Goal: Task Accomplishment & Management: Manage account settings

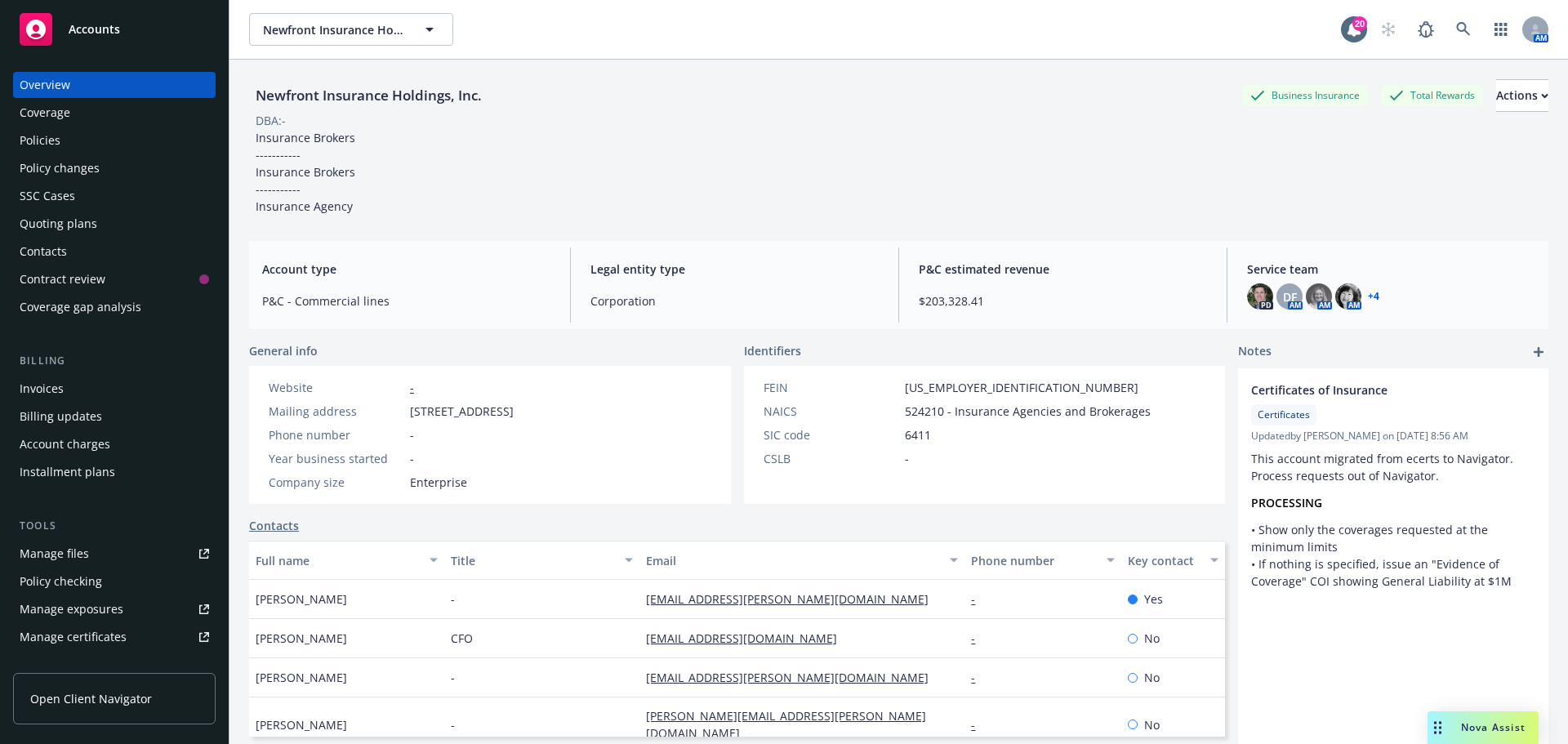
click at [51, 555] on div "Manage files" at bounding box center [54, 553] width 70 height 26
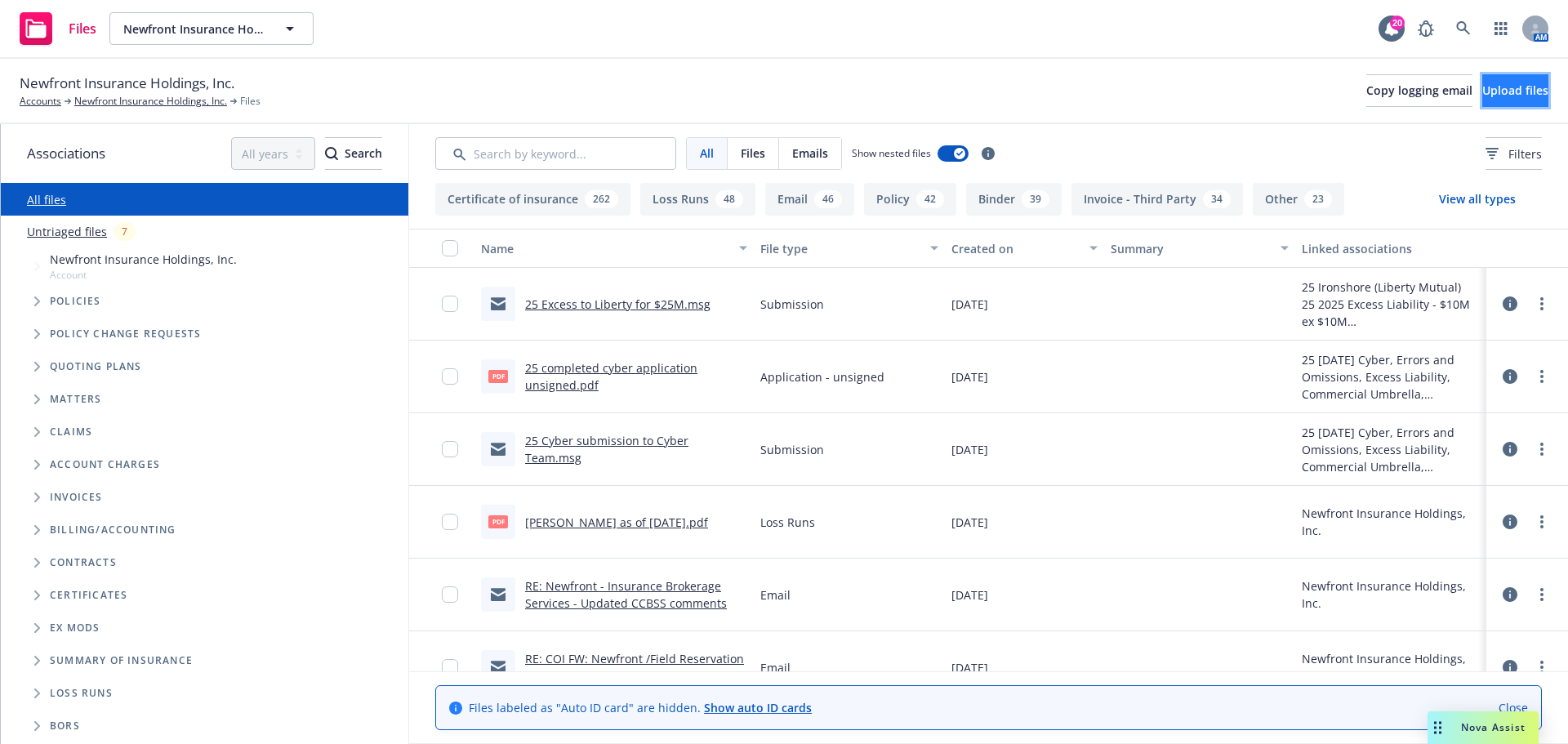
click at [1487, 99] on button "Upload files" at bounding box center [1515, 91] width 66 height 33
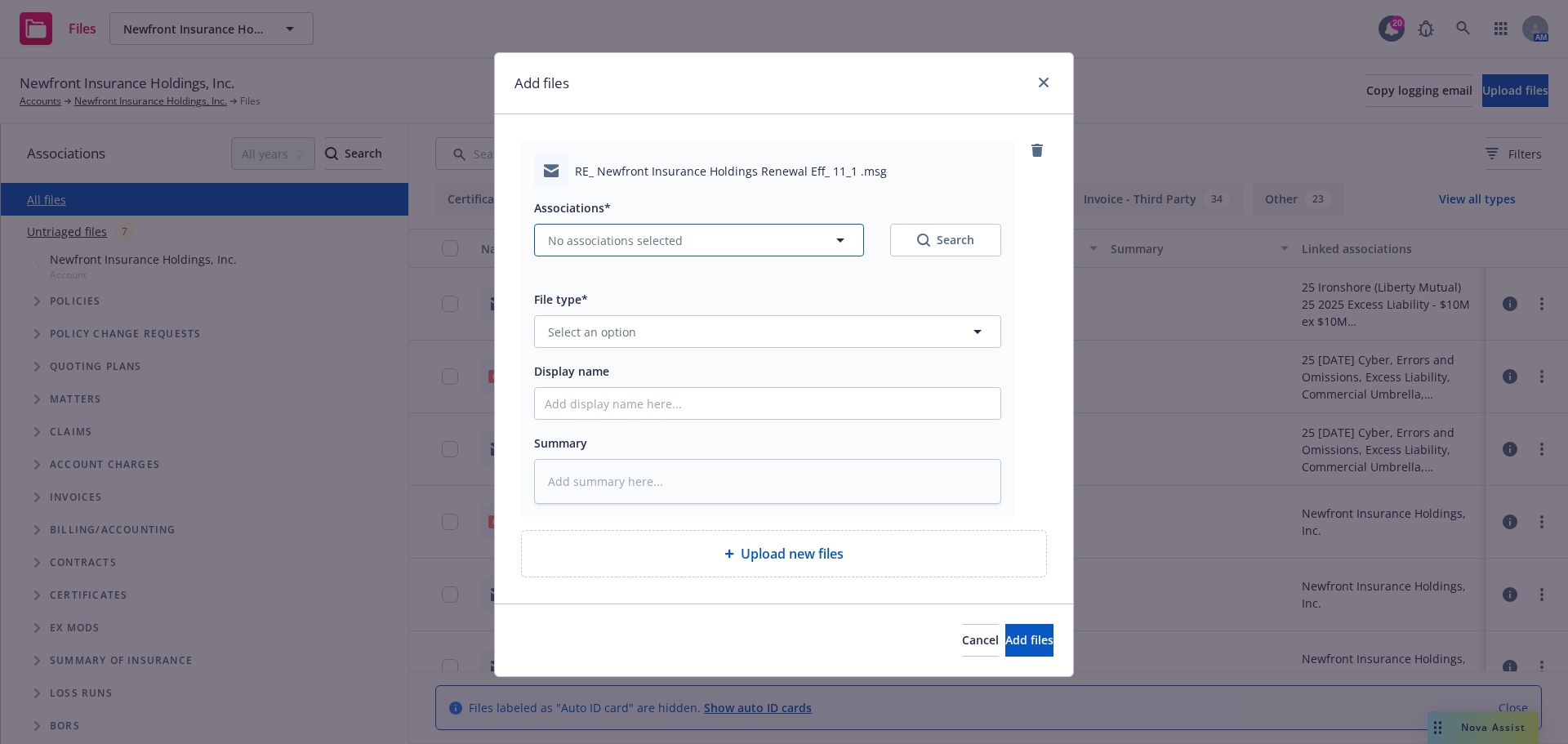
click at [626, 242] on span "No associations selected" at bounding box center [615, 240] width 135 height 17
type textarea "x"
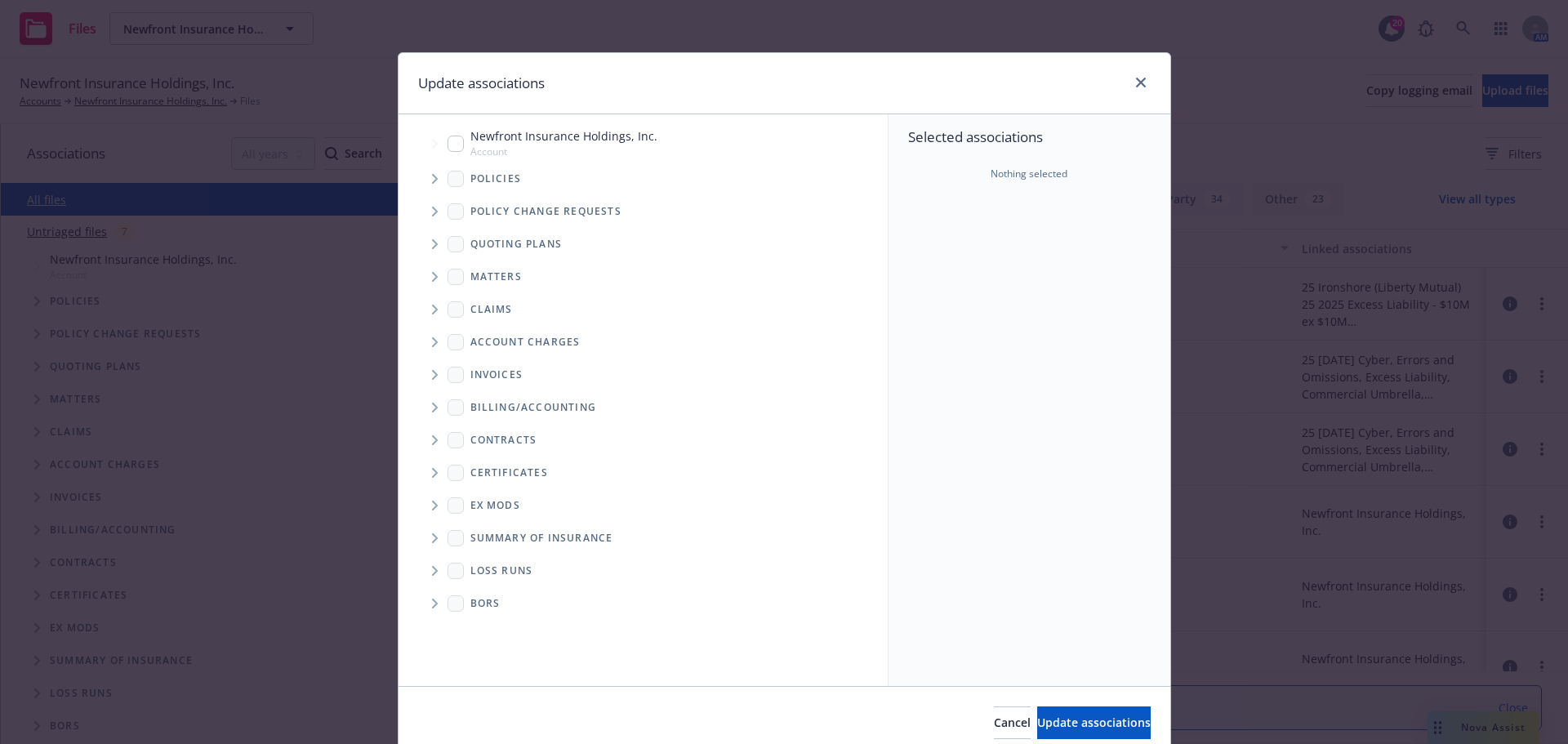
click at [432, 243] on icon "Tree Example" at bounding box center [435, 244] width 6 height 10
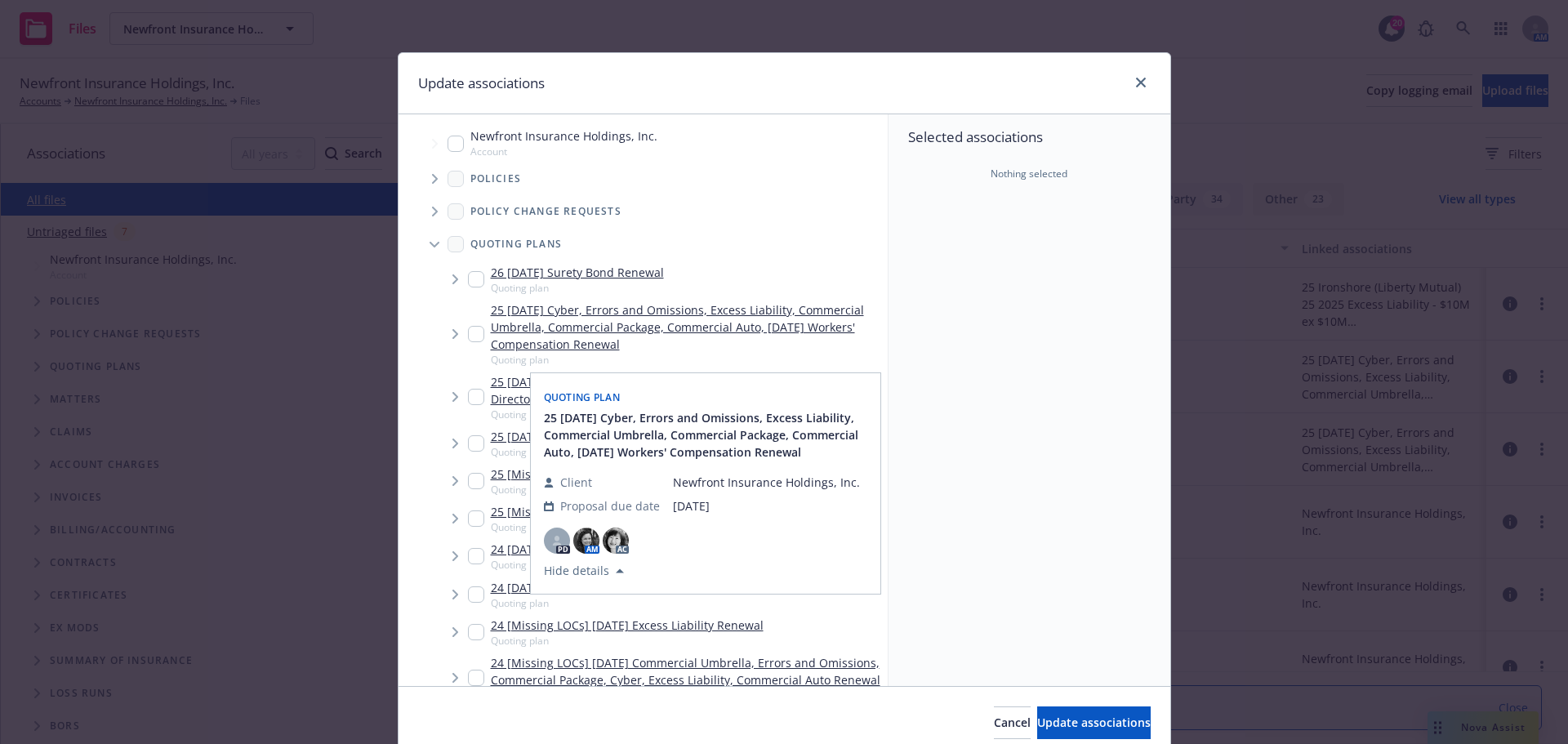
click at [471, 333] on input "Tree Example" at bounding box center [476, 333] width 16 height 16
checkbox input "true"
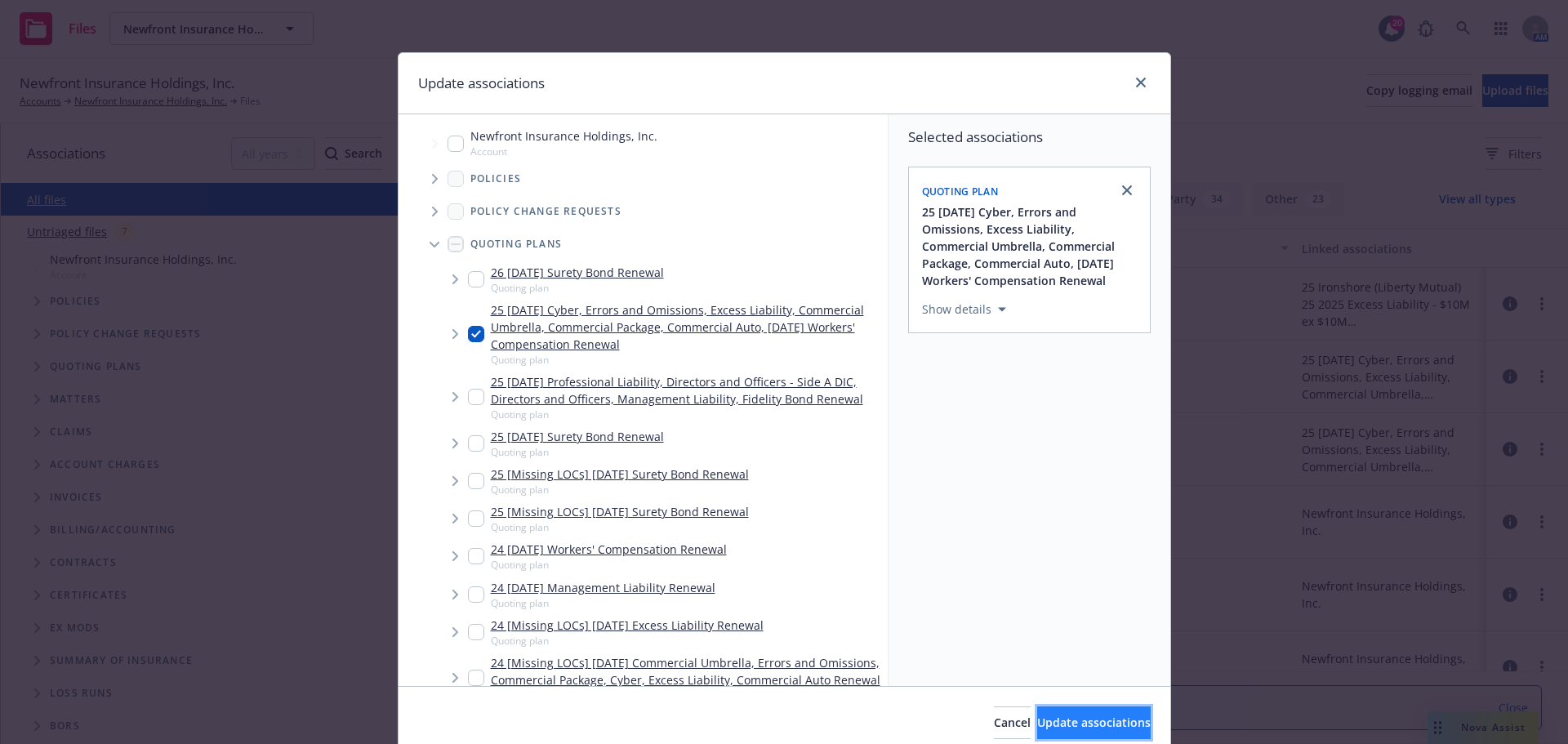
click at [1039, 715] on span "Update associations" at bounding box center [1094, 723] width 114 height 15
type textarea "x"
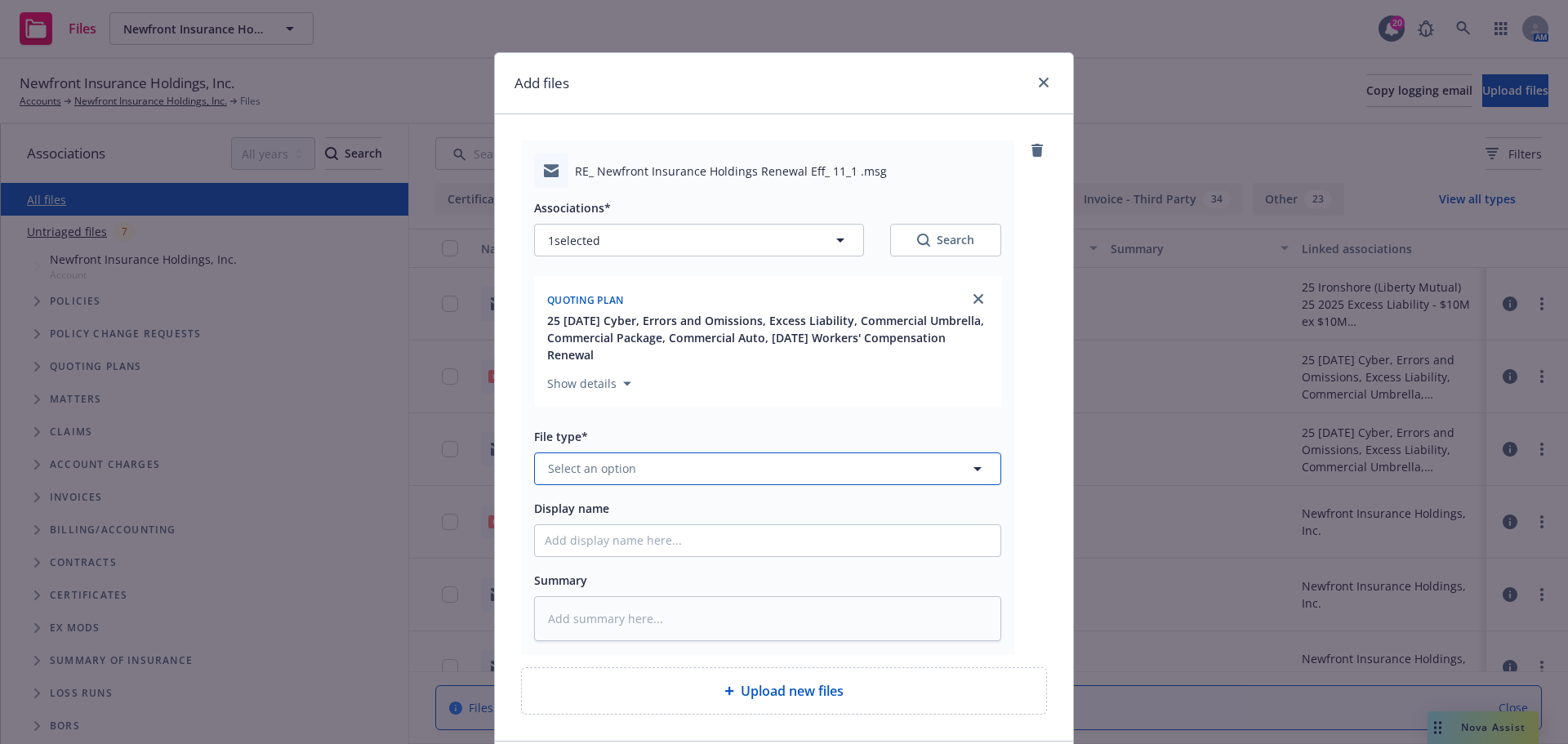
click at [620, 465] on span "Select an option" at bounding box center [592, 468] width 88 height 17
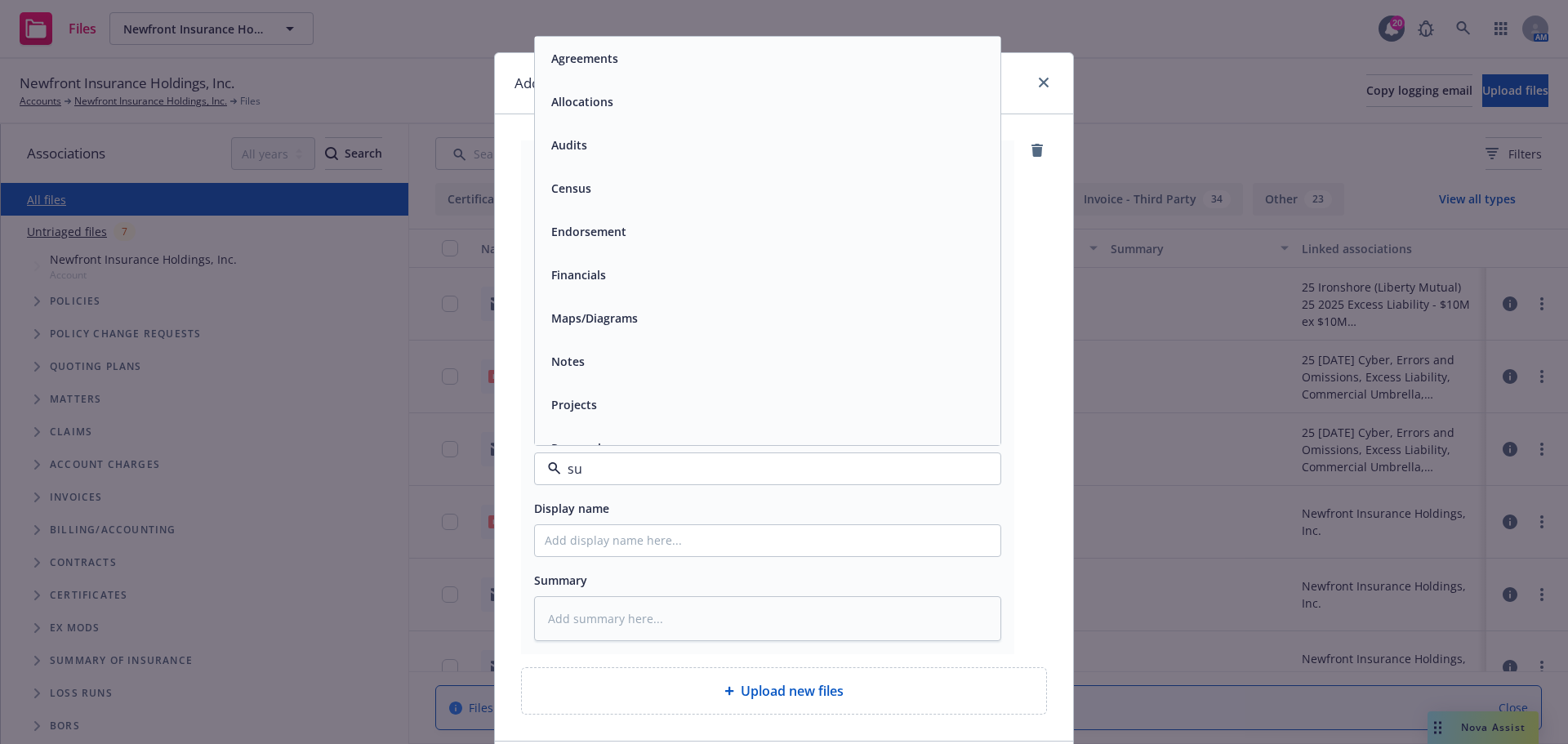
type input "sub"
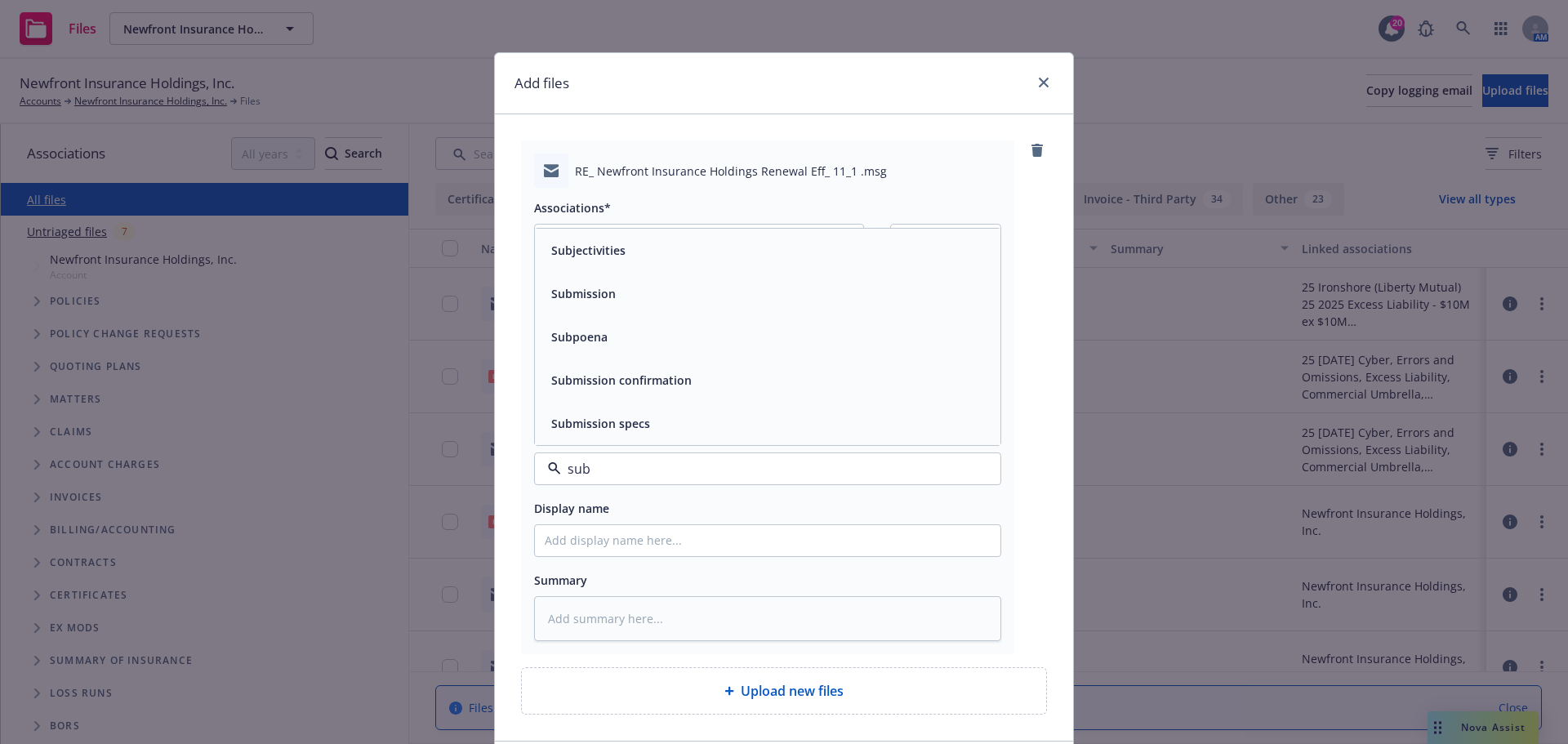
click at [599, 298] on span "Submission" at bounding box center [583, 294] width 64 height 17
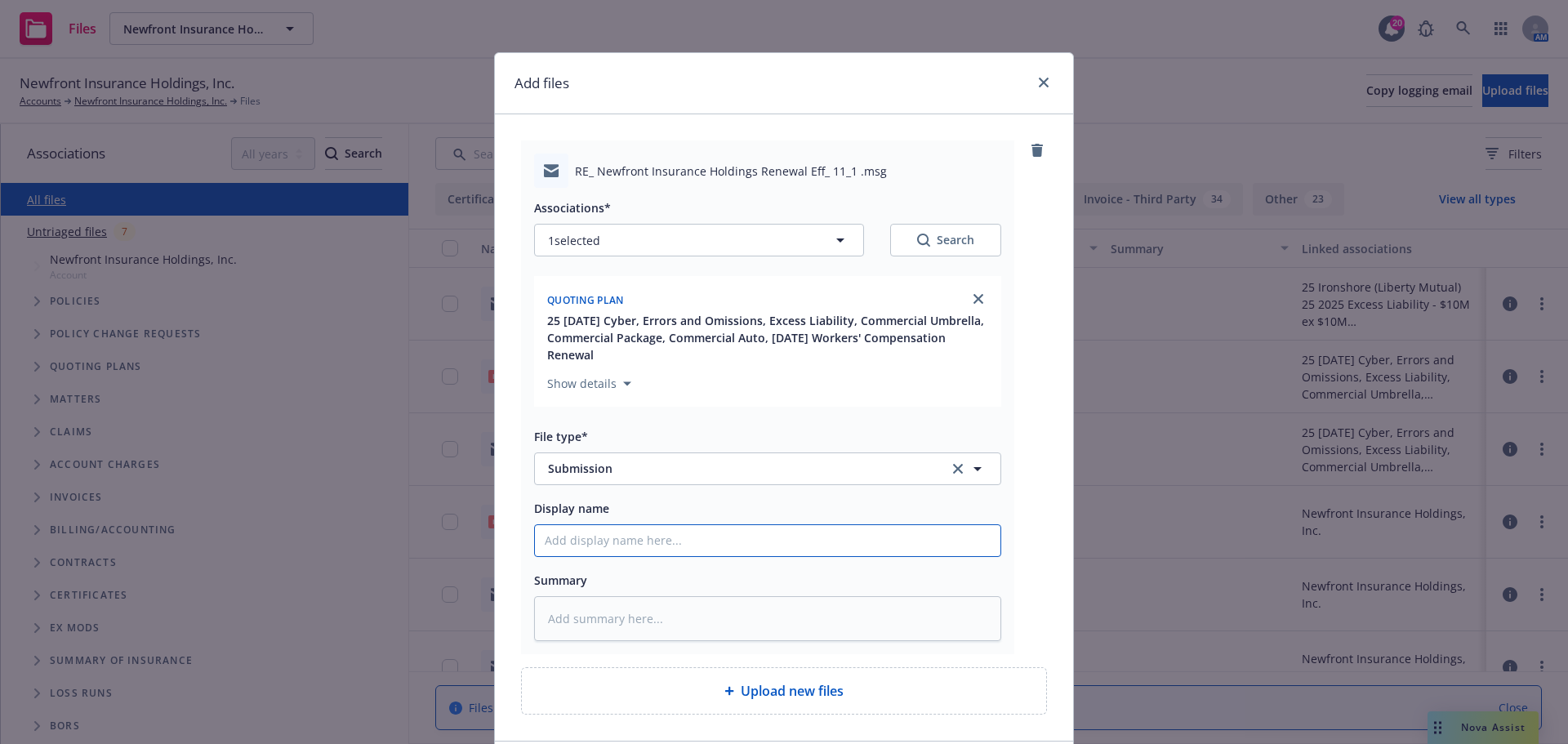
click at [591, 537] on input "Display name" at bounding box center [768, 541] width 465 height 31
type textarea "x"
type input "2"
type textarea "x"
type input "25"
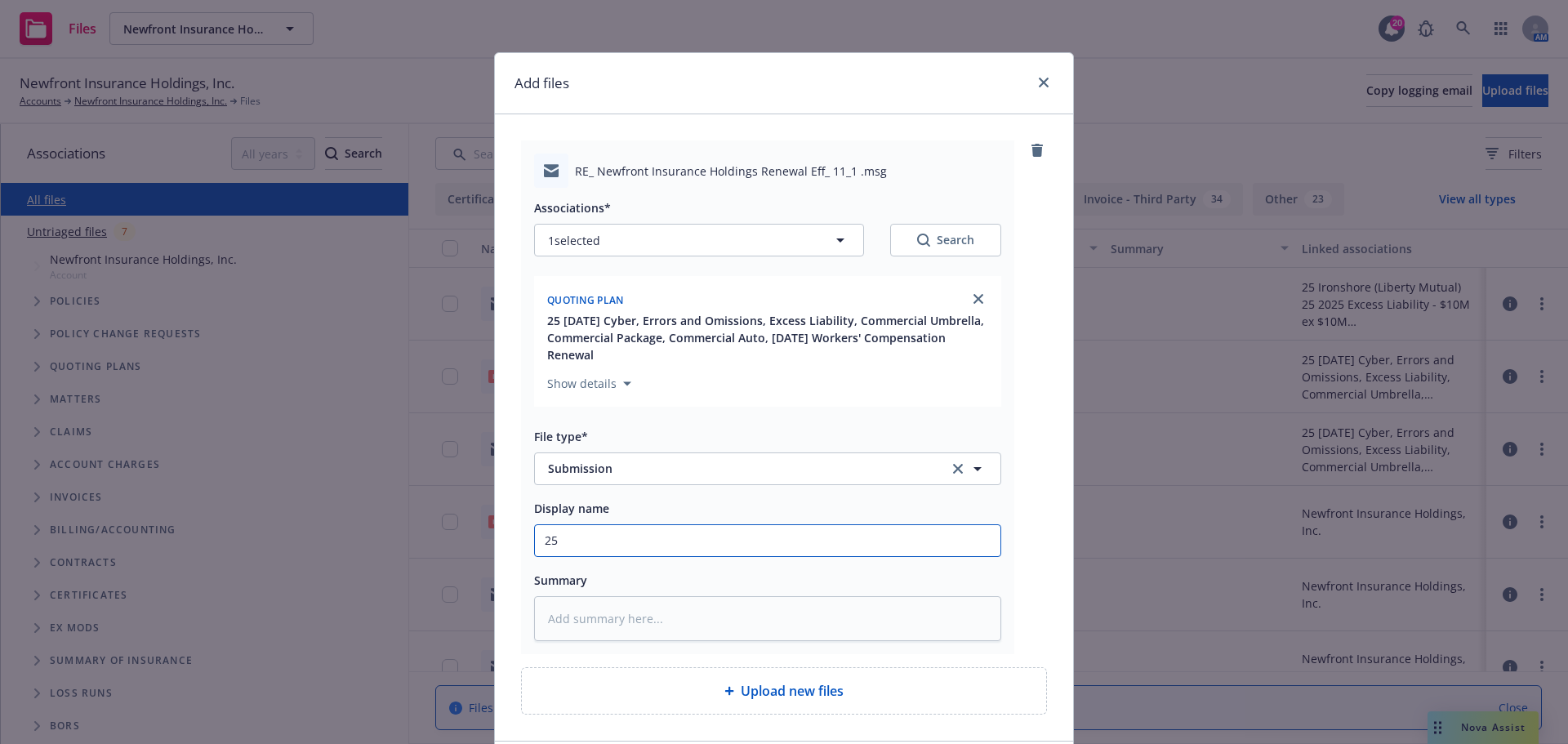
type textarea "x"
type input "25"
type textarea "x"
type input "25 P"
type textarea "x"
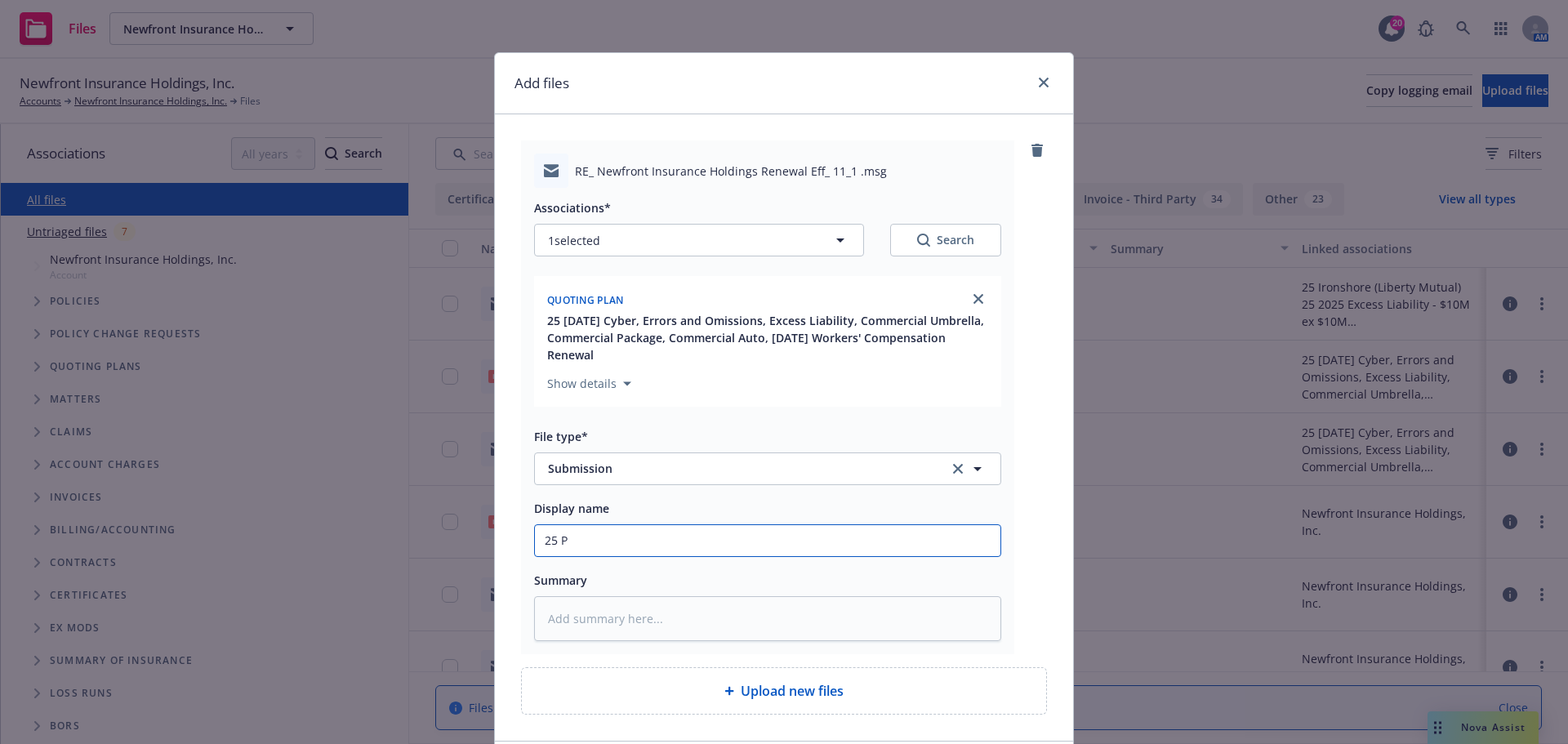
type input "25 Pa"
type textarea "x"
type input "25 Pak"
type textarea "x"
type input "25 Pakc"
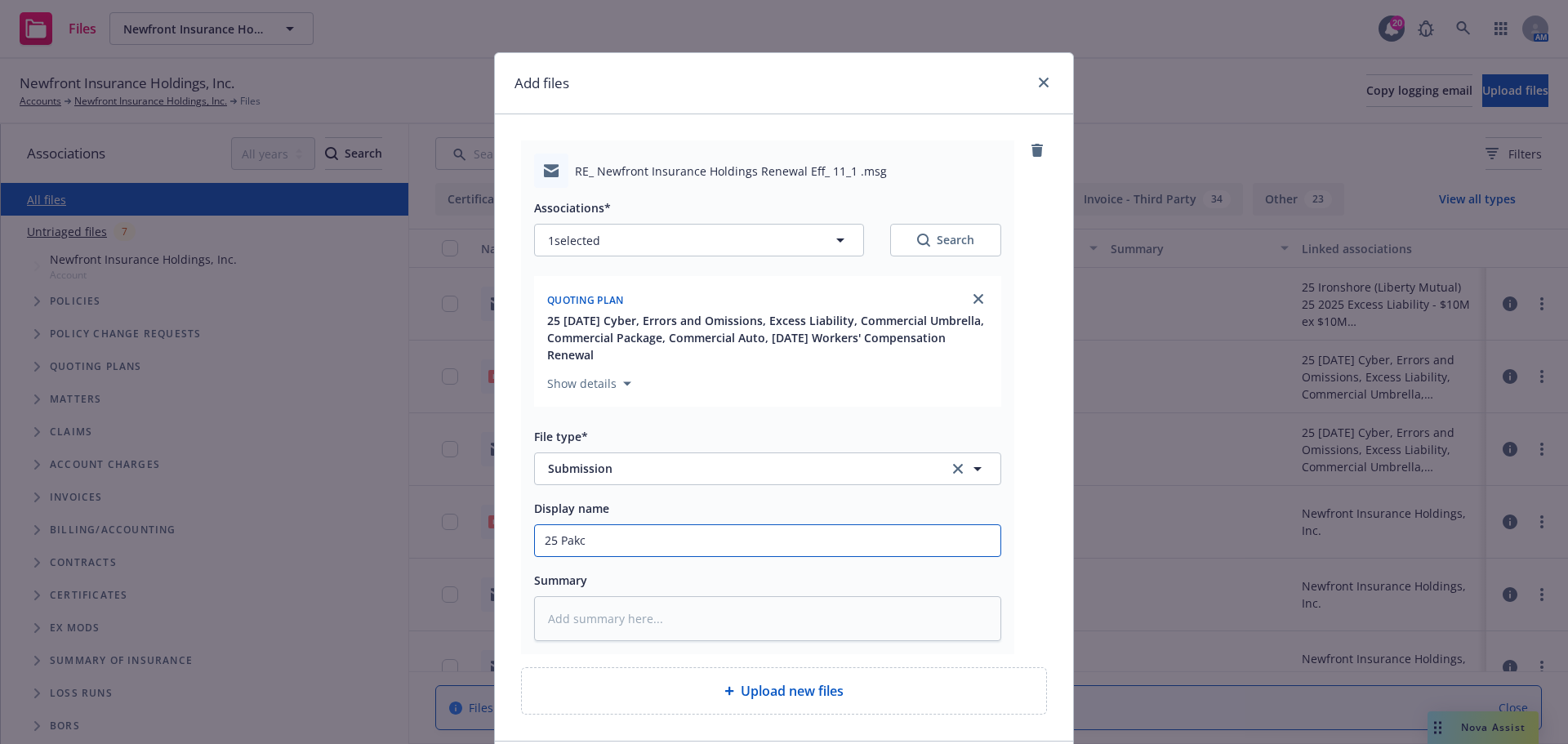
type textarea "x"
type input "25 Pakcag"
type textarea "x"
type input "25 Pakcagte"
type textarea "x"
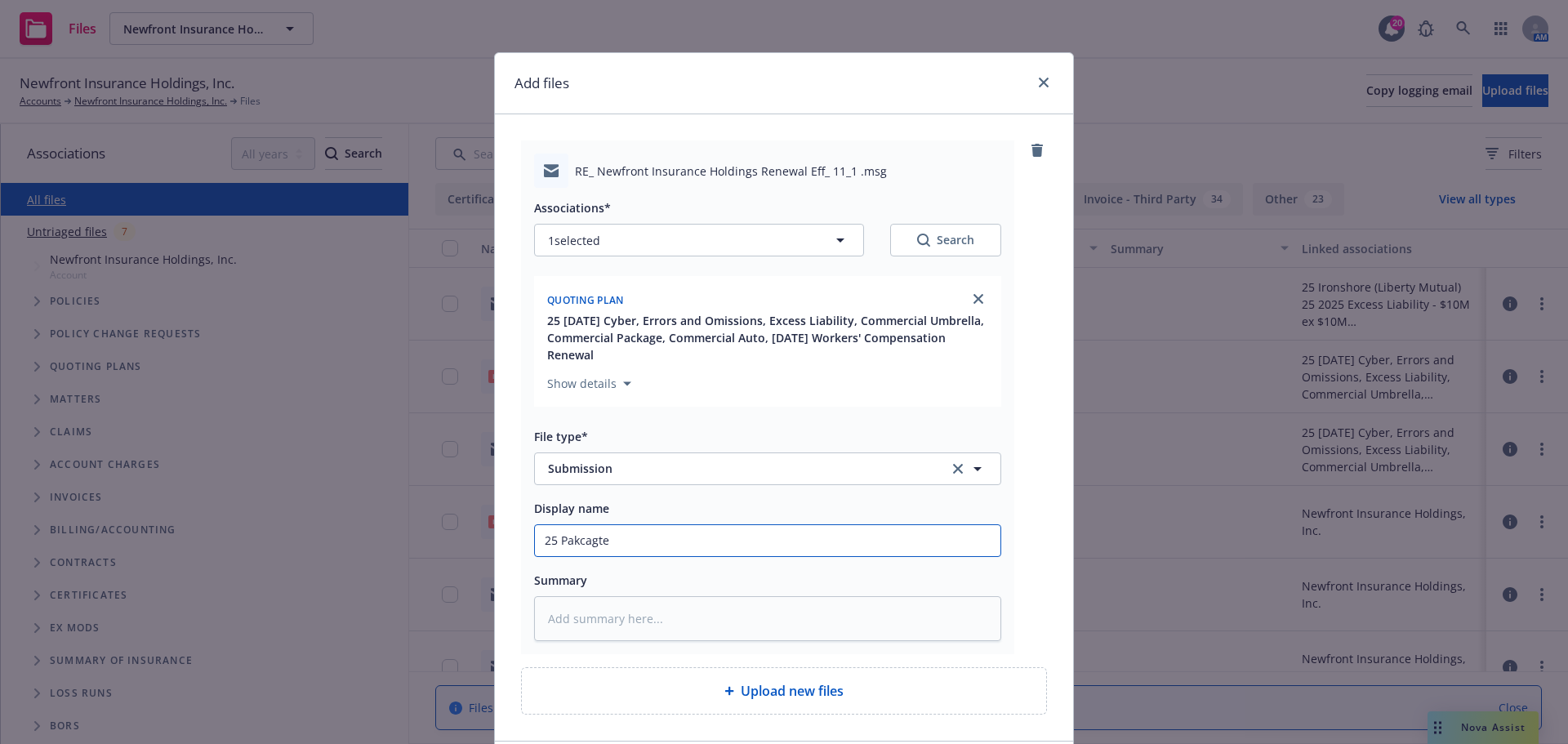
type input "25 Pakcagt"
type textarea "x"
type input "25 Pakcag"
type textarea "x"
type input "25 Pakca"
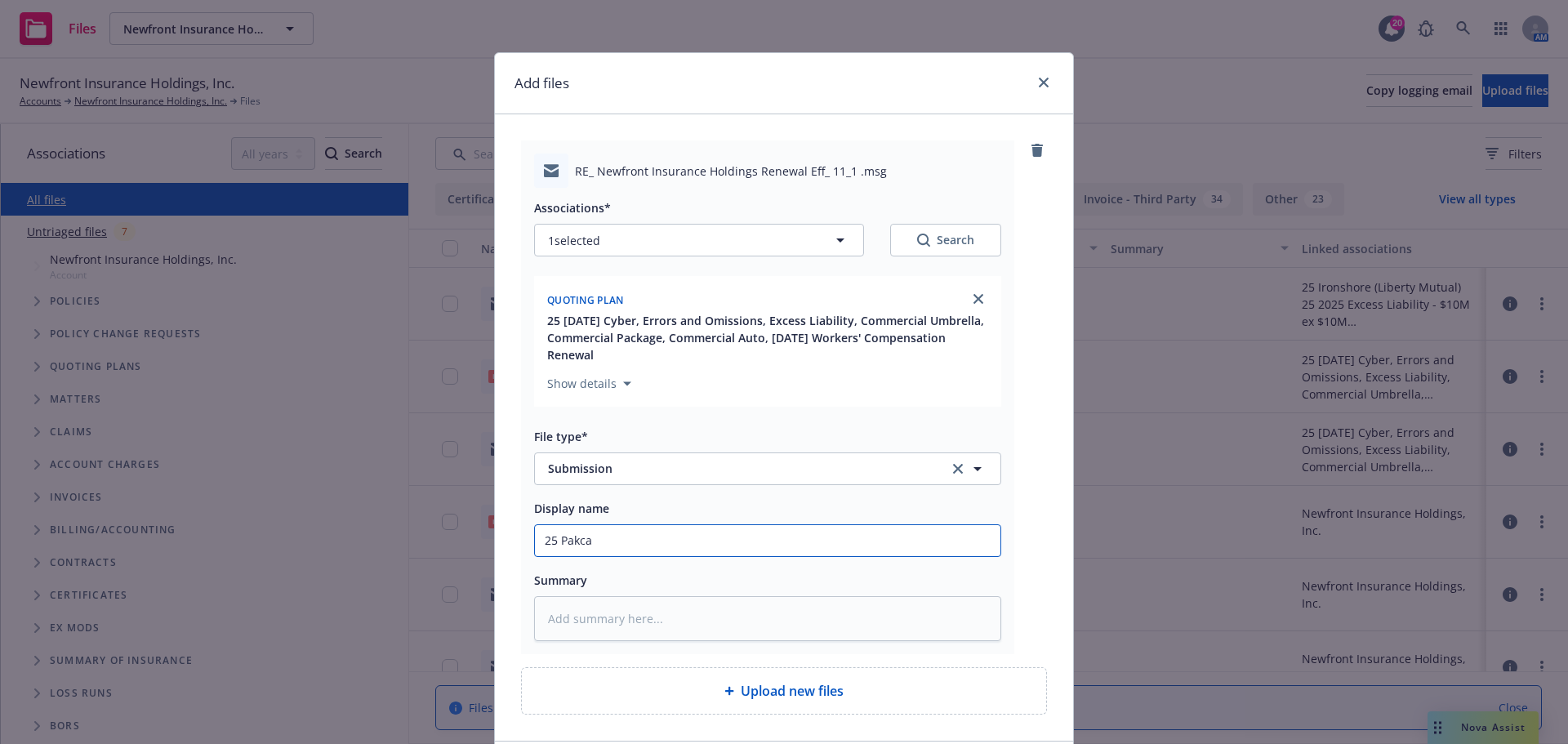
type textarea "x"
type input "25 Pakc"
type textarea "x"
type input "25 Pak"
type textarea "x"
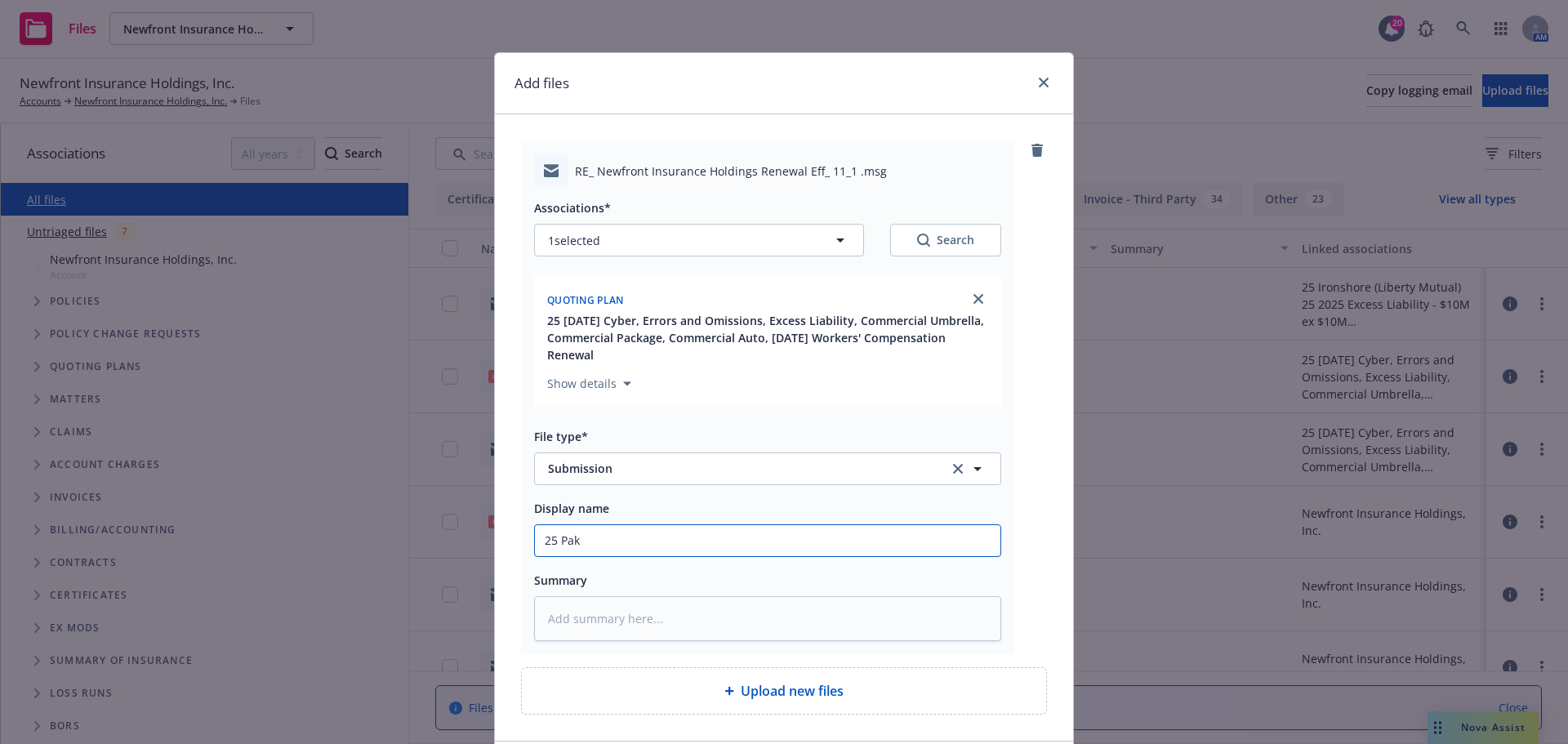
type input "25 Pa"
type textarea "x"
type input "25 Pac"
type textarea "x"
type input "25 Pack"
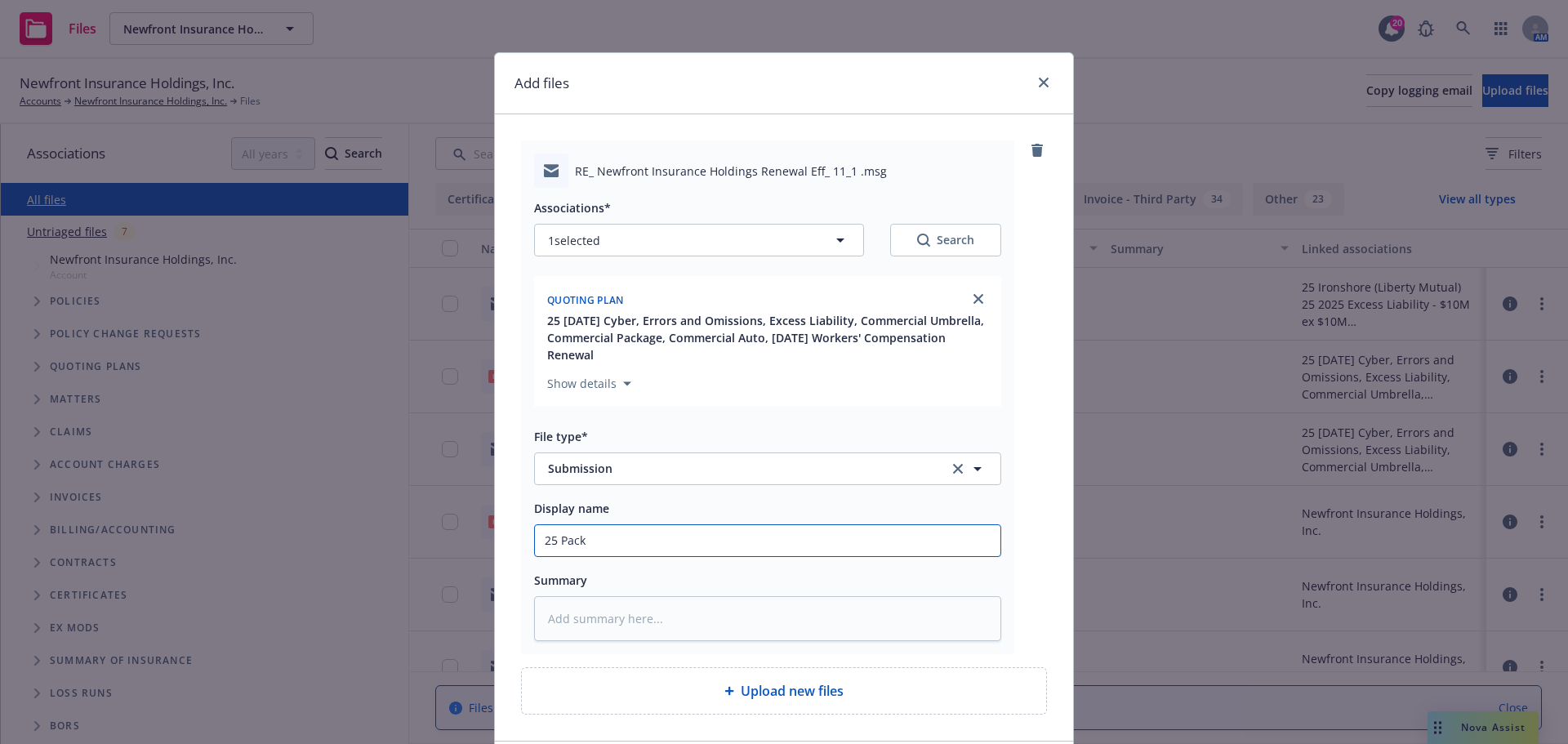
type textarea "x"
type input "25 Packa"
type textarea "x"
type input "25 Packag"
type textarea "x"
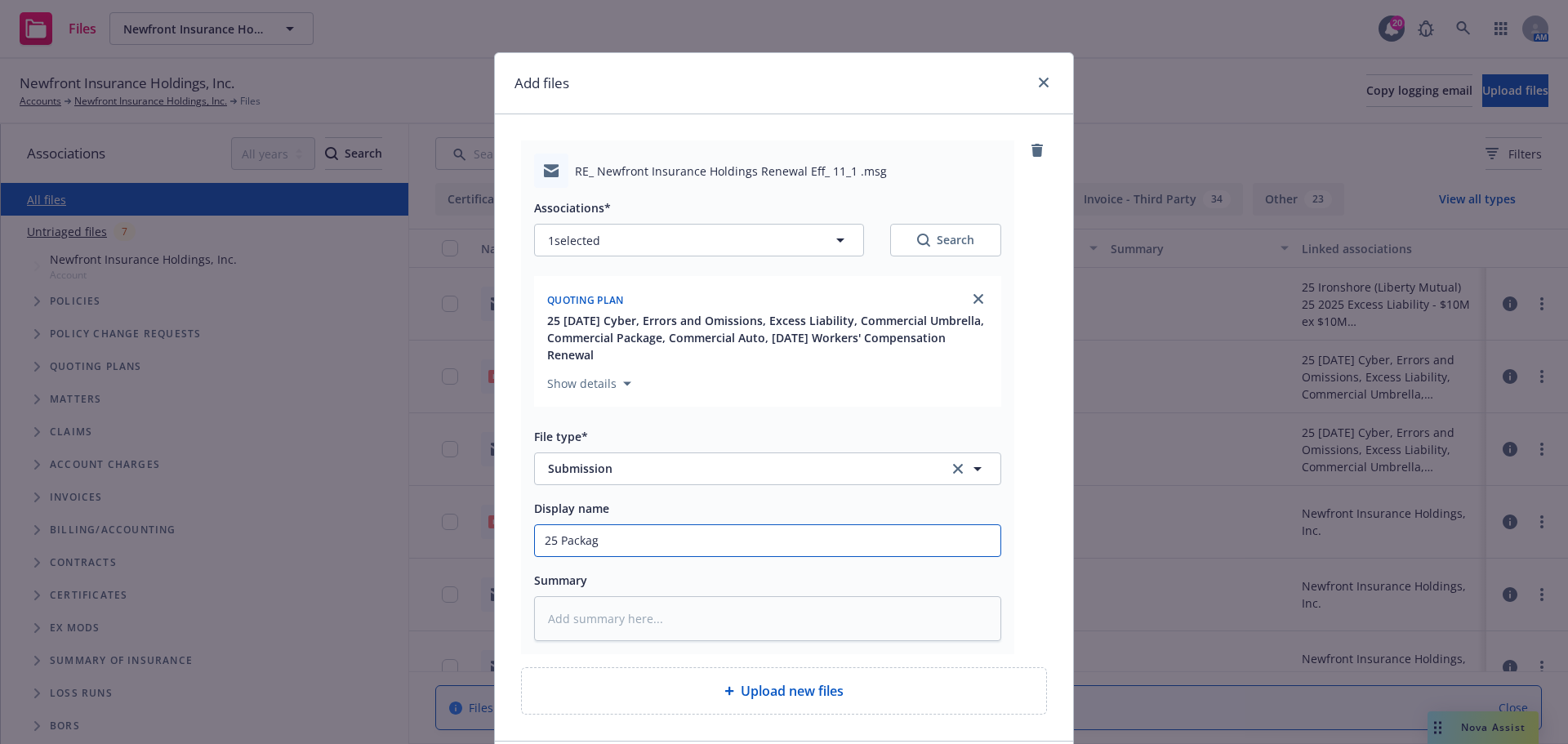
type input "25 Package"
type textarea "x"
type input "25 Package"
type textarea "x"
type input "25 Package u"
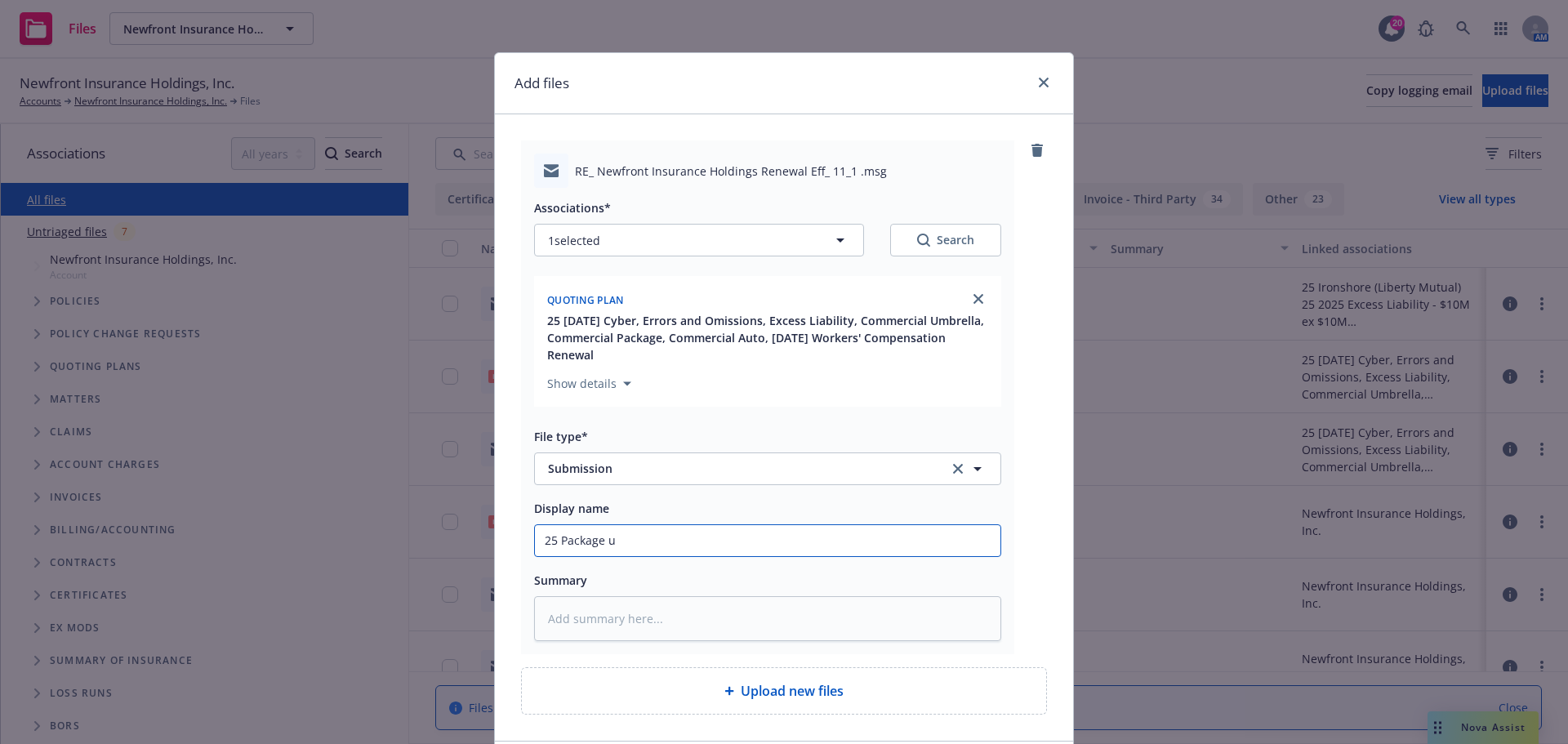
type textarea "x"
type input "25 Package um"
type textarea "x"
type input "25 Package umb"
type textarea "x"
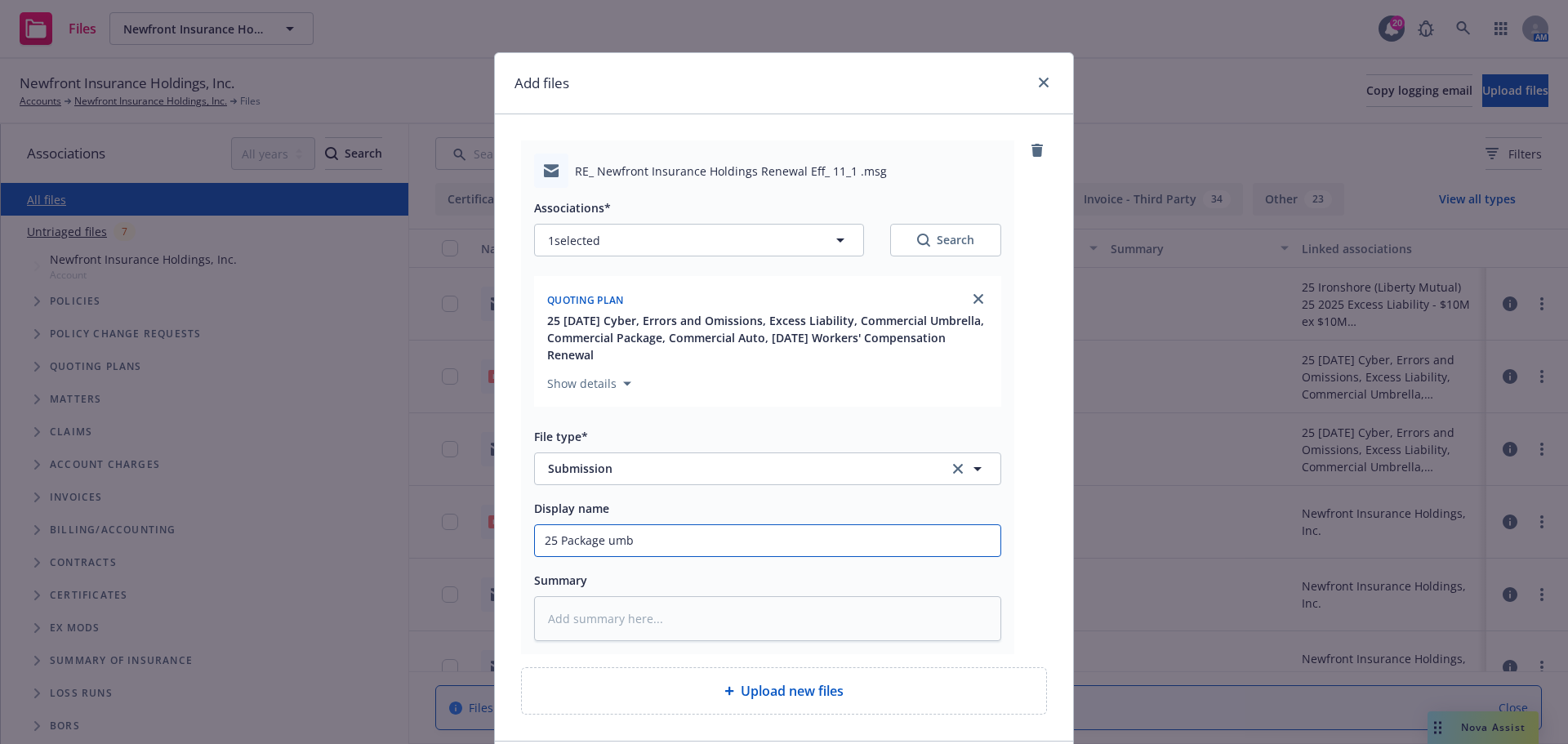
type input "25 Package umbr"
type textarea "x"
type input "25 Package umbre"
type textarea "x"
type input "25 Package umbrel"
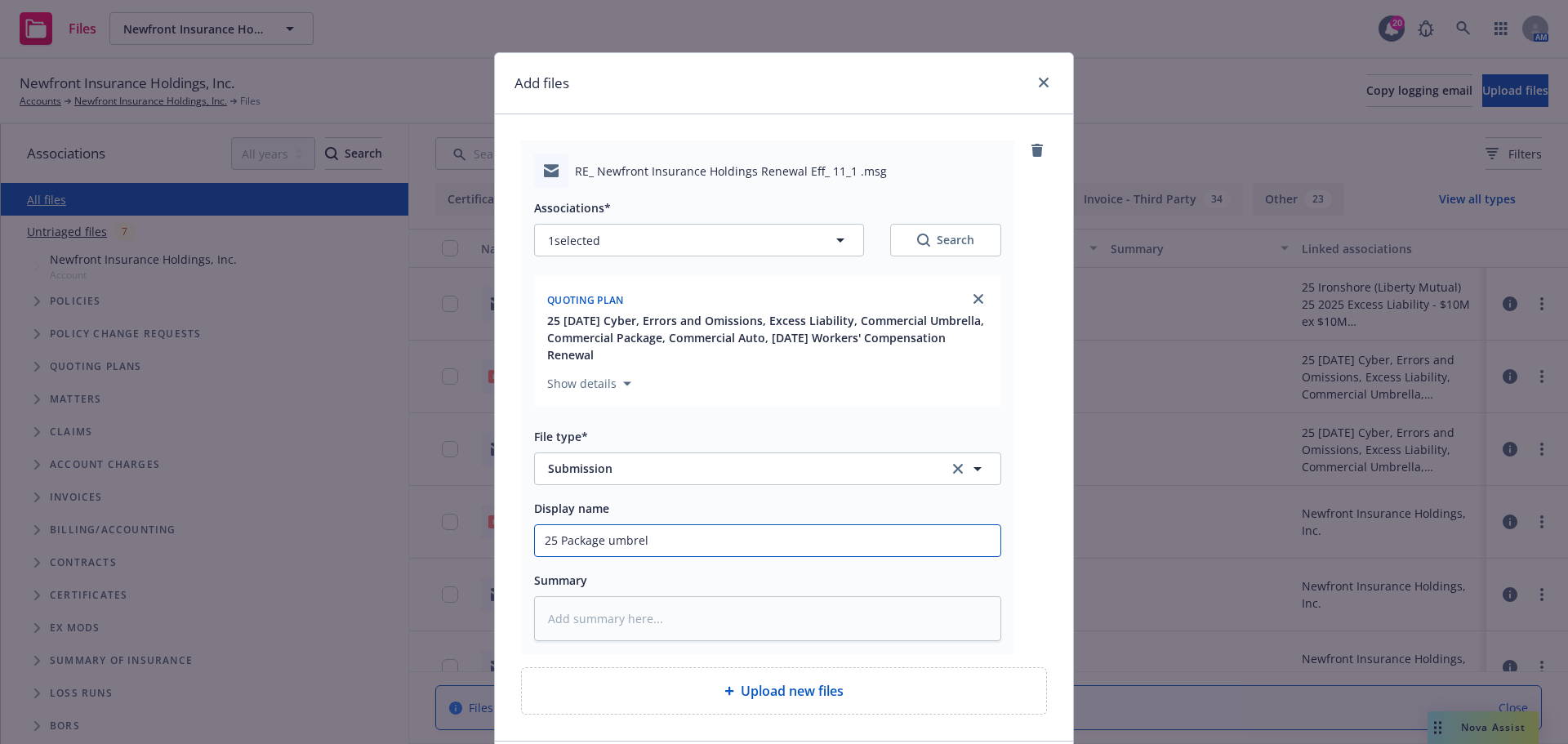
type textarea "x"
type input "25 Package umbrell"
type textarea "x"
type input "25 Package umbrella"
type textarea "x"
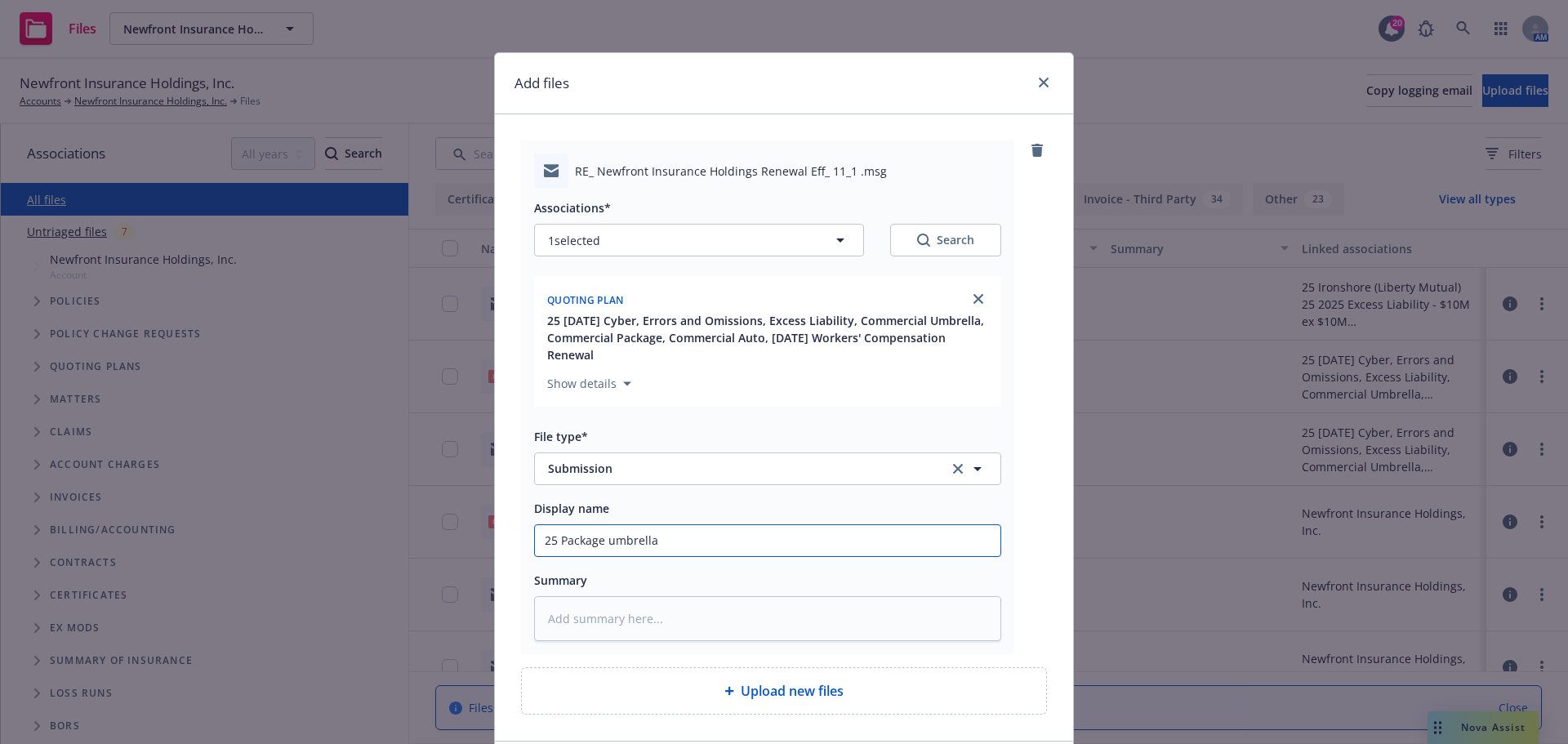
type input "25 Package umbrella"
type textarea "x"
type input "25 Package umbrella t"
type textarea "x"
type input "25 Package umbrella tu"
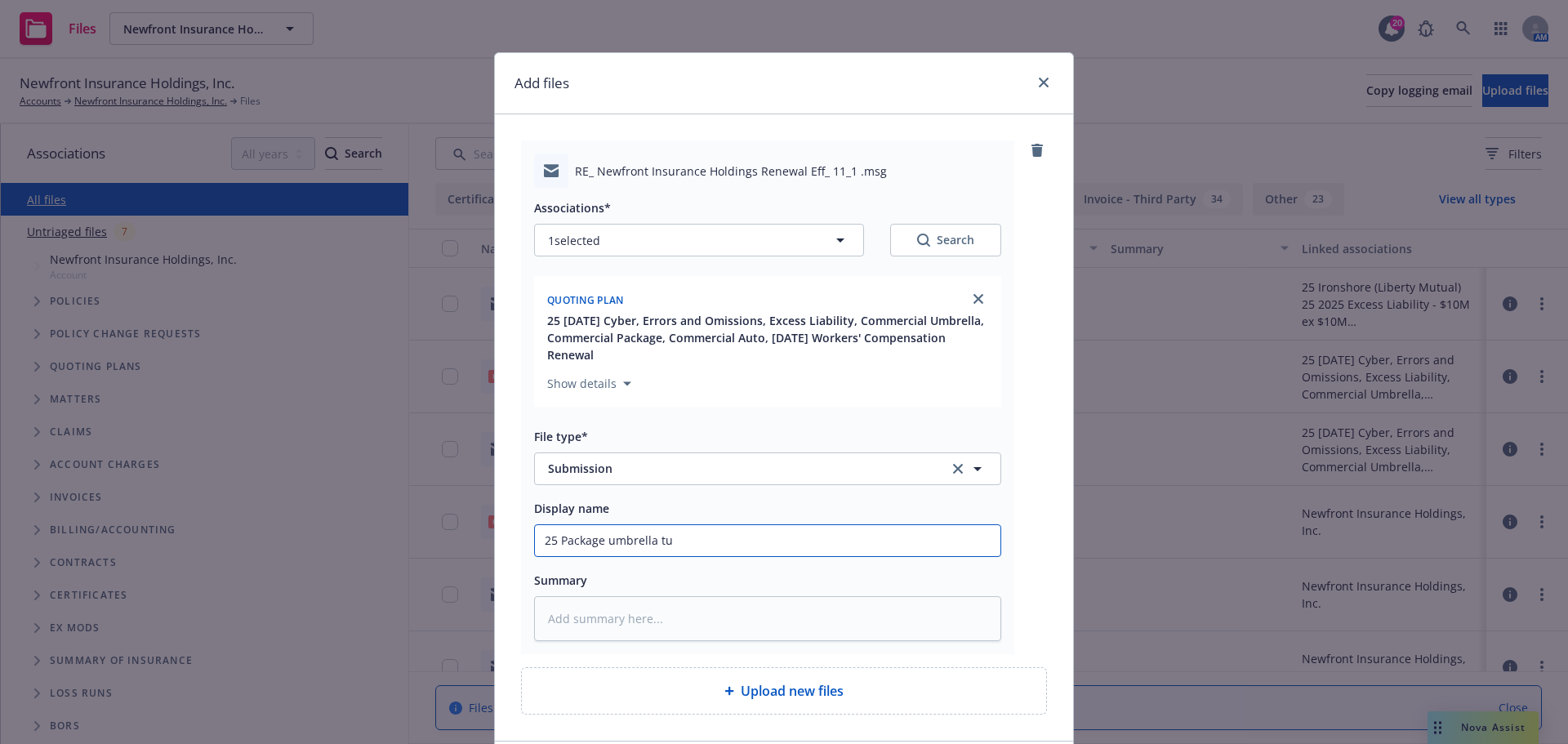
type textarea "x"
type input "25 Package umbrella tuo"
type textarea "x"
type input "25 Package umbrella tu"
type textarea "x"
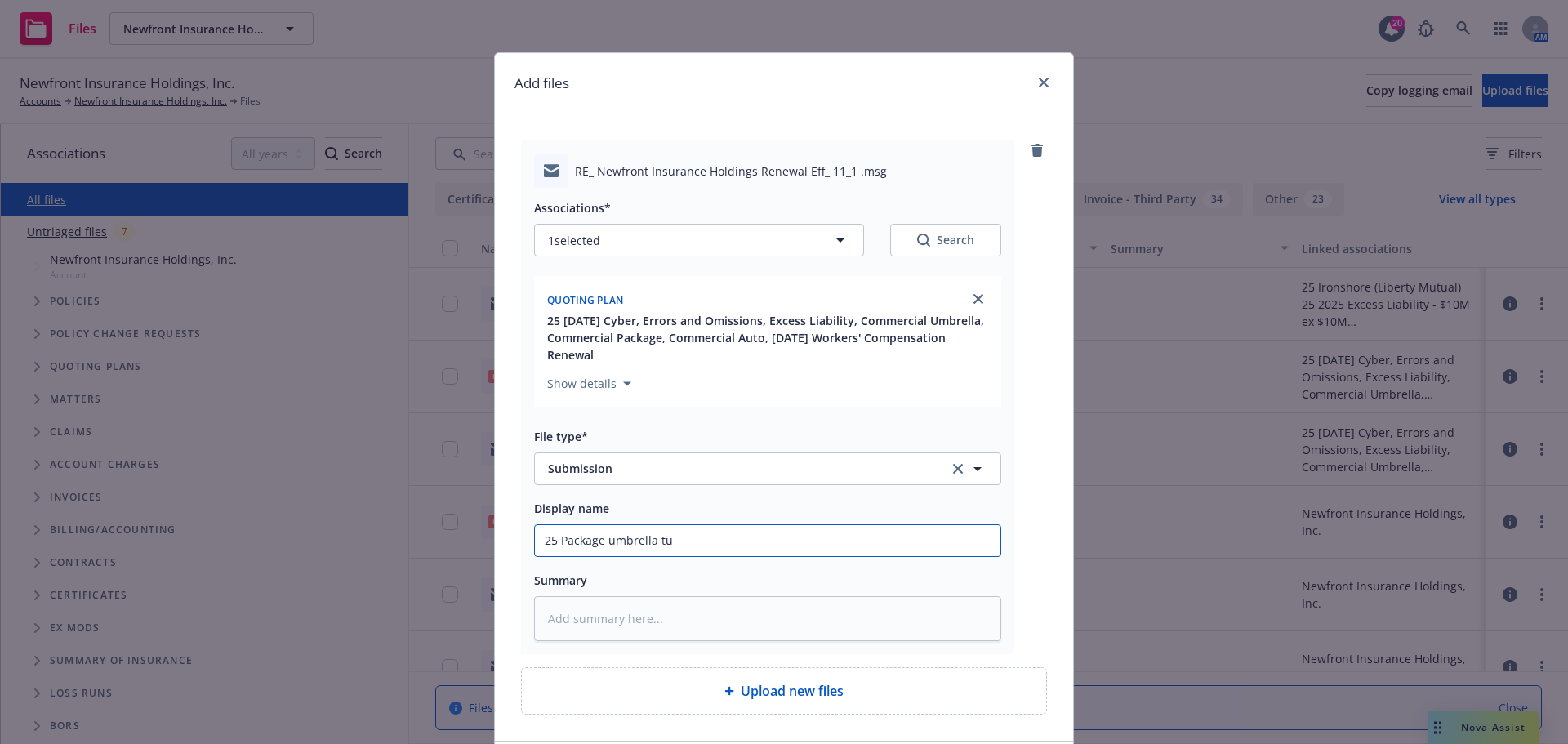
type input "25 Package umbrella t"
type textarea "x"
type input "25 Package umbrella"
type textarea "x"
type input "25 Package umbrella a"
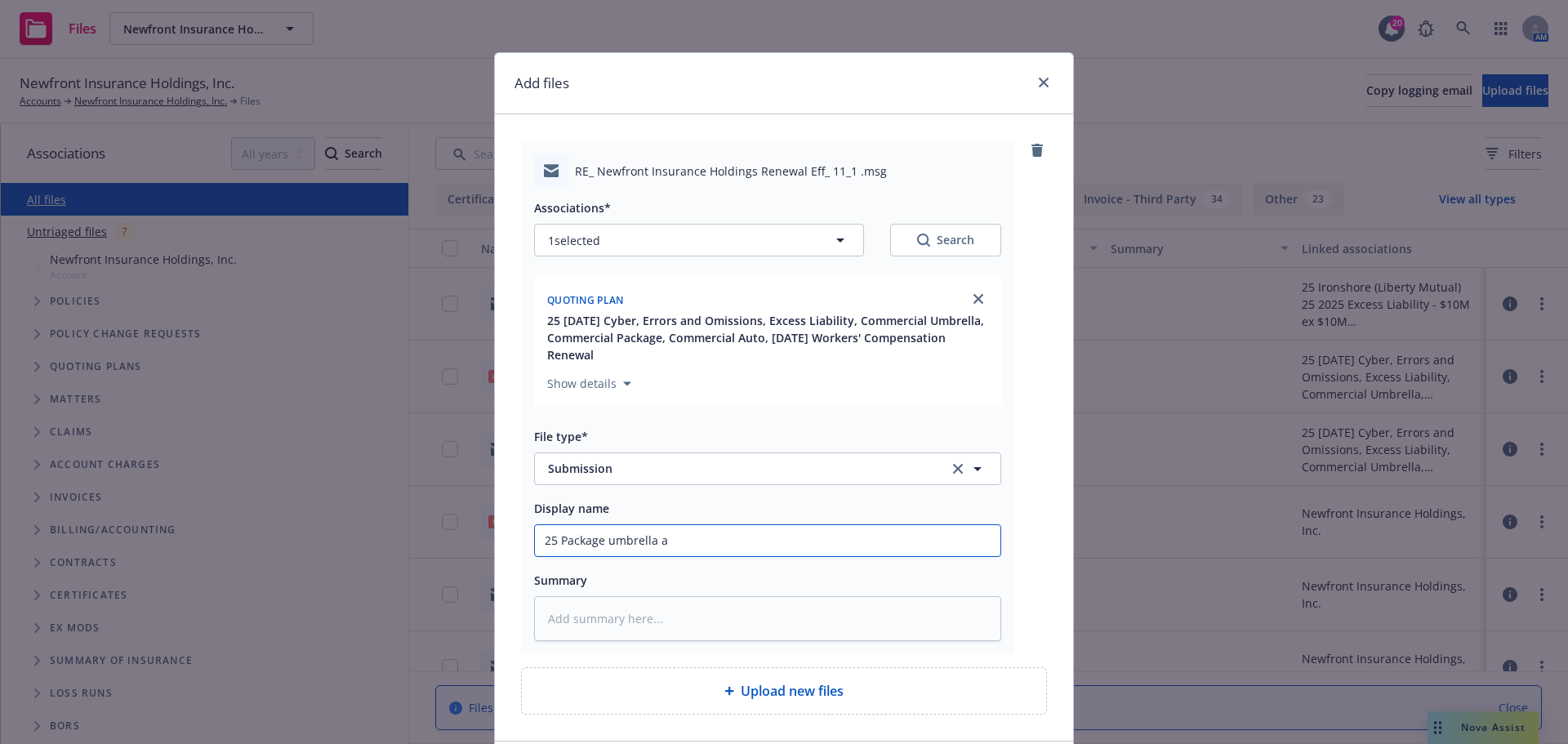
type textarea "x"
type input "25 Package umbrella au"
type textarea "x"
type input "25 Package umbrella aut"
type textarea "x"
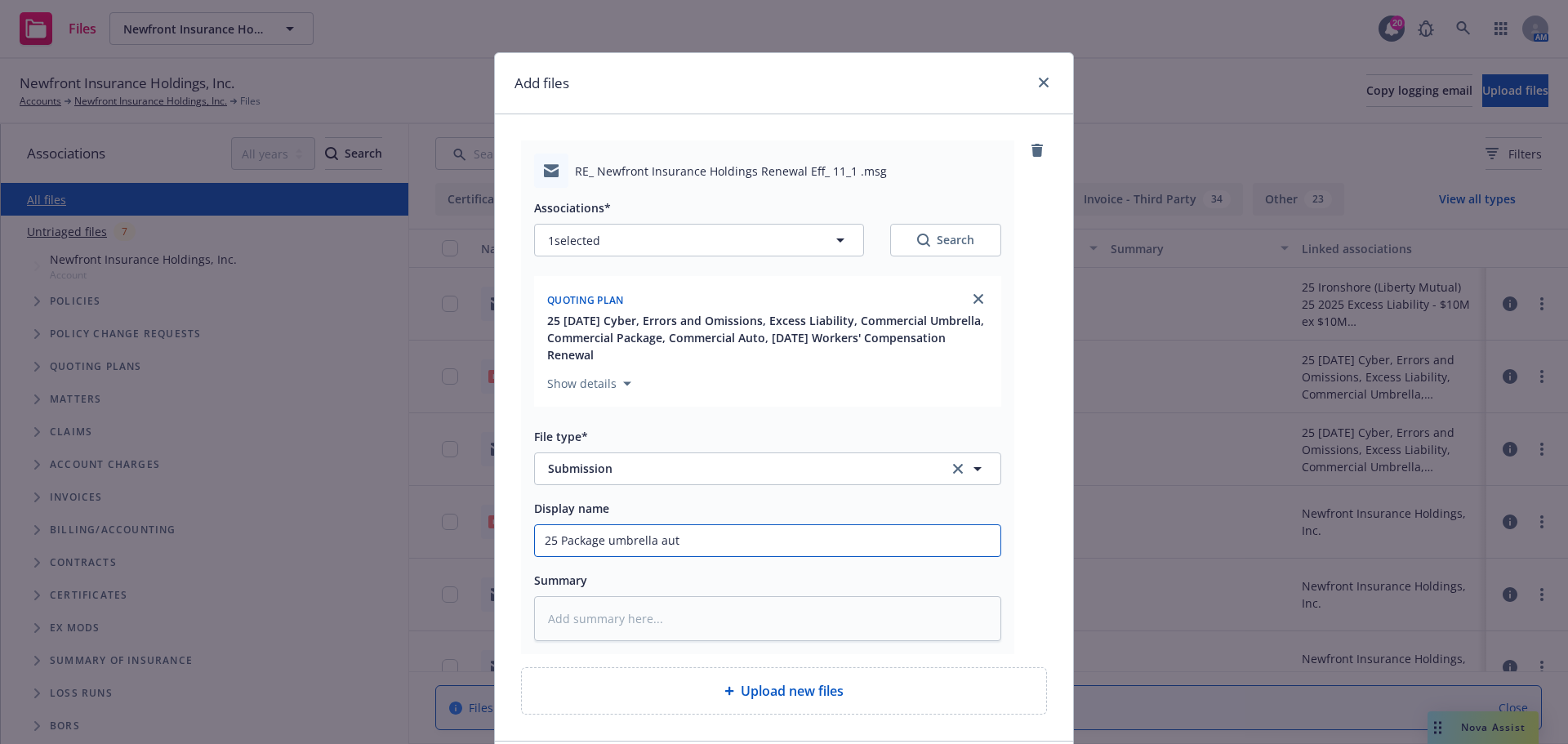
type input "25 Package umbrella auto"
type textarea "x"
type input "25 Package umbrella auto"
type textarea "x"
type input "25 Package umbrella auto s"
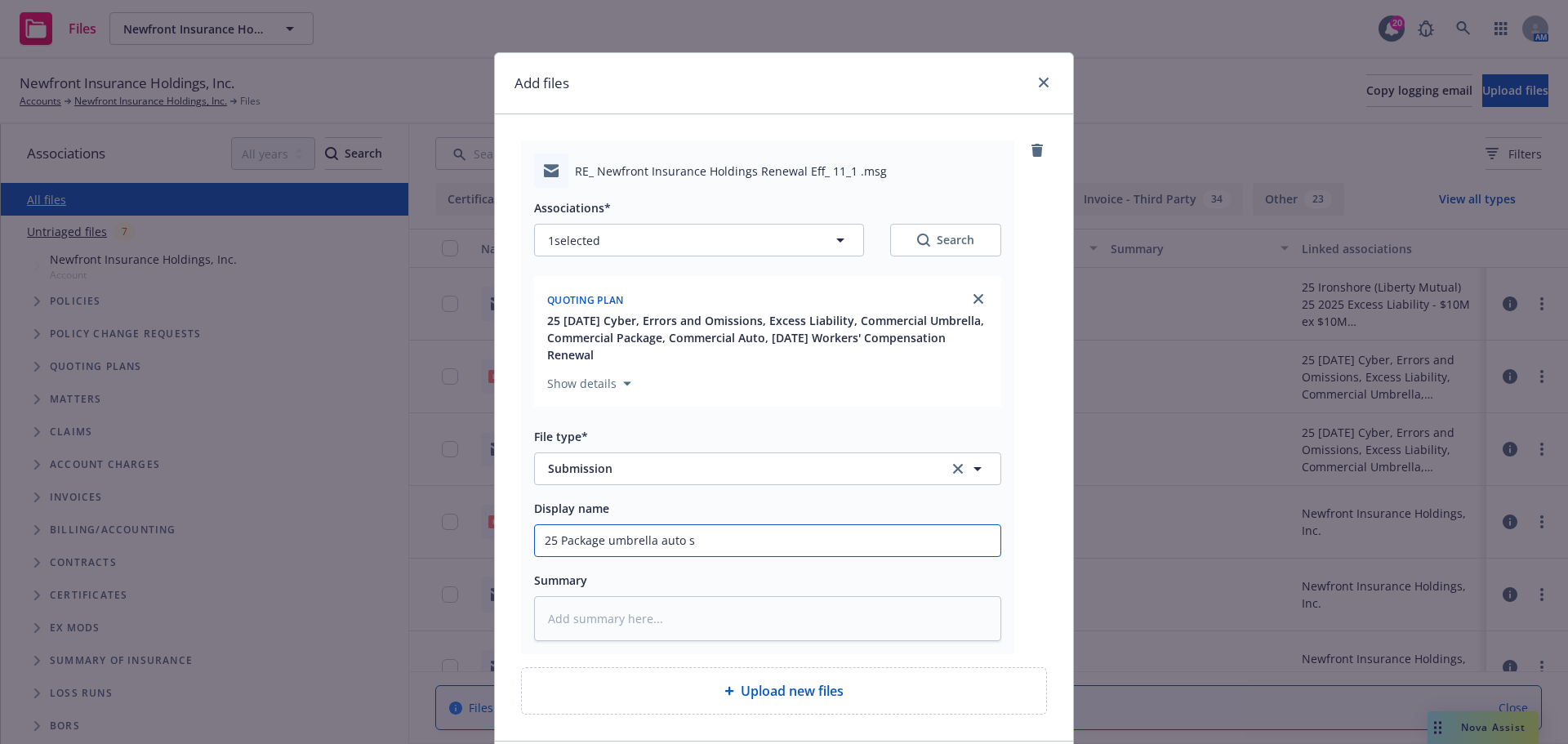
type textarea "x"
type input "25 Package umbrella auto su"
type textarea "x"
type input "25 Package umbrella auto sub"
type textarea "x"
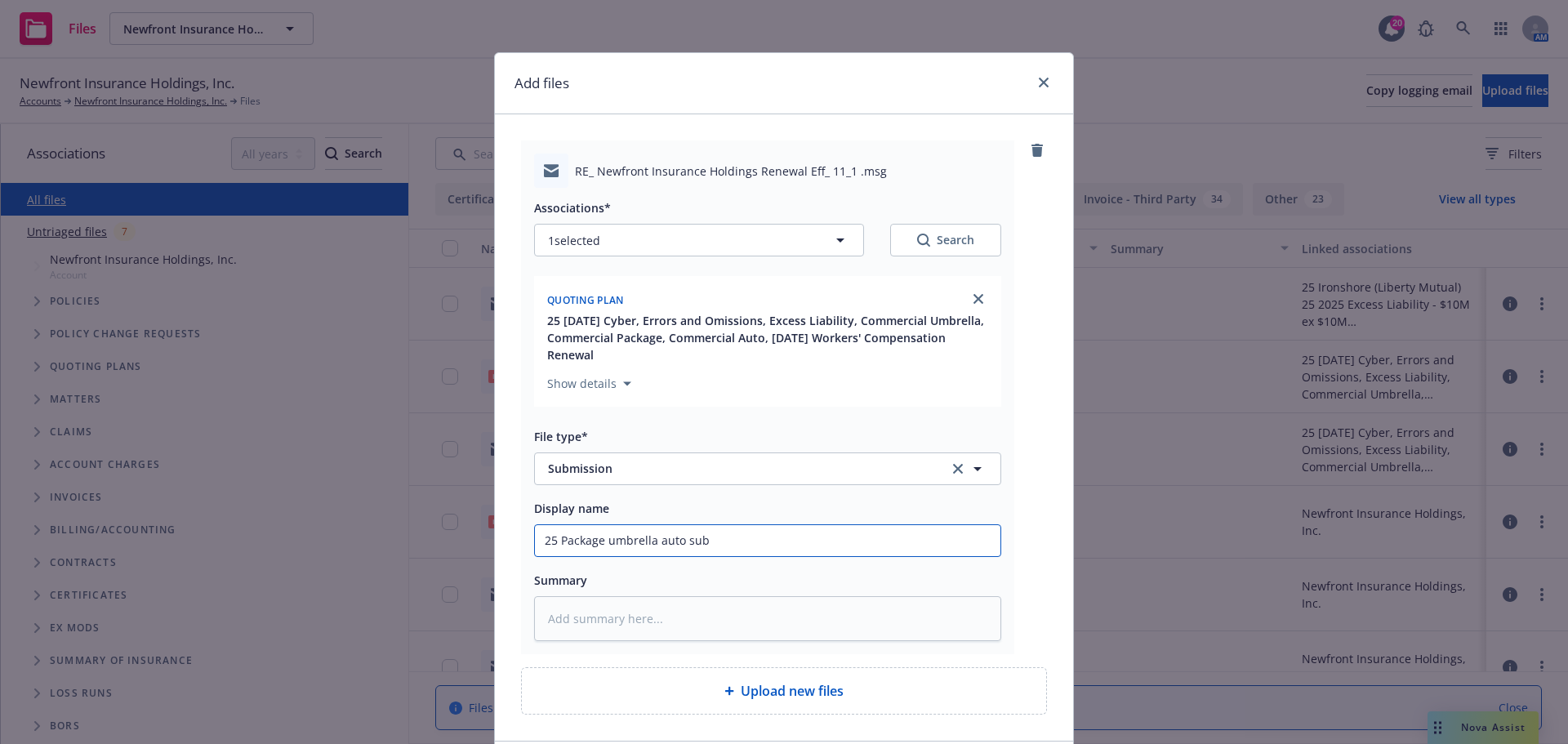
type input "25 Package umbrella auto subm"
type textarea "x"
type input "25 Package umbrella auto submi"
type textarea "x"
type input "25 Package umbrella auto submis"
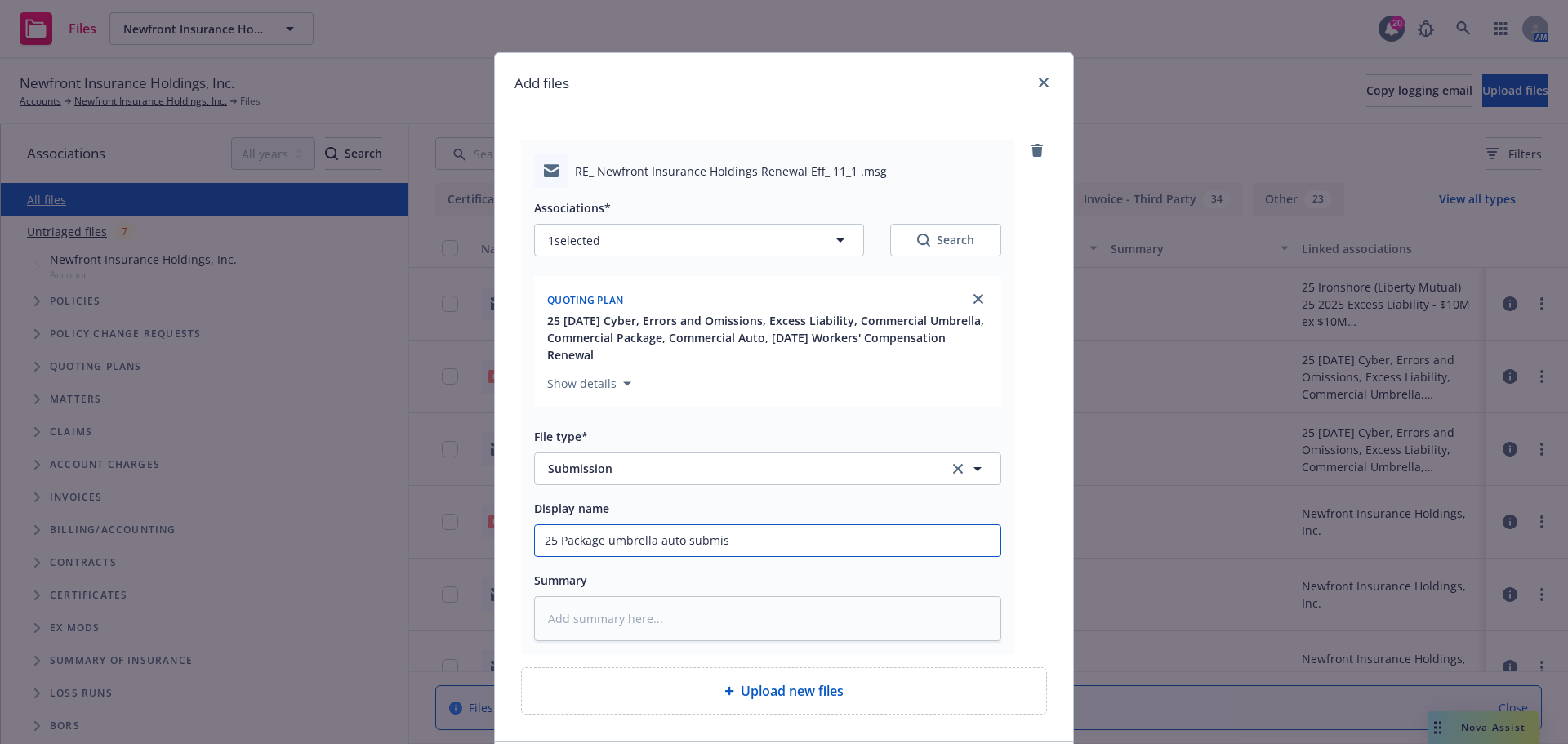
type textarea "x"
type input "25 Package umbrella auto submiss"
type textarea "x"
type input "25 Package umbrella auto submissi"
type textarea "x"
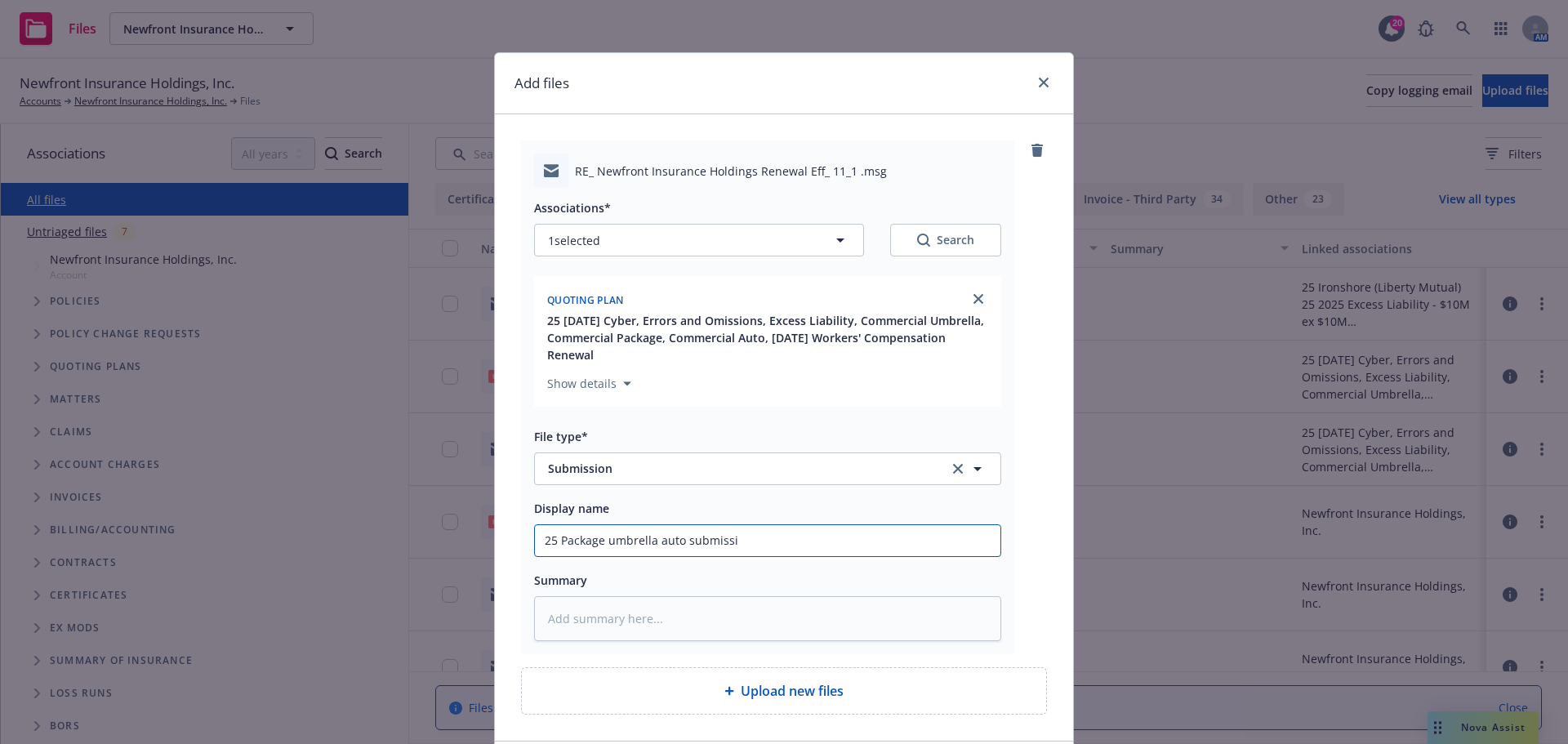
type input "25 Package umbrella auto submissio"
type textarea "x"
type input "25 Package umbrella auto submission"
type textarea "x"
type input "25 Package umbrella auto submission"
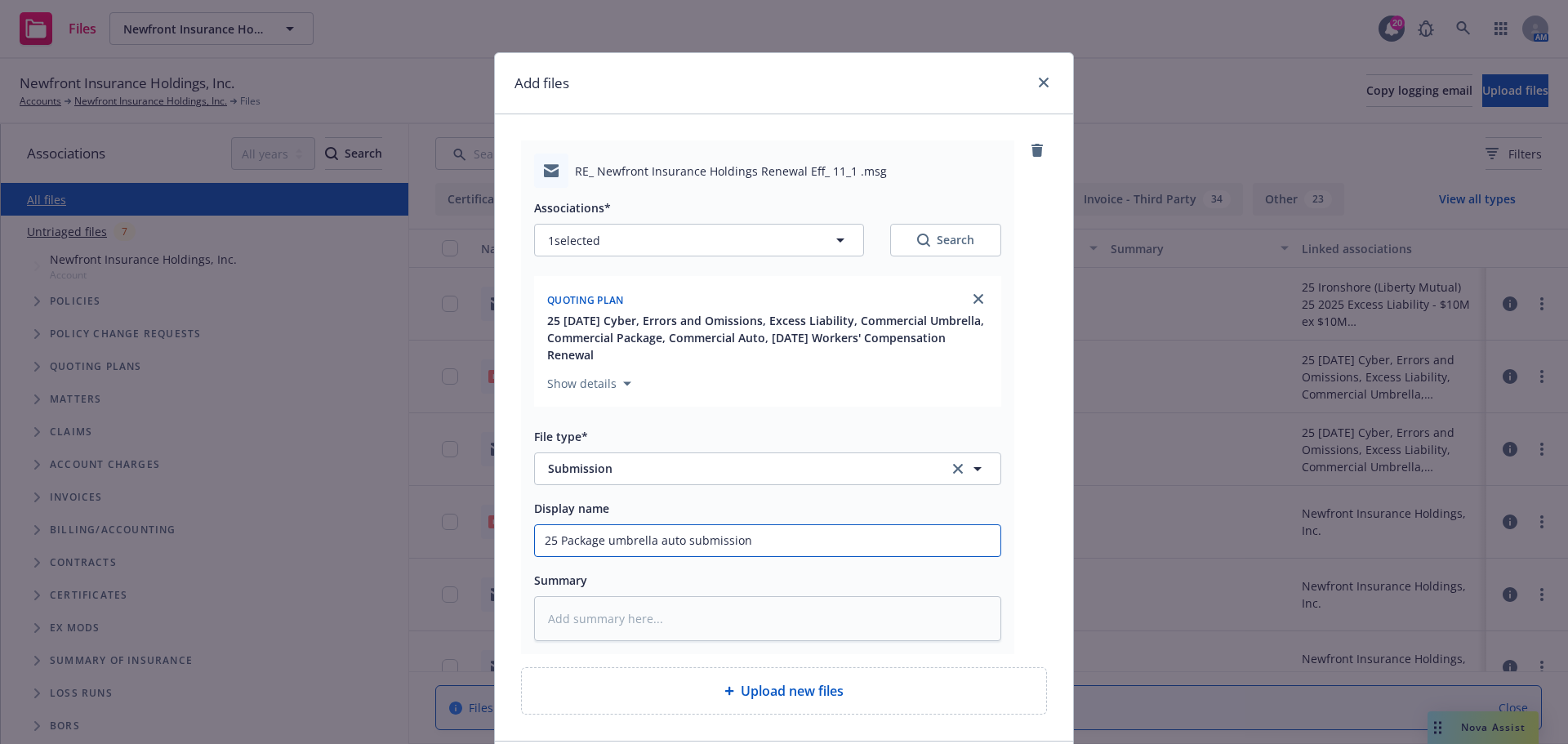
type textarea "x"
type input "25 Package umbrella auto submission t"
type textarea "x"
type input "25 Package umbrella auto submission to"
type textarea "x"
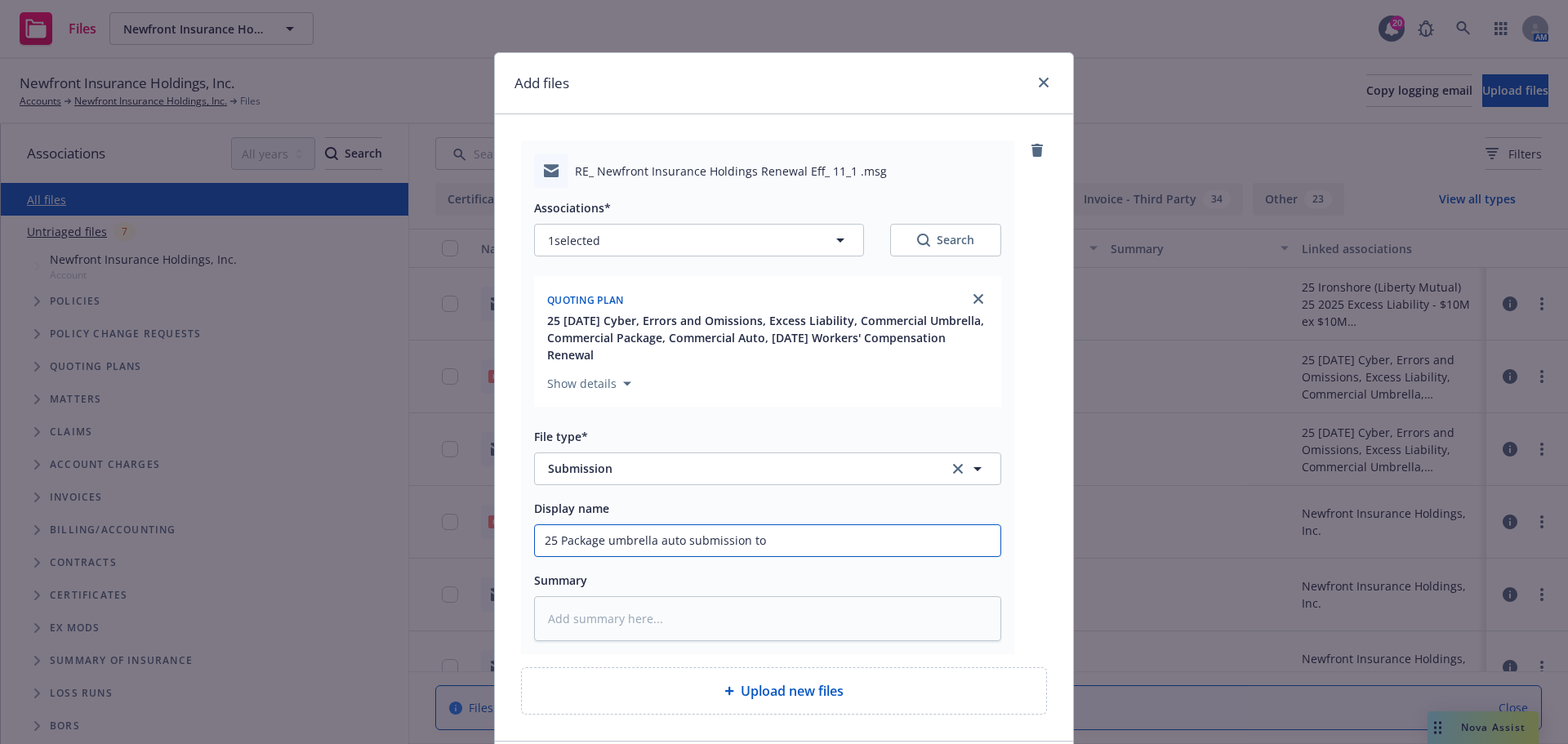
type input "25 Package umbrella auto submission to"
type textarea "x"
type input "25 Package umbrella auto submission to C"
type textarea "x"
type input "25 Package umbrella auto submission to Ch"
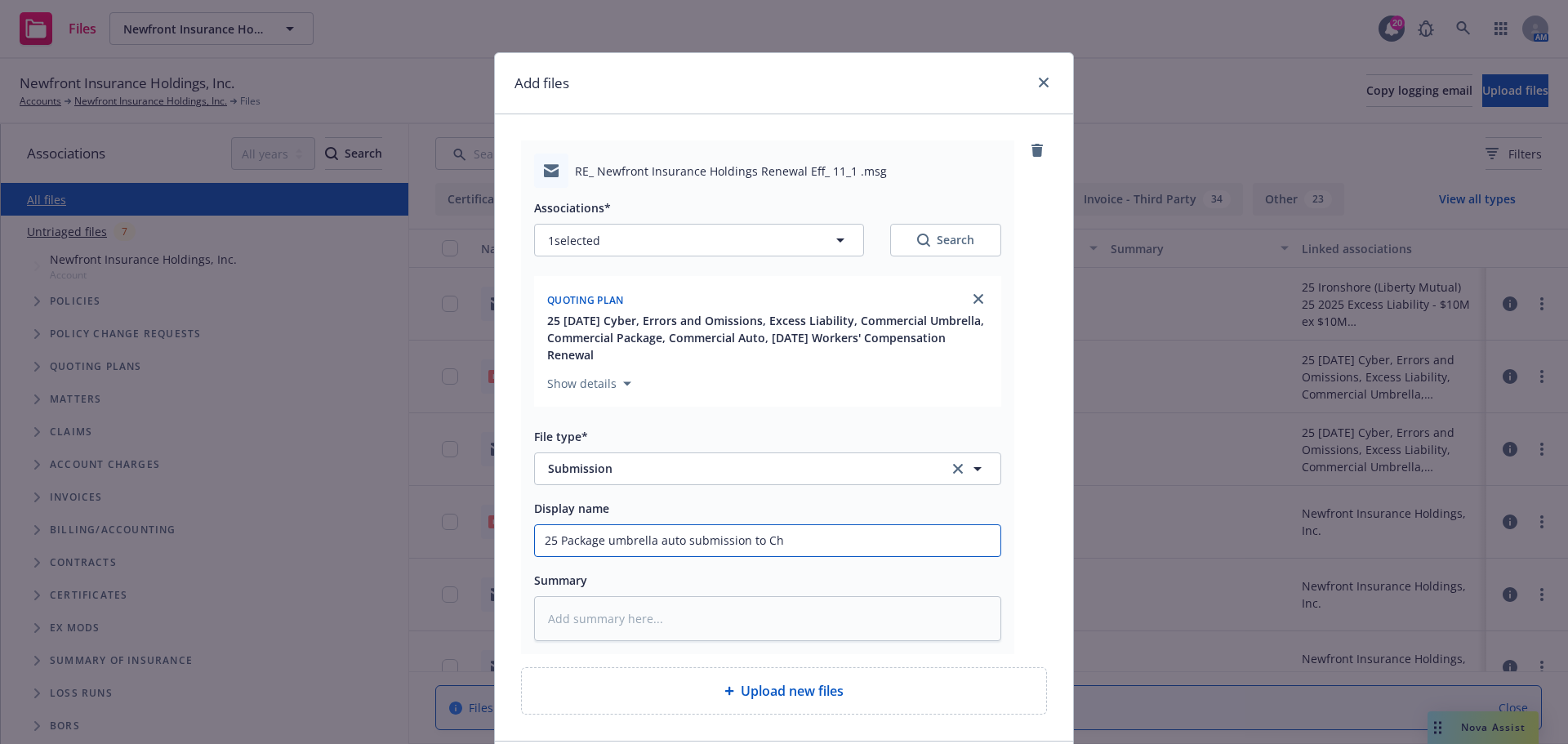
type textarea "x"
type input "25 Package umbrella auto submission to Chu"
type textarea "x"
type input "25 Package umbrella auto submission to Chub"
type textarea "x"
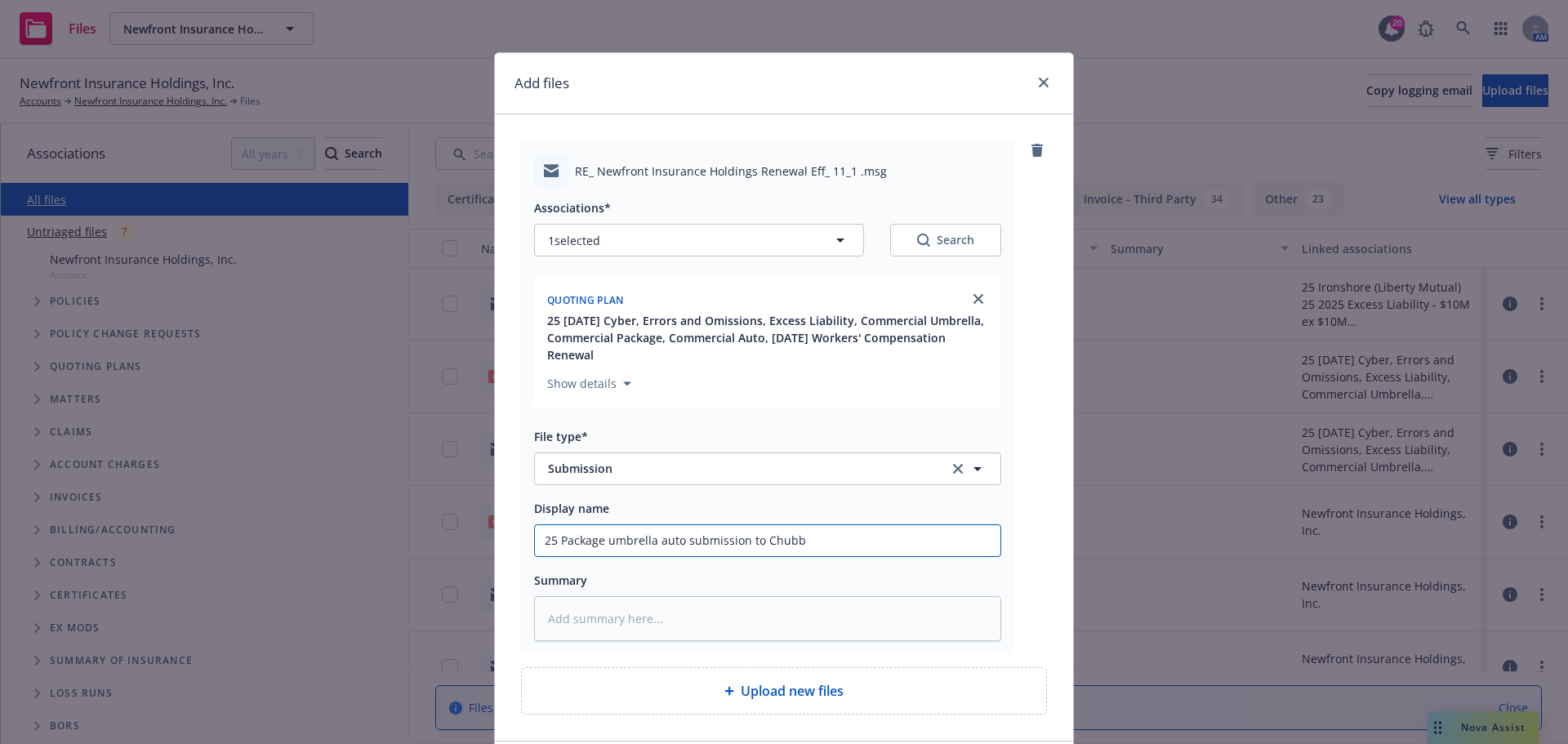
scroll to position [123, 0]
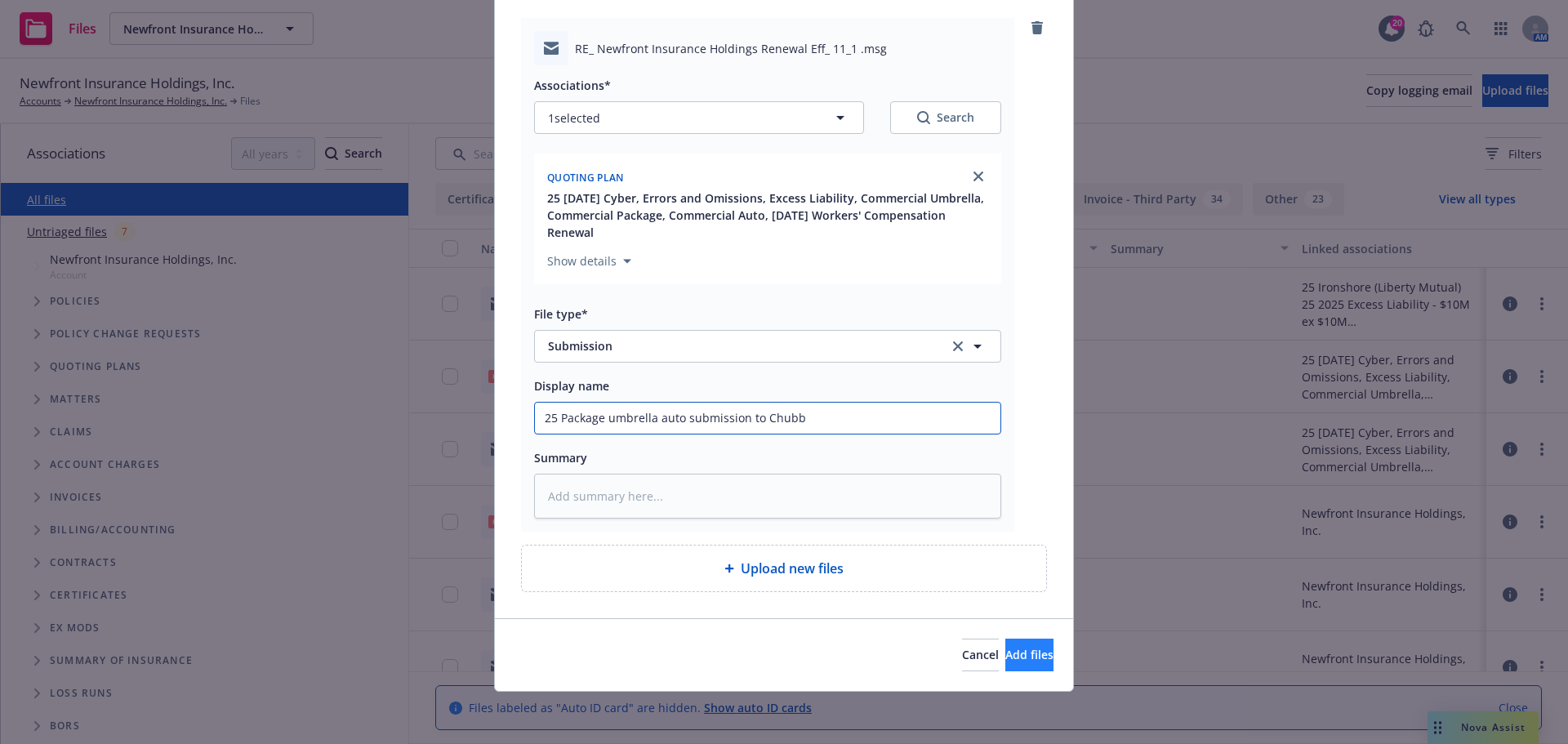
type input "25 Package umbrella auto submission to Chubb"
drag, startPoint x: 1003, startPoint y: 653, endPoint x: -402, endPoint y: 380, distance: 1431.3
click at [0, 380] on html "Files Newfront Insurance Holdings, Inc. Newfront Insurance Holdings, Inc. 20 AM…" at bounding box center [784, 372] width 1568 height 744
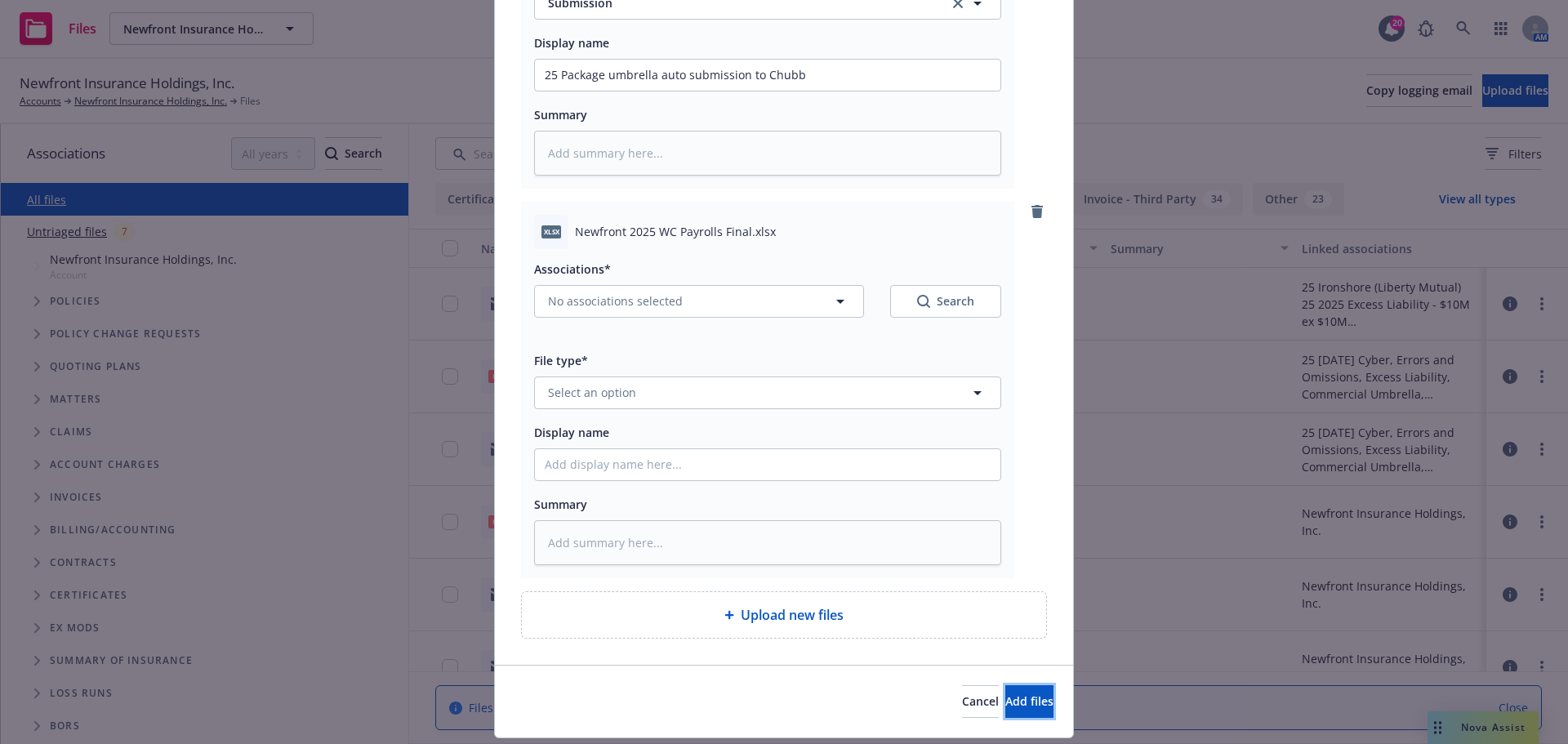
scroll to position [512, 0]
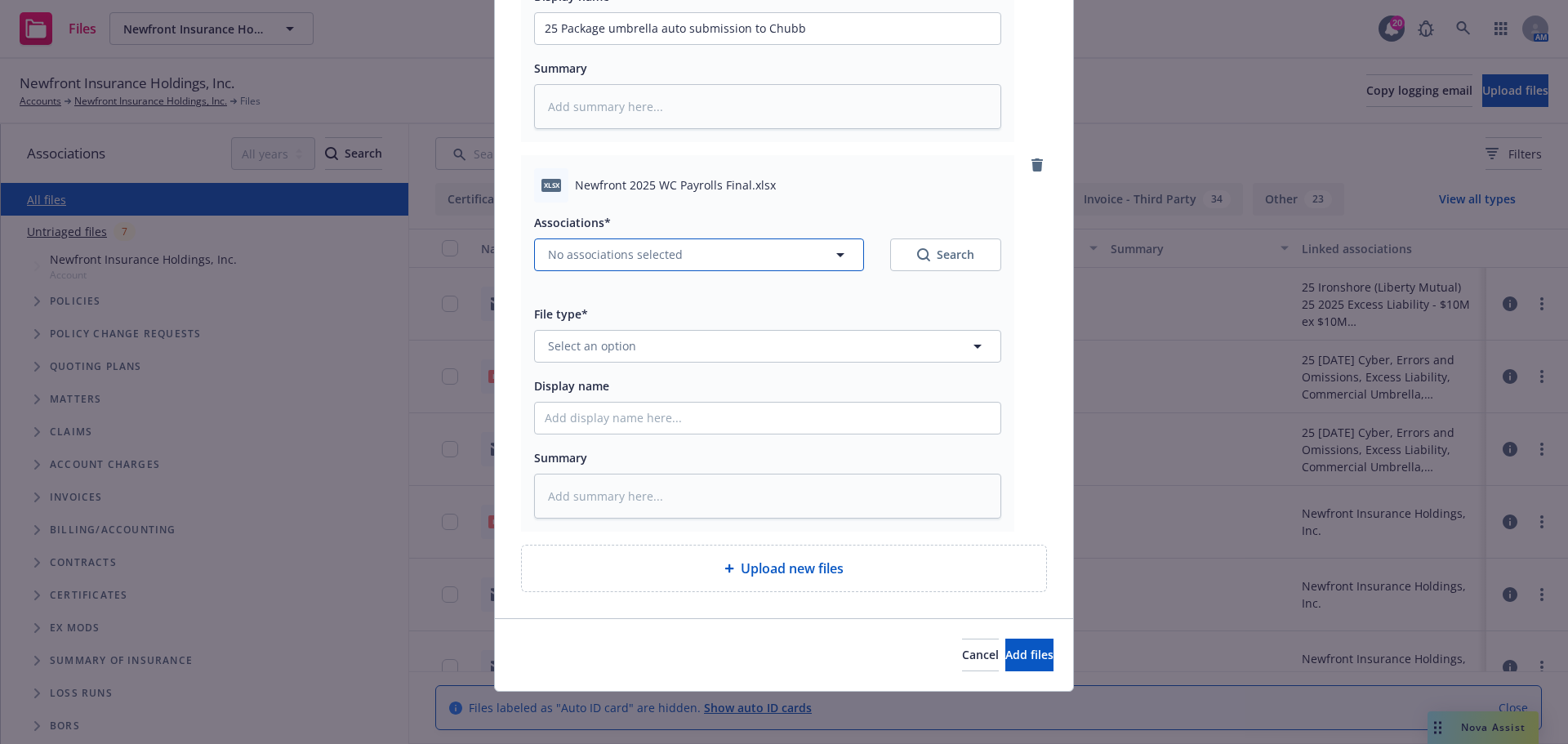
click at [620, 257] on span "No associations selected" at bounding box center [615, 255] width 135 height 17
type textarea "x"
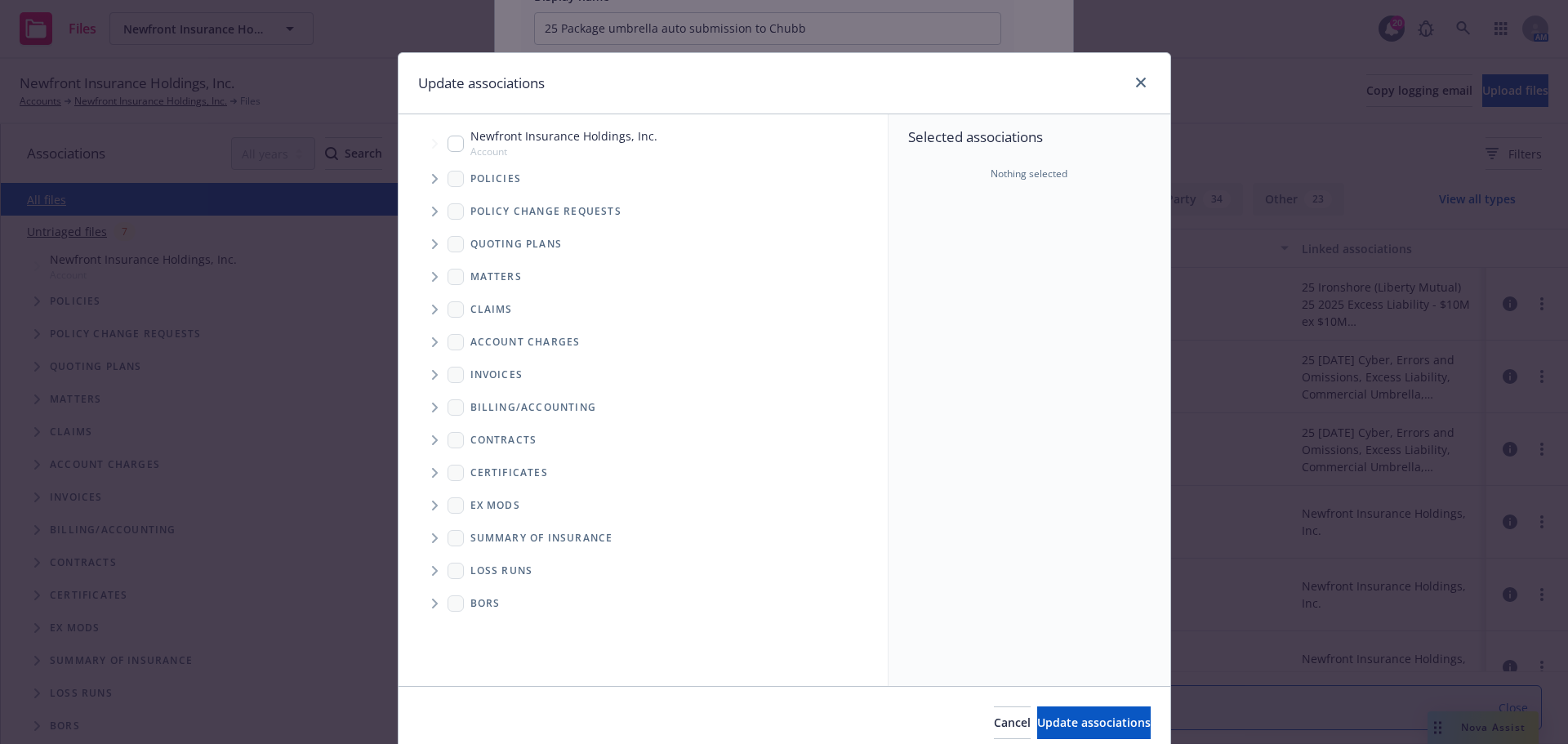
click at [432, 247] on icon "Tree Example" at bounding box center [435, 244] width 7 height 10
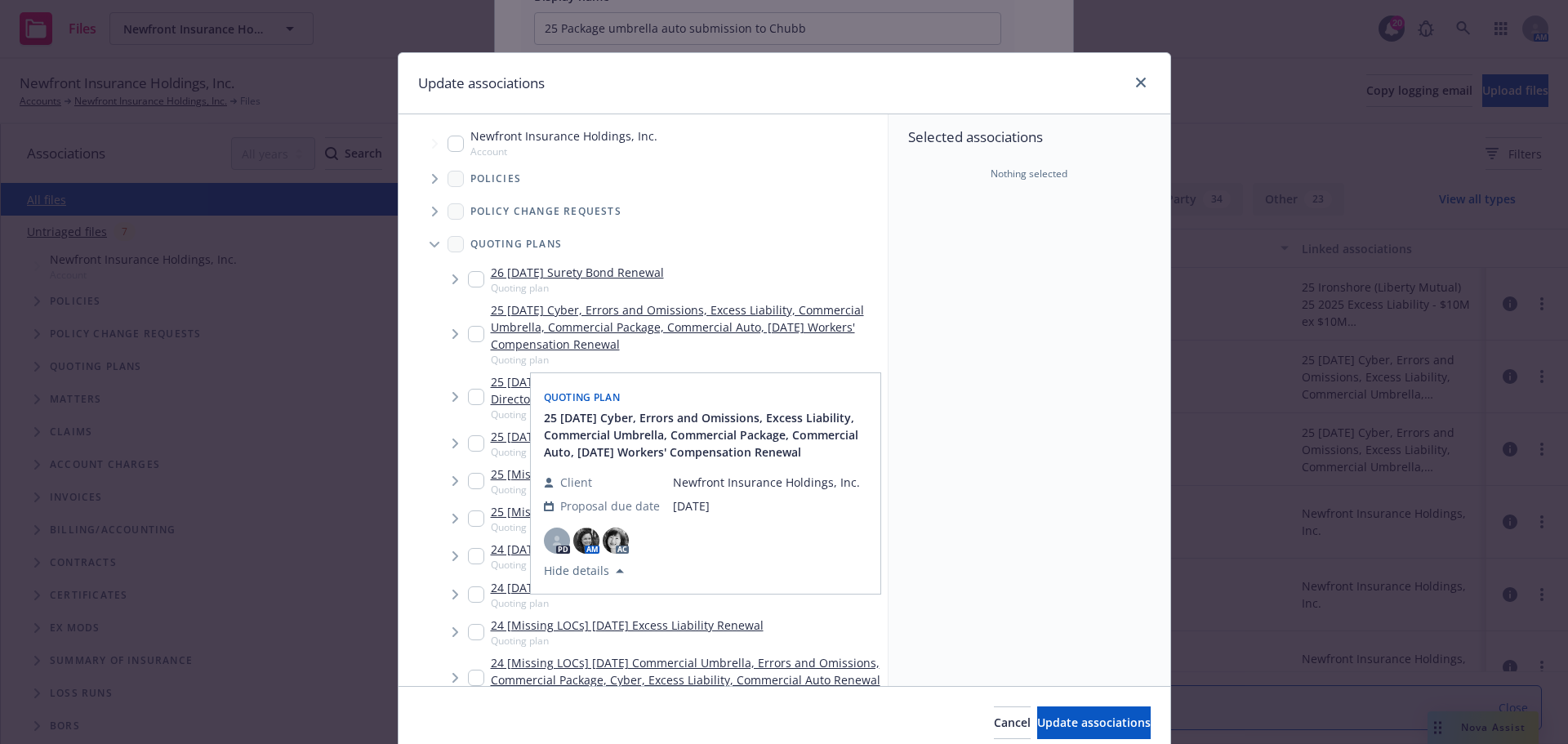
click at [475, 333] on input "Tree Example" at bounding box center [476, 333] width 16 height 16
checkbox input "true"
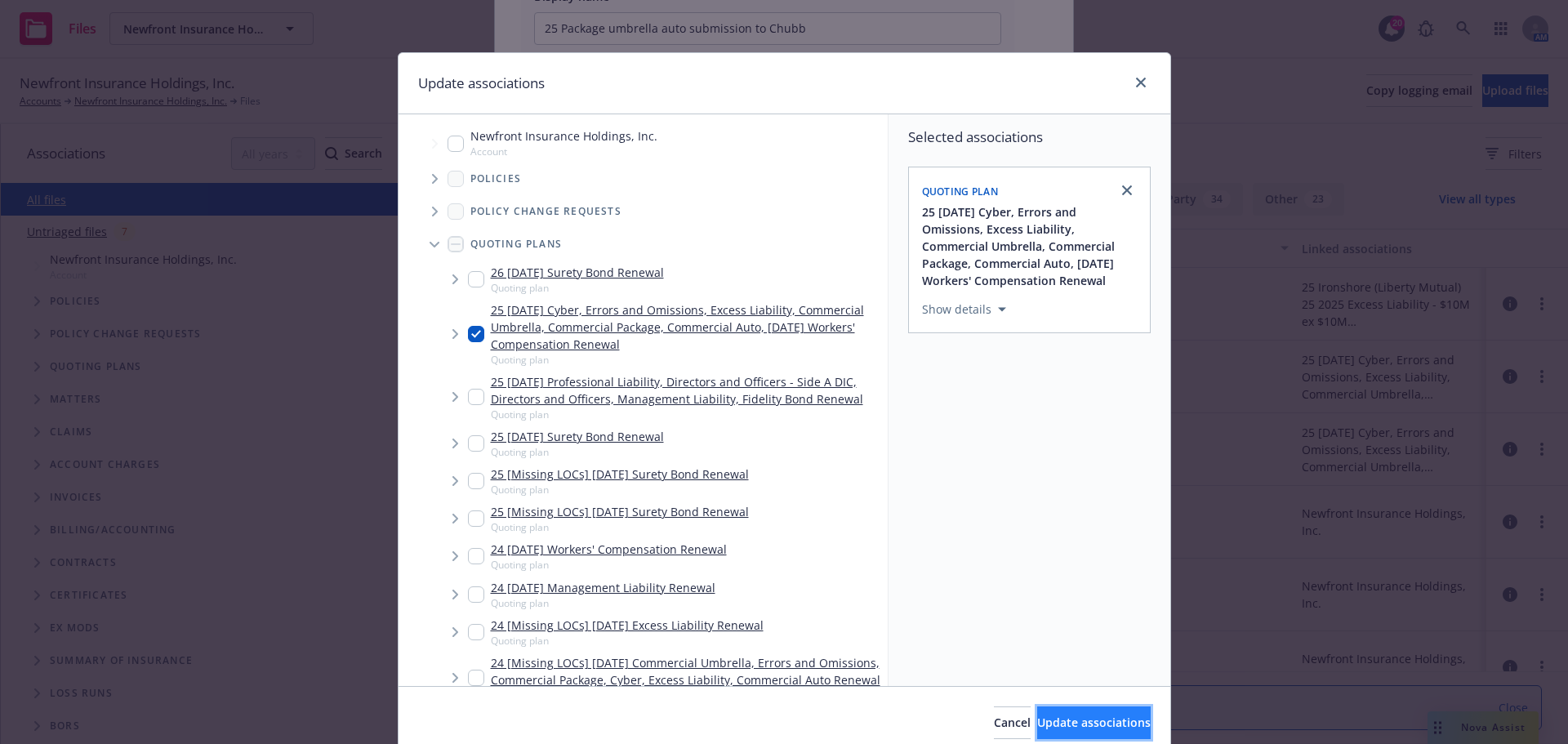
click at [1064, 712] on button "Update associations" at bounding box center [1094, 723] width 114 height 33
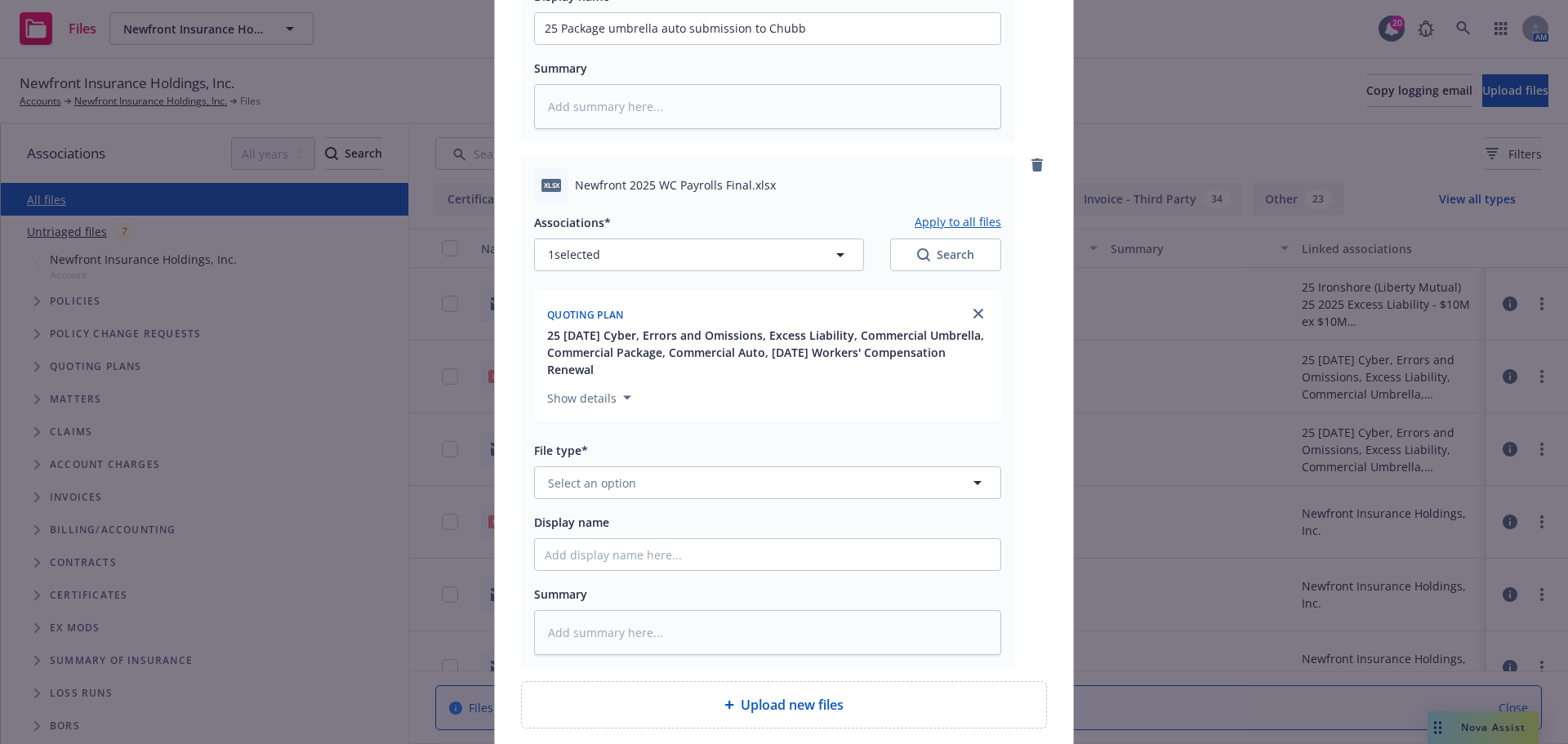
type textarea "x"
click at [626, 476] on span "Select an option" at bounding box center [592, 484] width 88 height 17
type input "work"
click at [604, 400] on div "Workbook" at bounding box center [578, 394] width 68 height 24
click at [597, 555] on input "Display name" at bounding box center [768, 554] width 465 height 31
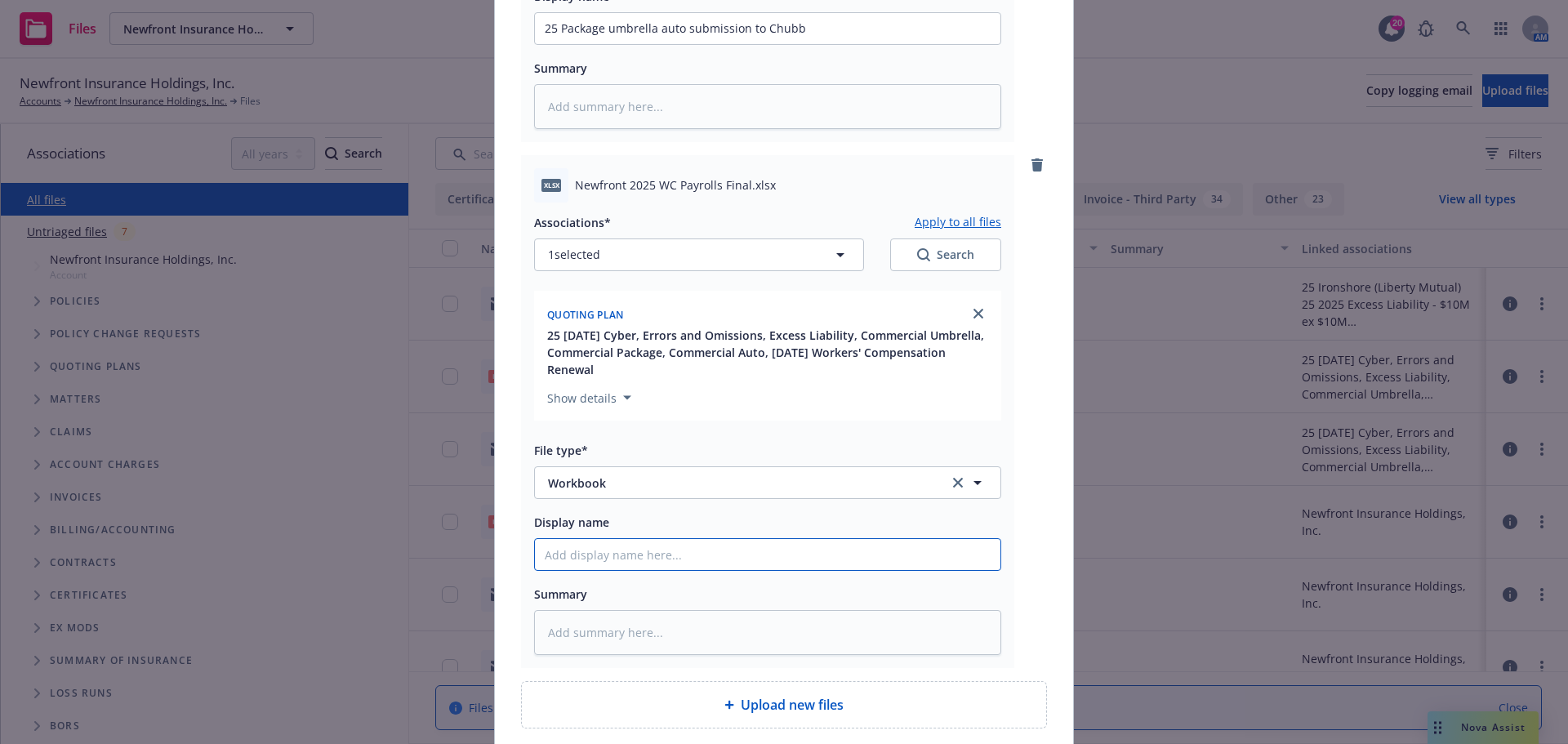
type textarea "x"
type input "2"
type textarea "x"
type input "25"
type textarea "x"
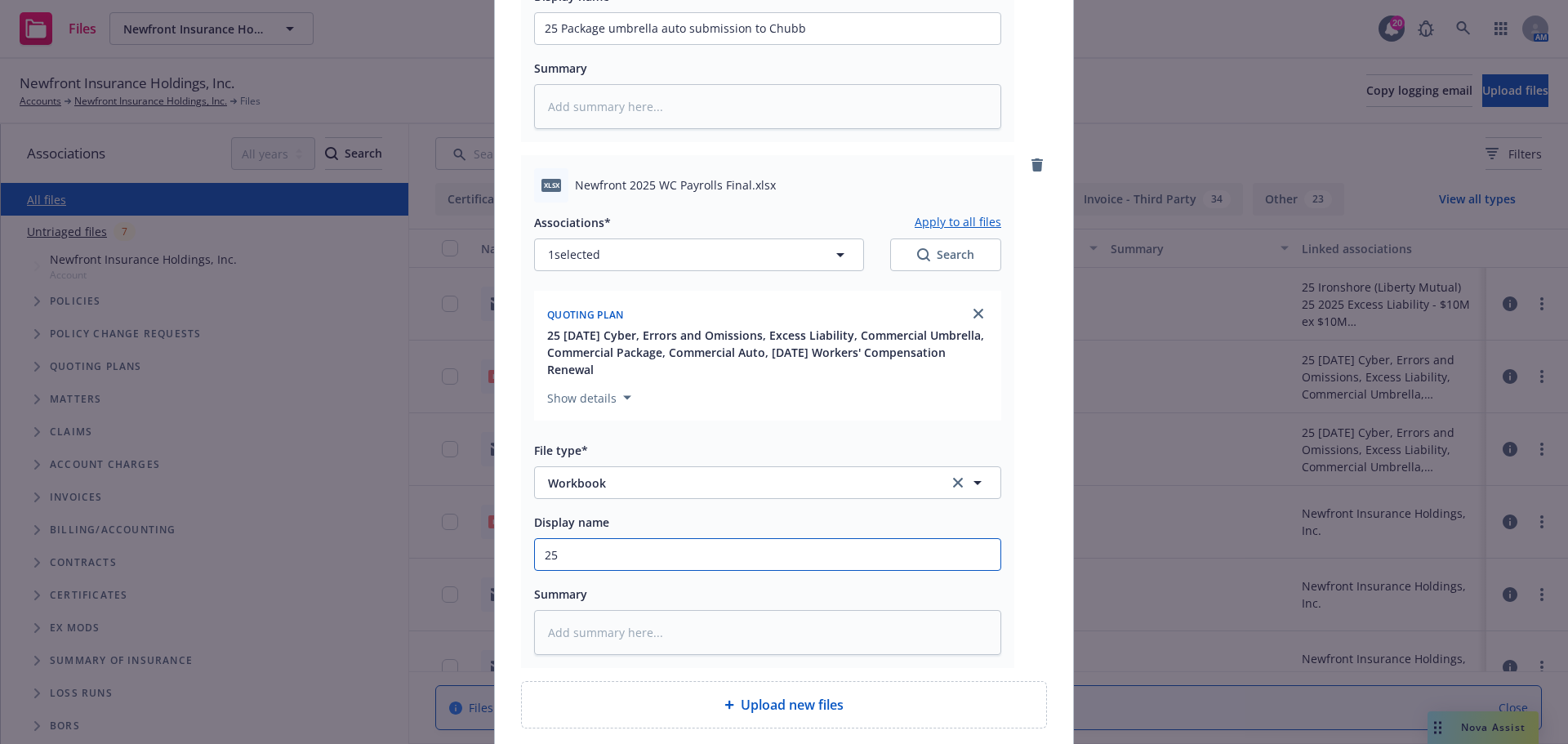
type input "25"
type textarea "x"
type input "25 P"
type textarea "x"
type input "25 Pa"
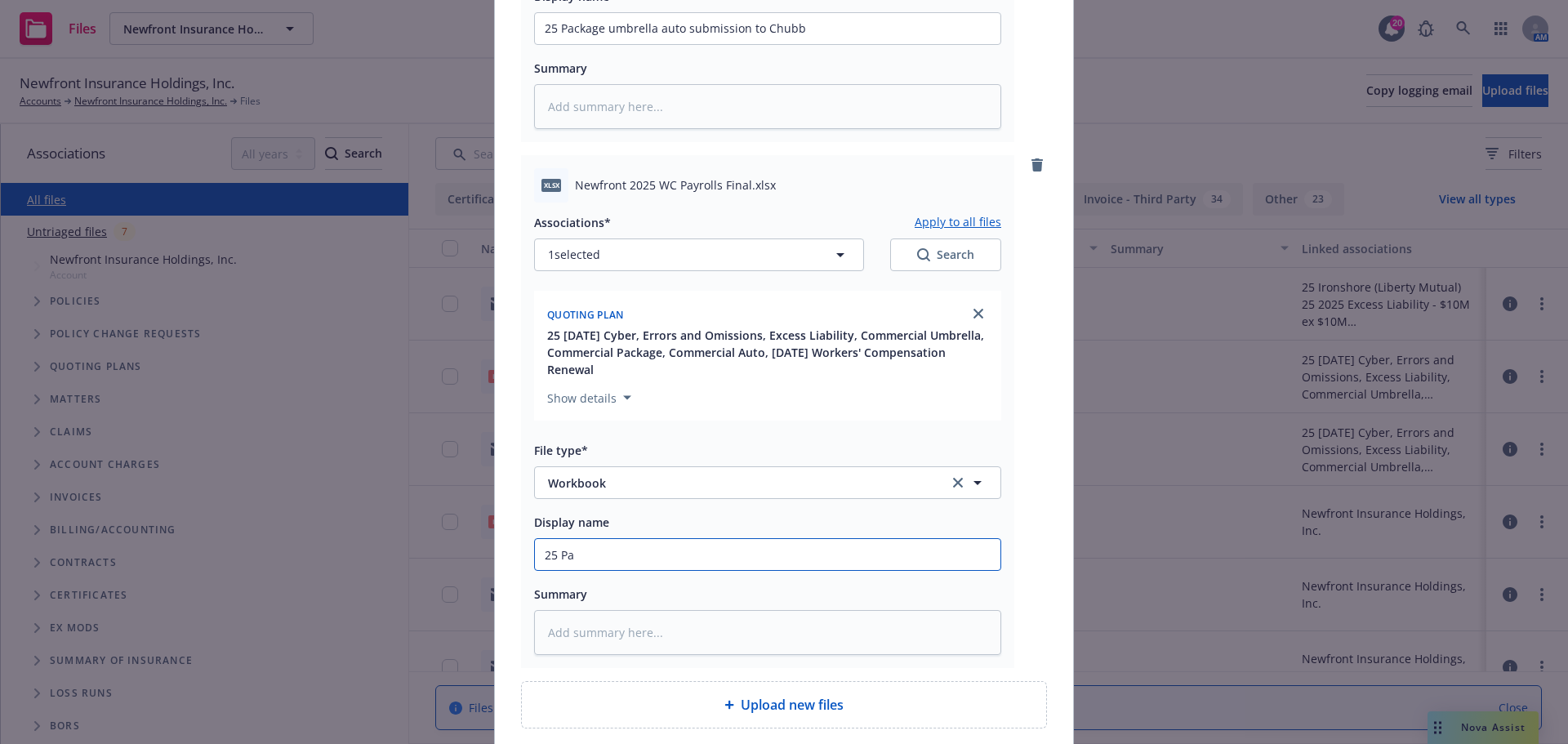
type textarea "x"
type input "25 Pay"
type textarea "x"
type input "25 Payr"
type textarea "x"
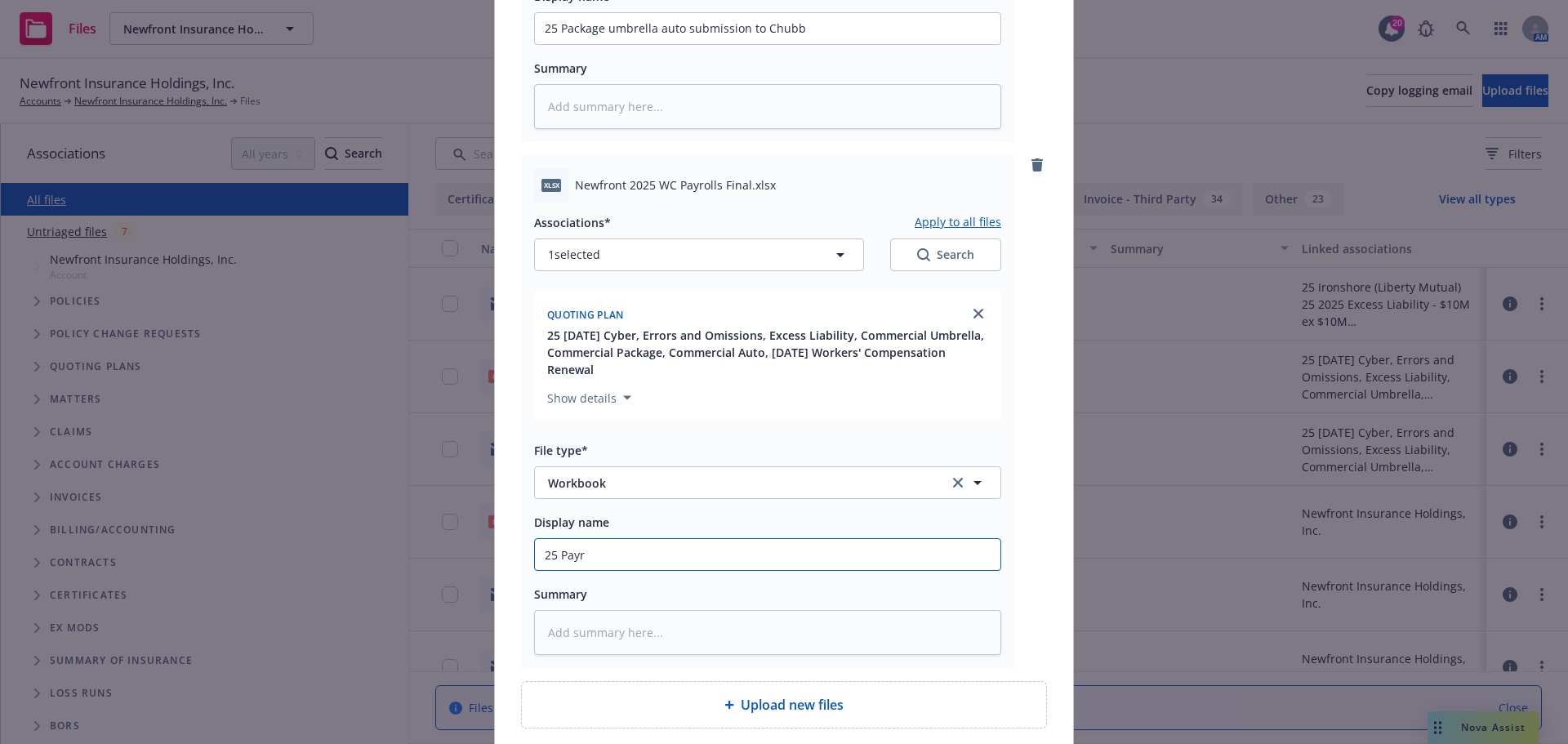
type input "25 Payro"
type textarea "x"
type input "25 Payrol"
type textarea "x"
type input "25 Payroll"
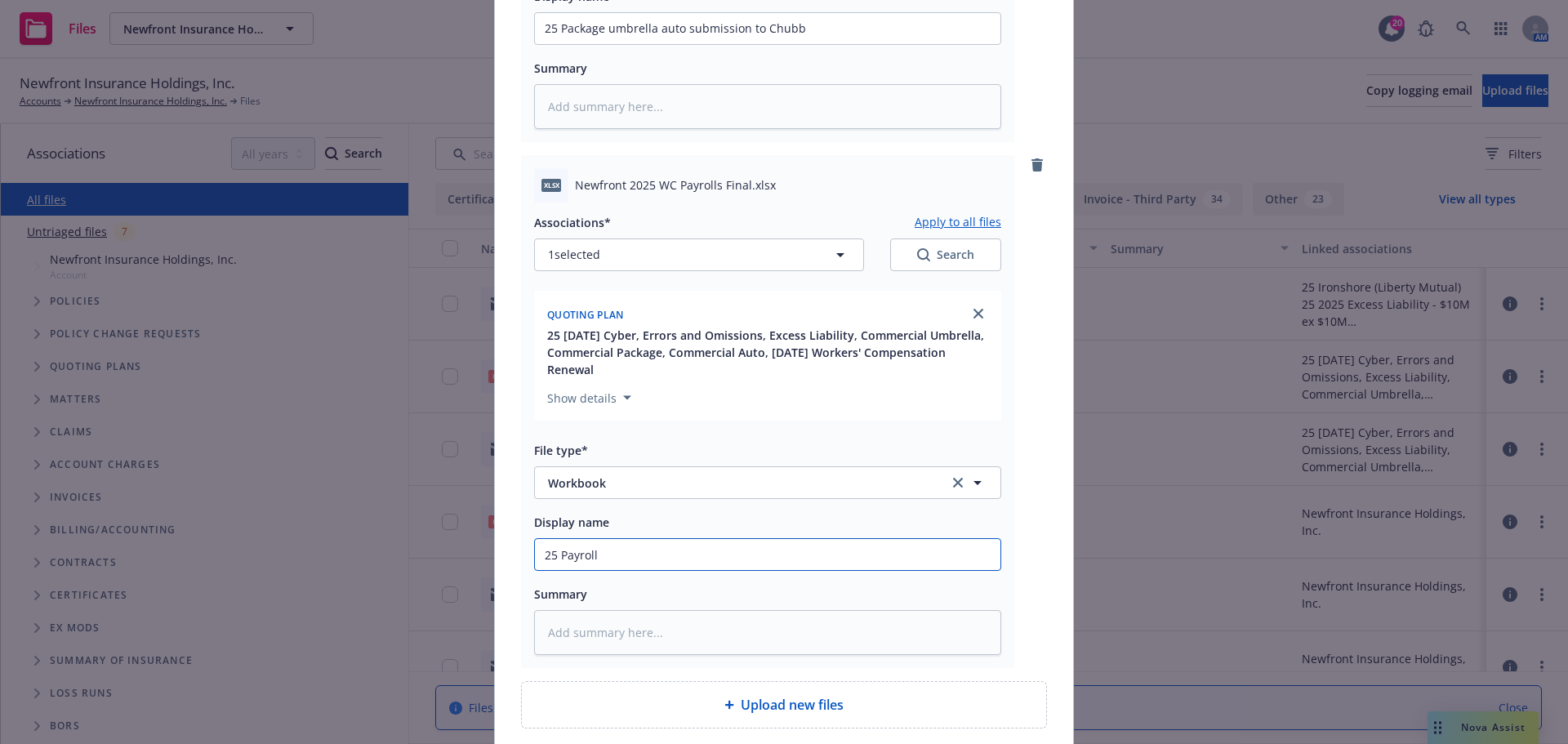
type textarea "x"
type input "25 Payroll"
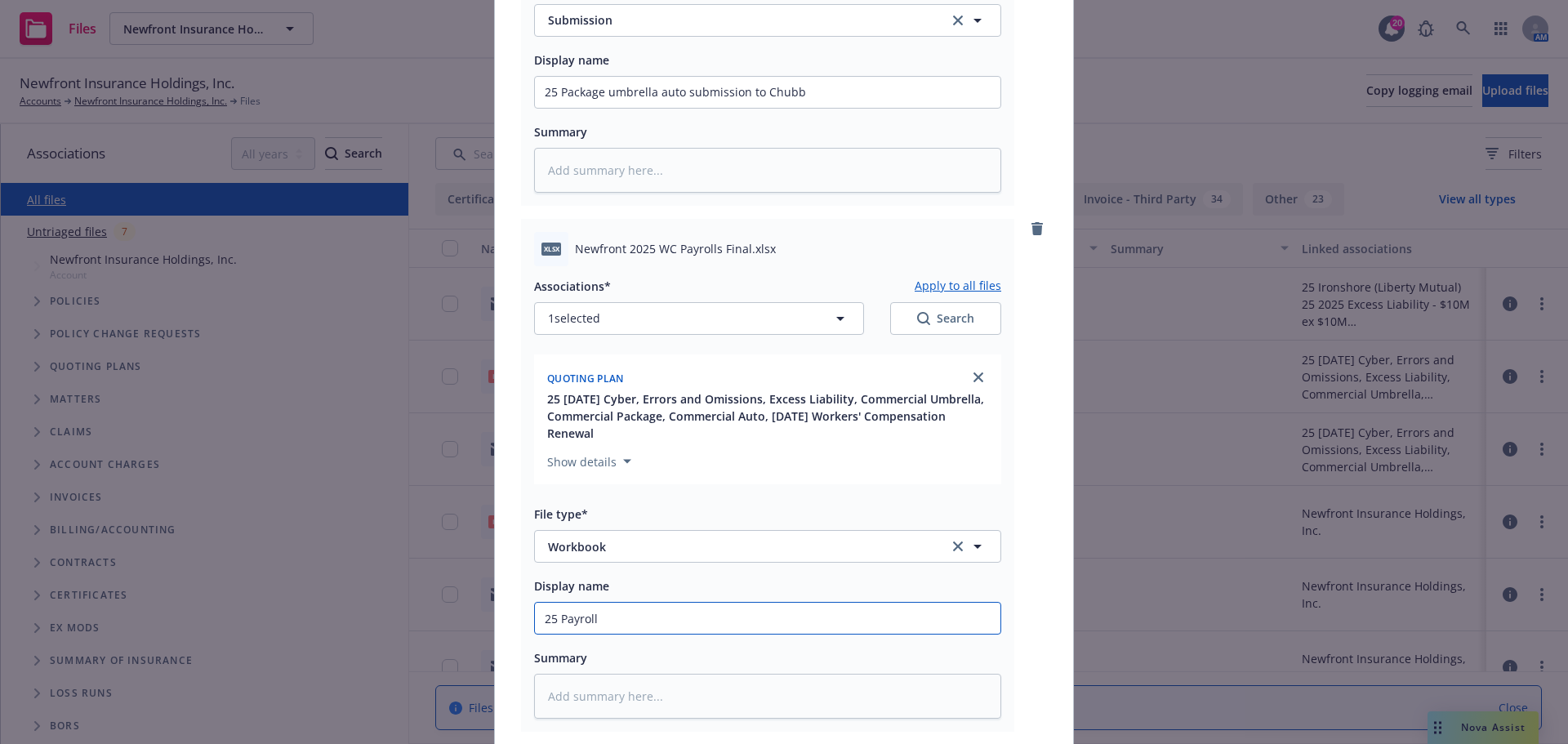
scroll to position [431, 0]
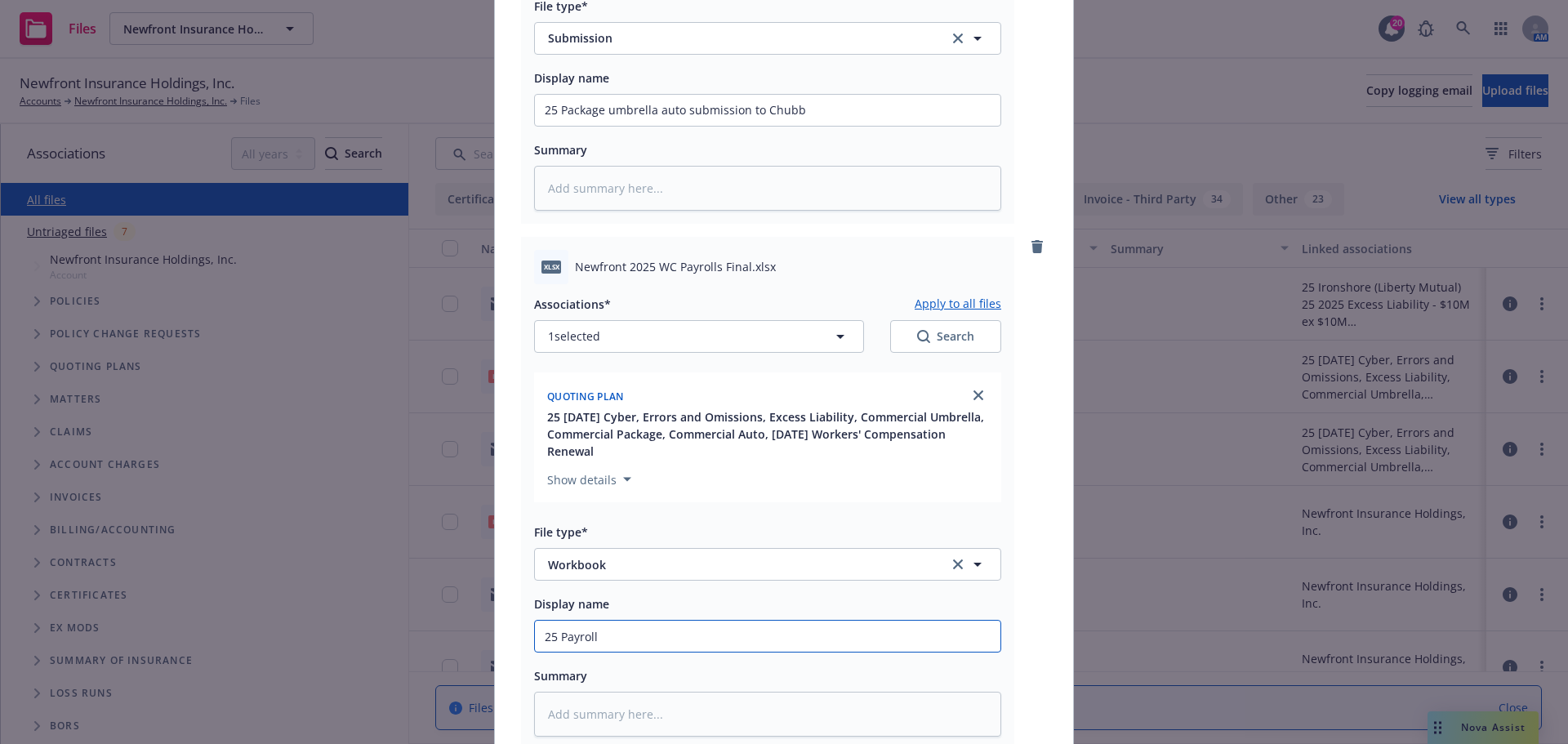
type textarea "x"
type input "25 Payroll w"
type textarea "x"
type input "25 Payroll wo"
type textarea "x"
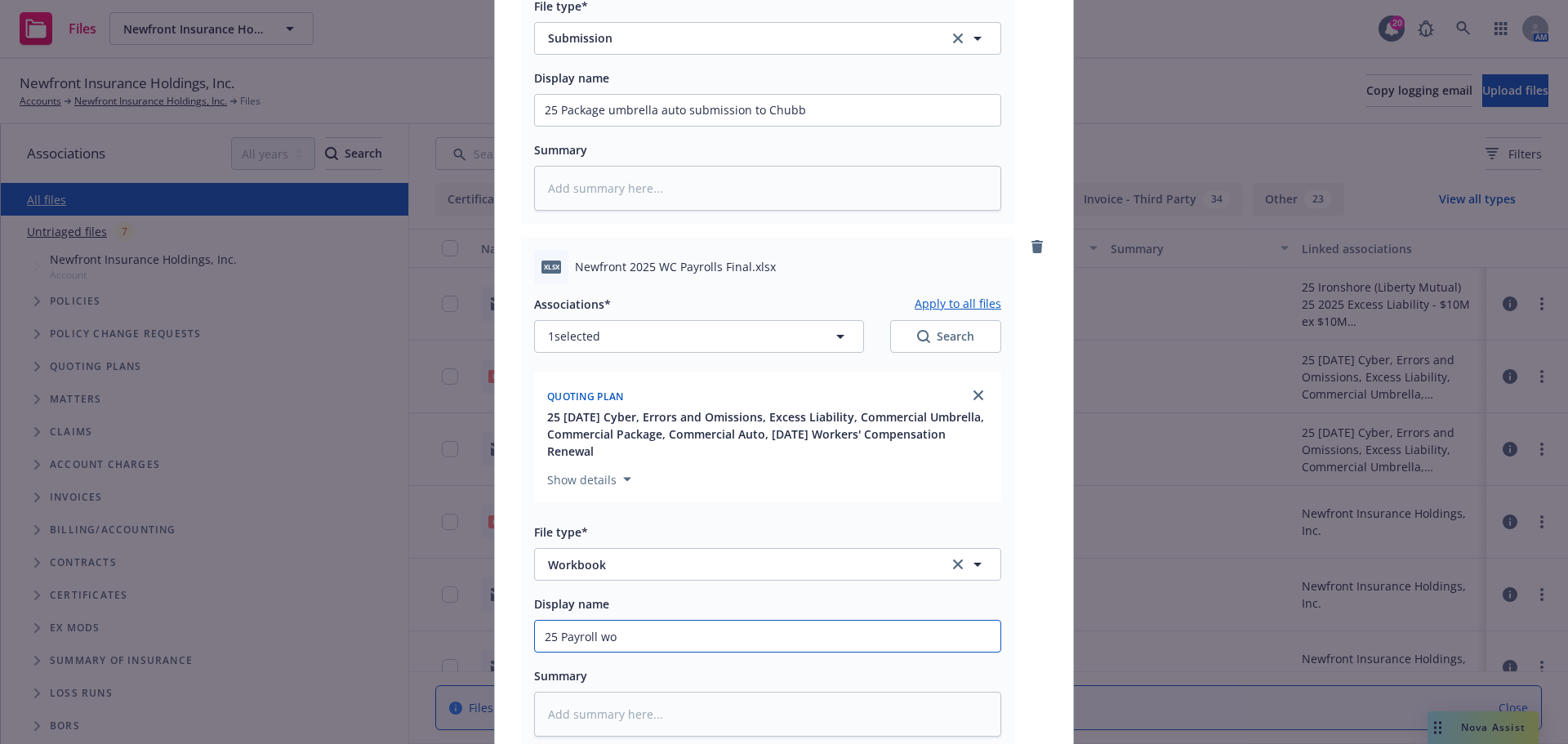
type input "25 Payroll wor"
type textarea "x"
type input "25 Payroll work"
type textarea "x"
type input "25 Payroll workb"
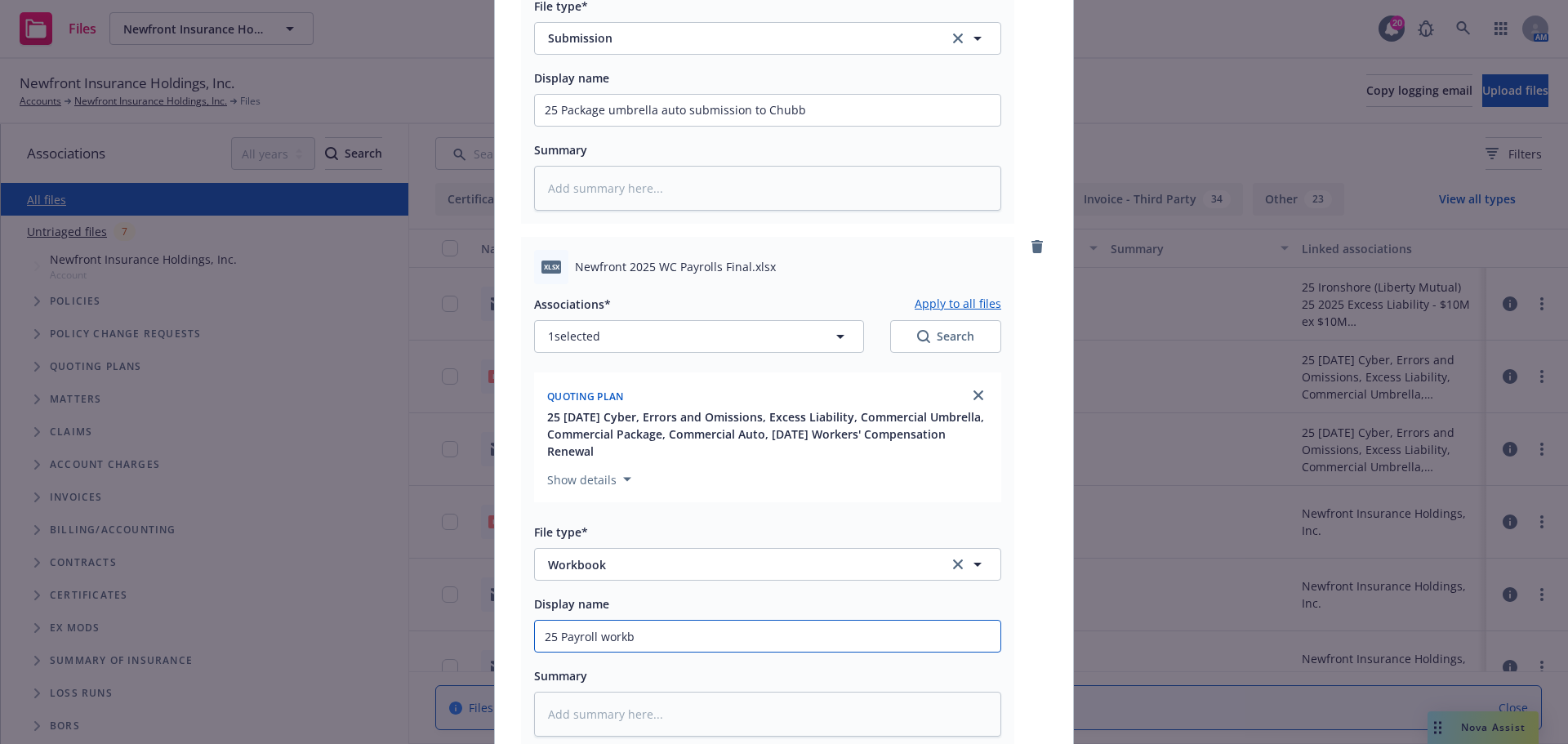
type textarea "x"
type input "25 Payroll workbo"
type textarea "x"
type input "25 Payroll workboo"
type textarea "x"
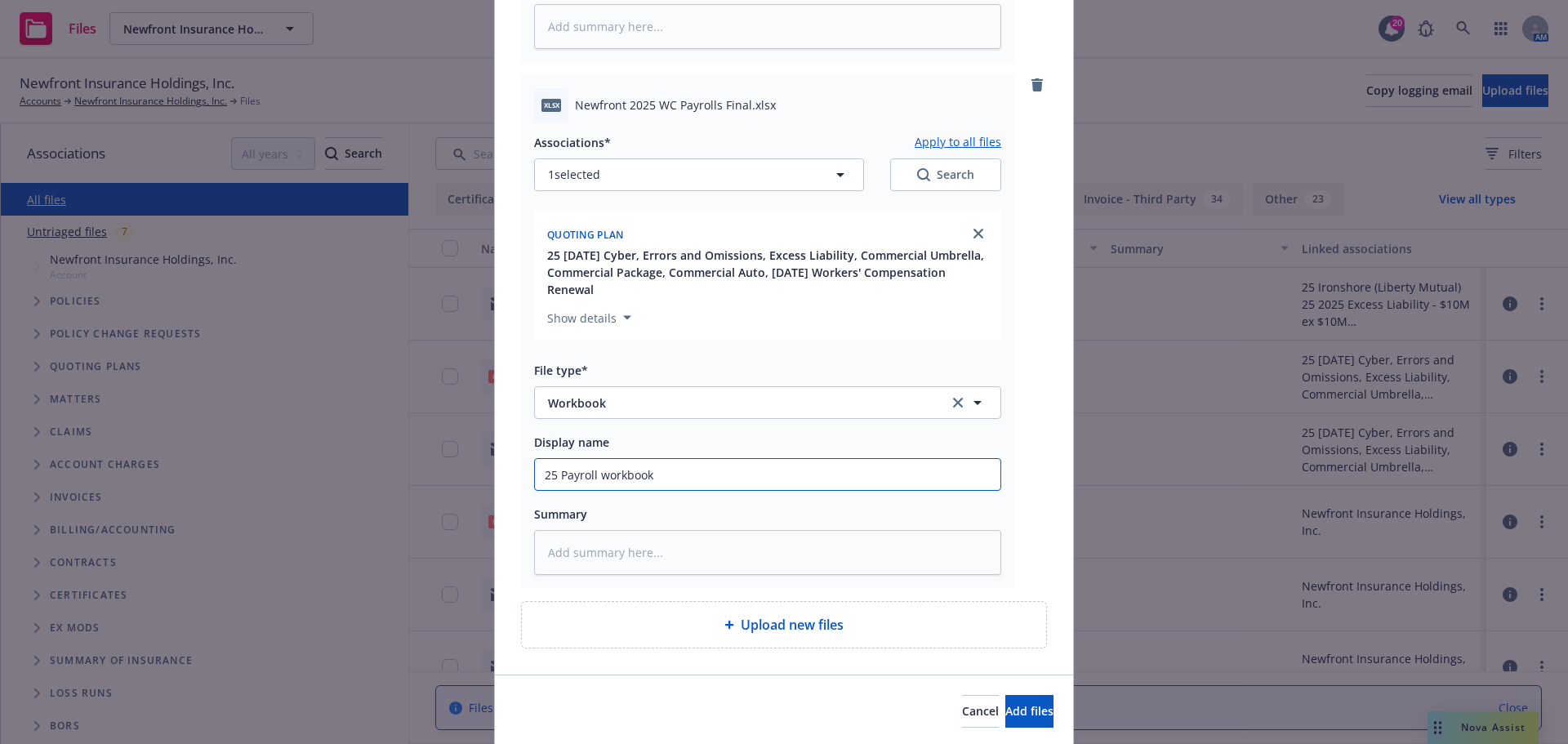
scroll to position [648, 0]
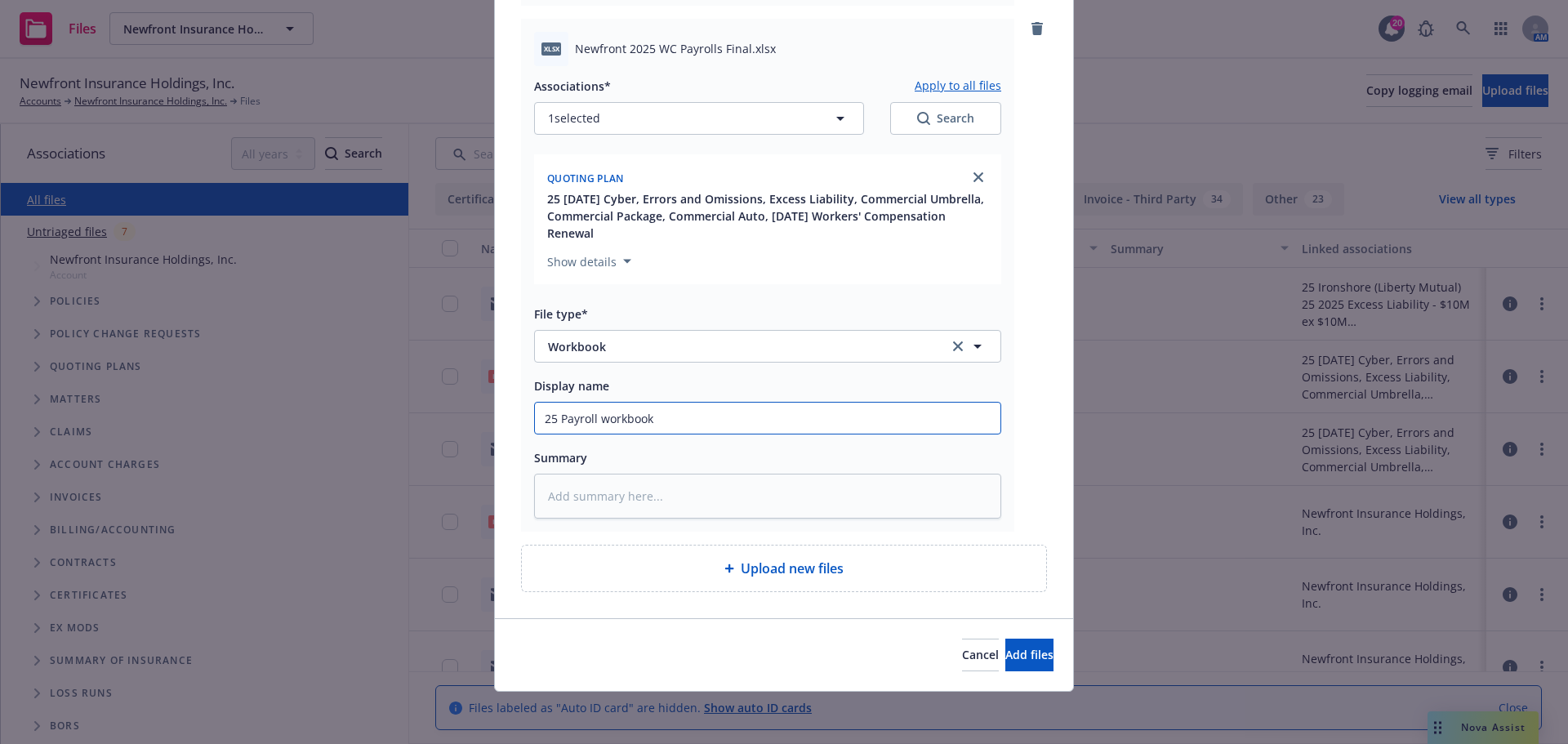
type input "25 Payroll workbook"
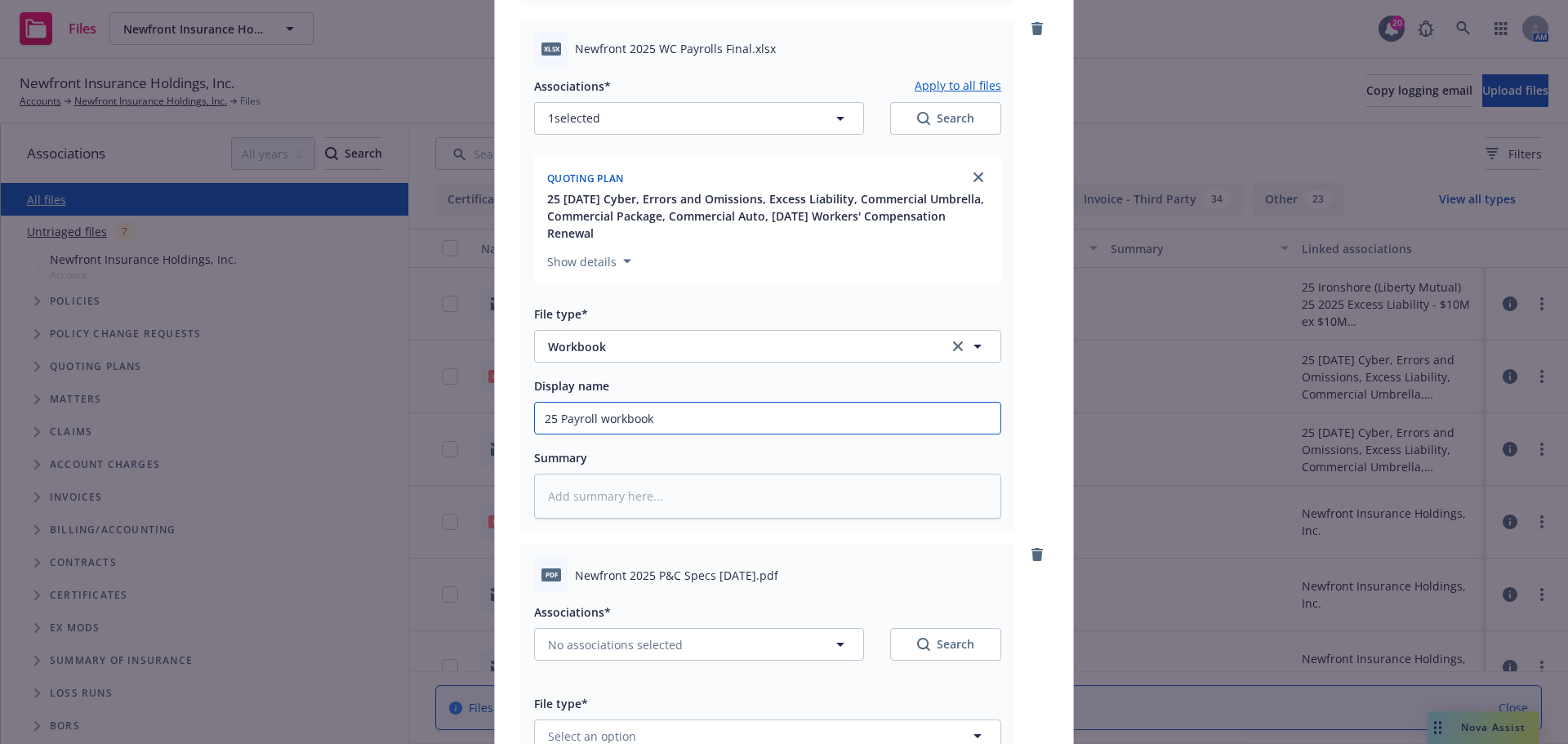
scroll to position [1038, 0]
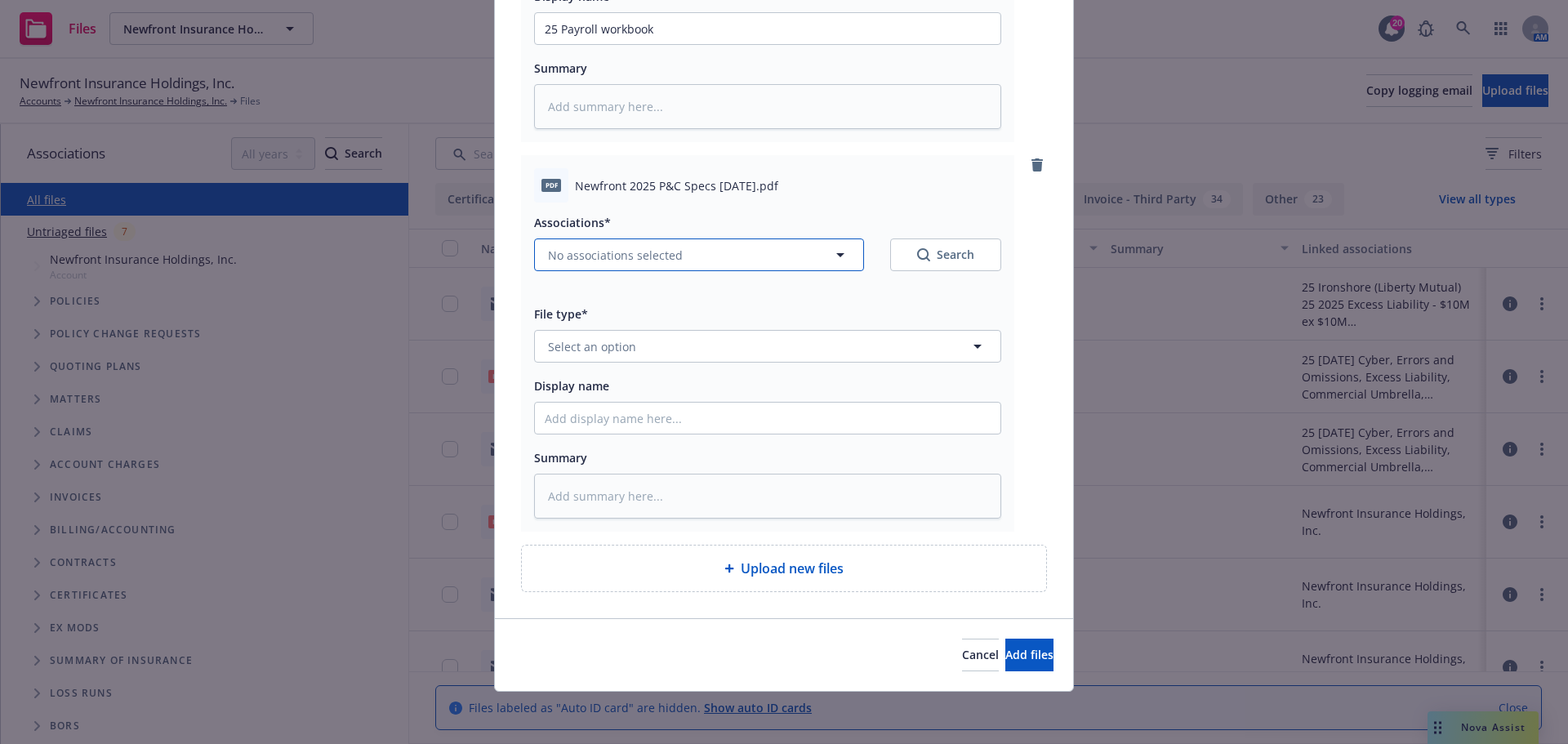
click at [584, 260] on span "No associations selected" at bounding box center [615, 256] width 135 height 17
type textarea "x"
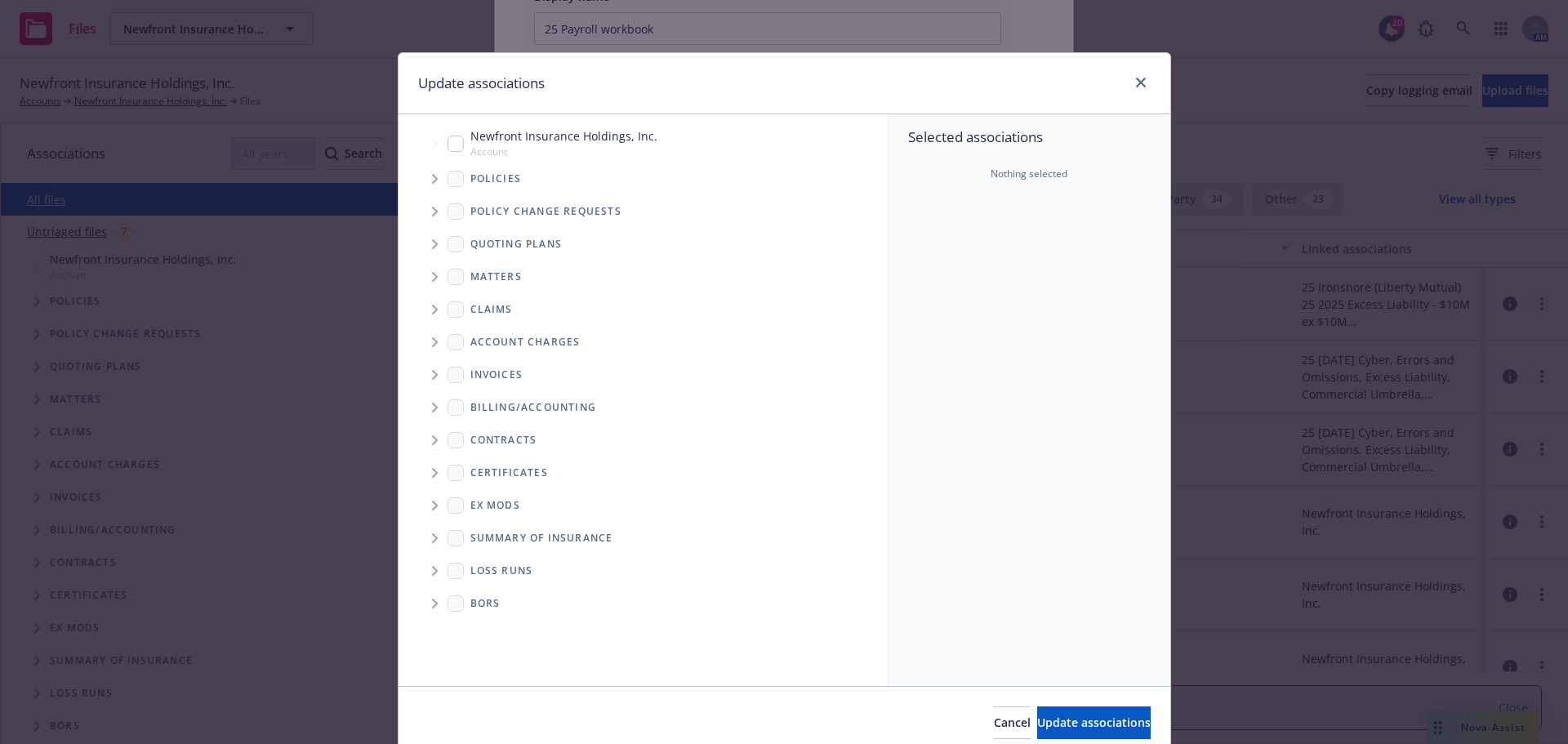
click at [434, 242] on span "Tree Example" at bounding box center [434, 243] width 26 height 26
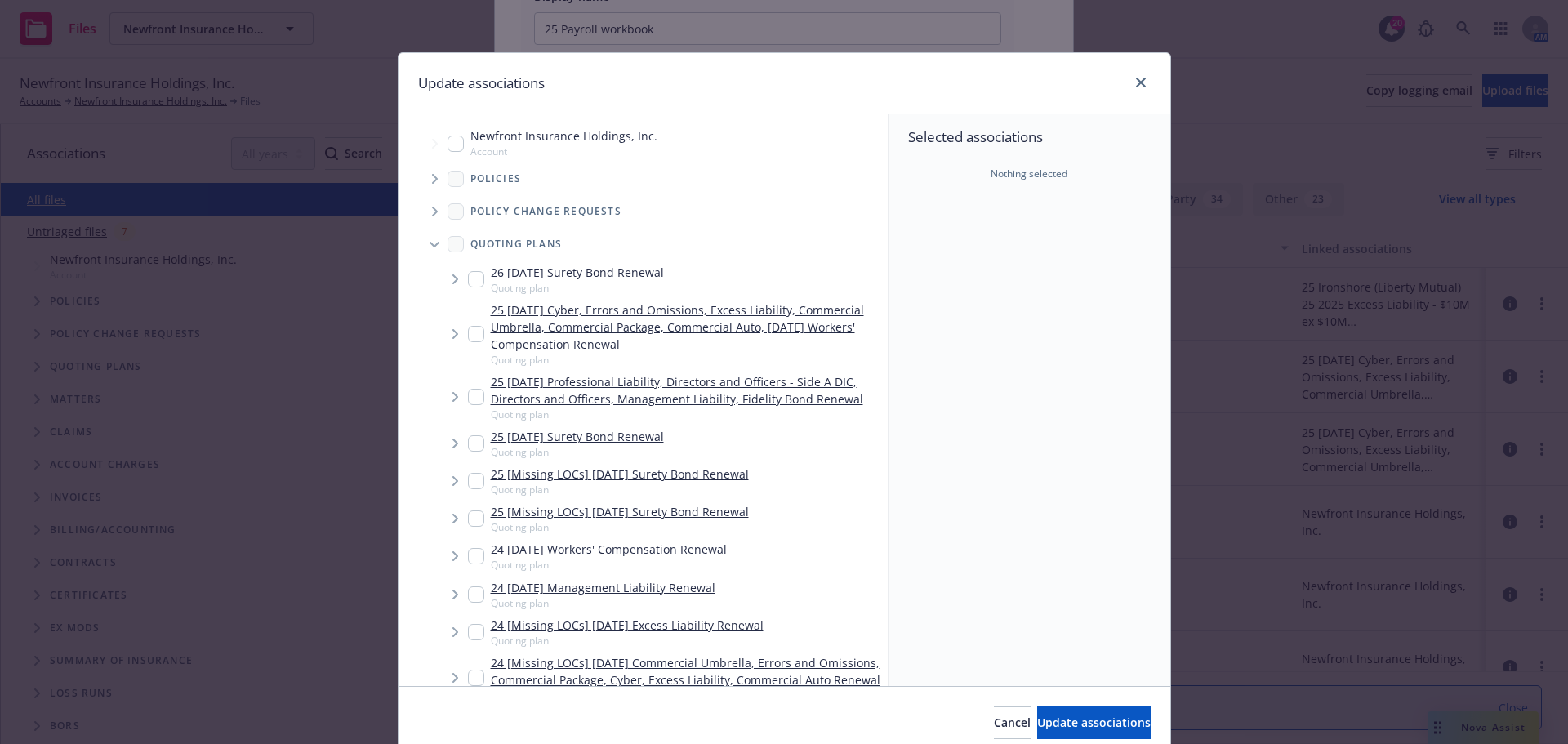
click at [476, 331] on input "Tree Example" at bounding box center [476, 333] width 16 height 16
checkbox input "true"
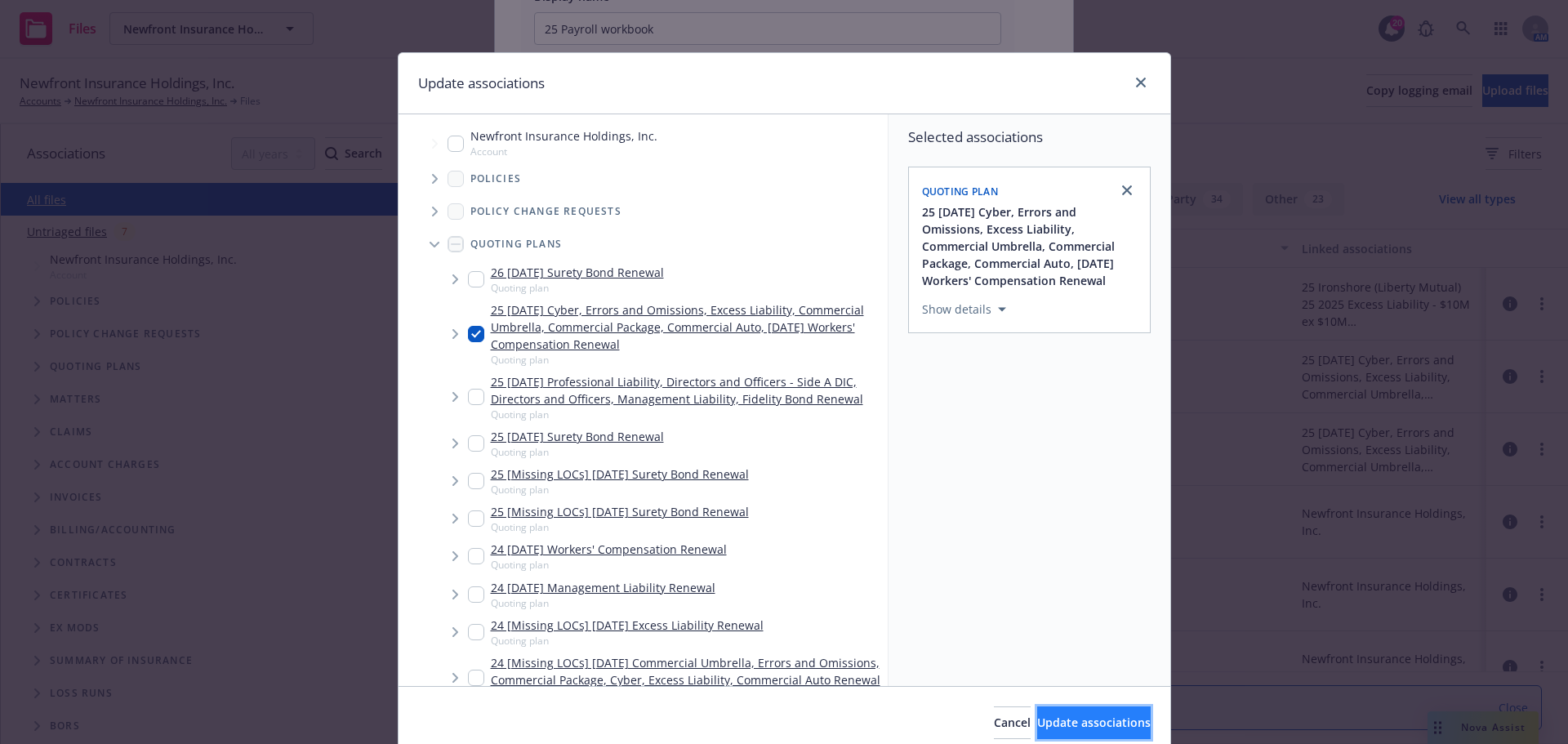
click at [1087, 720] on span "Update associations" at bounding box center [1094, 723] width 114 height 15
type textarea "x"
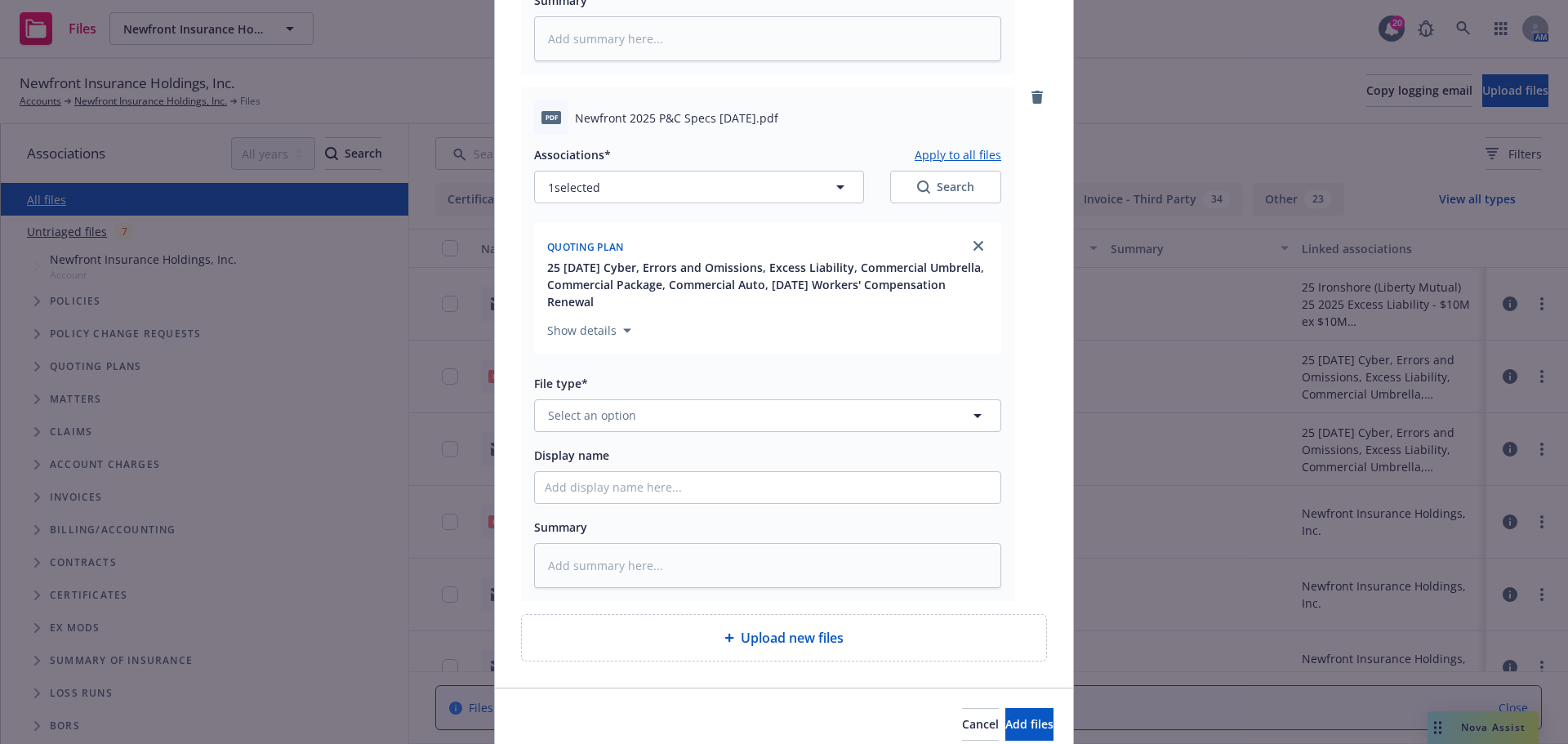
scroll to position [1176, 0]
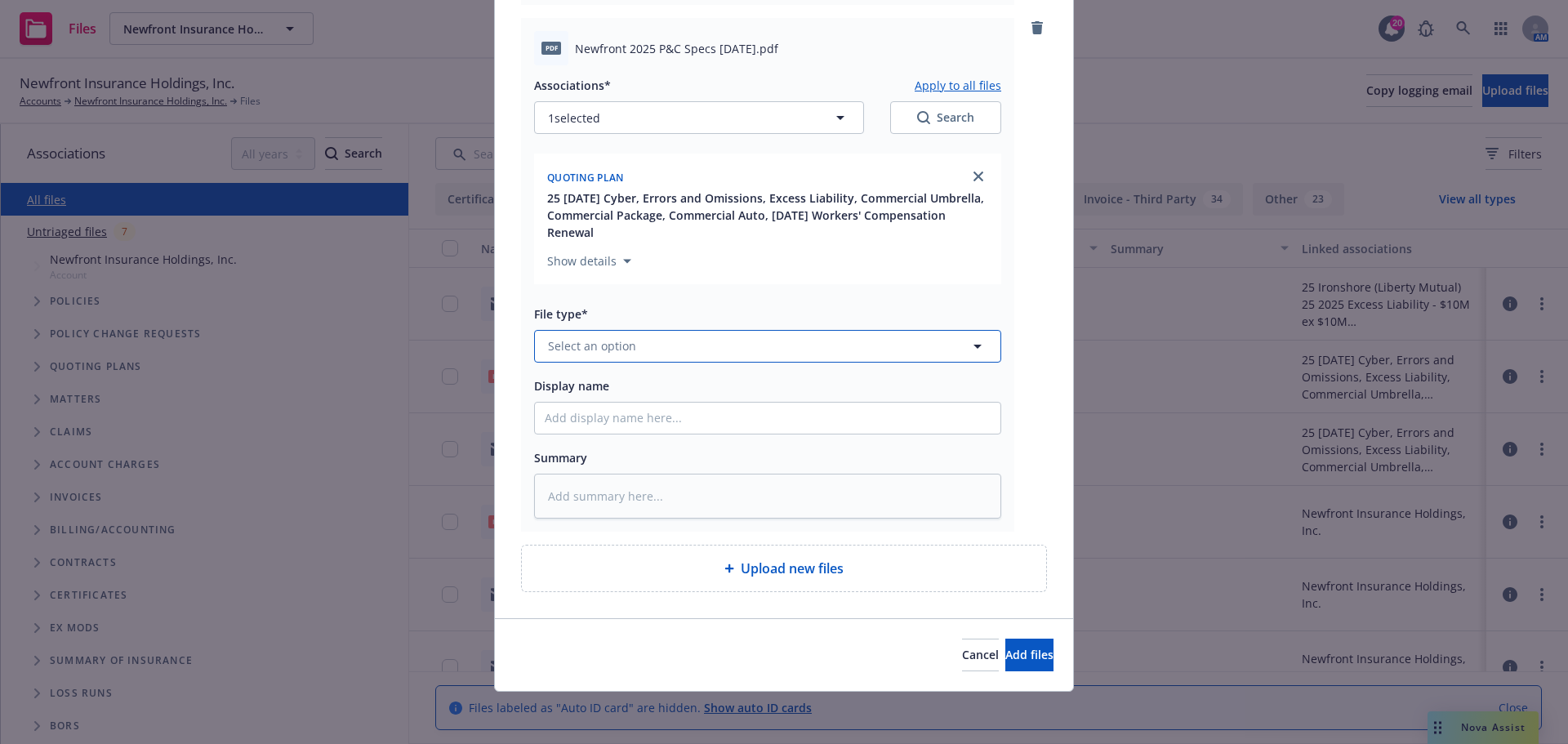
click at [659, 354] on button "Select an option" at bounding box center [768, 347] width 467 height 33
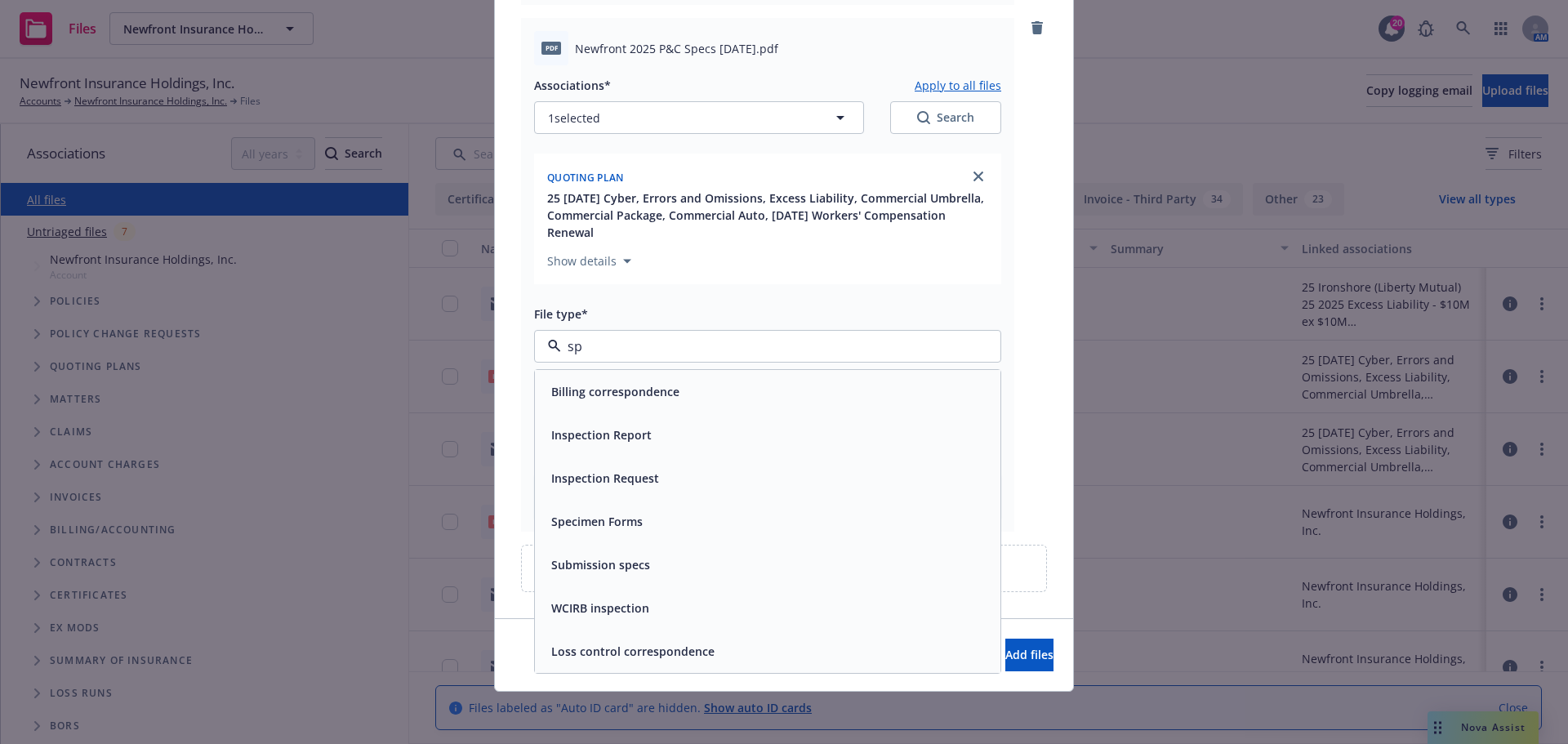
type input "spc"
type textarea "x"
type input "spe"
click at [596, 514] on span "Submission specs" at bounding box center [600, 522] width 99 height 17
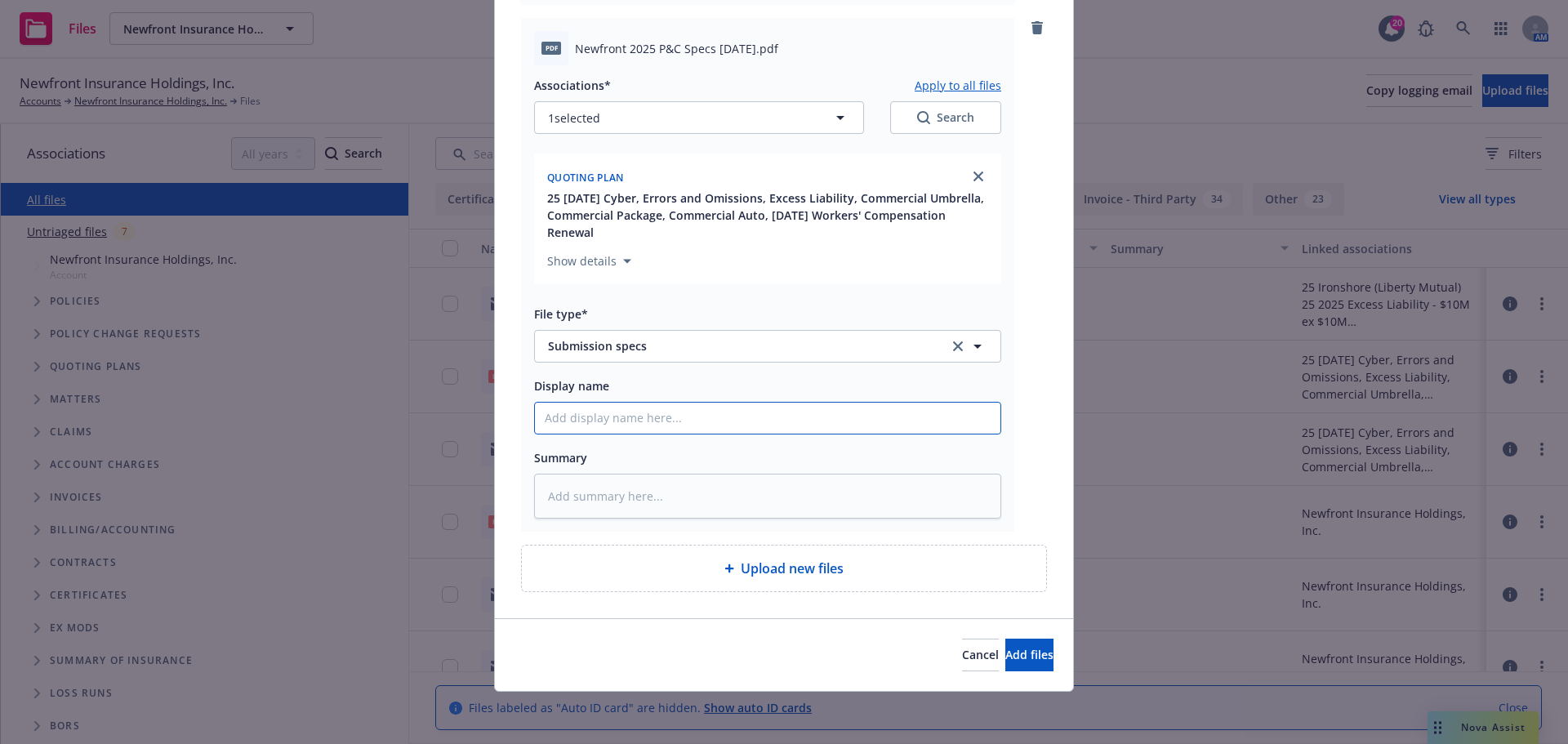
click at [576, 422] on input "Display name" at bounding box center [768, 418] width 465 height 31
type textarea "x"
type input "2"
type textarea "x"
type input "25"
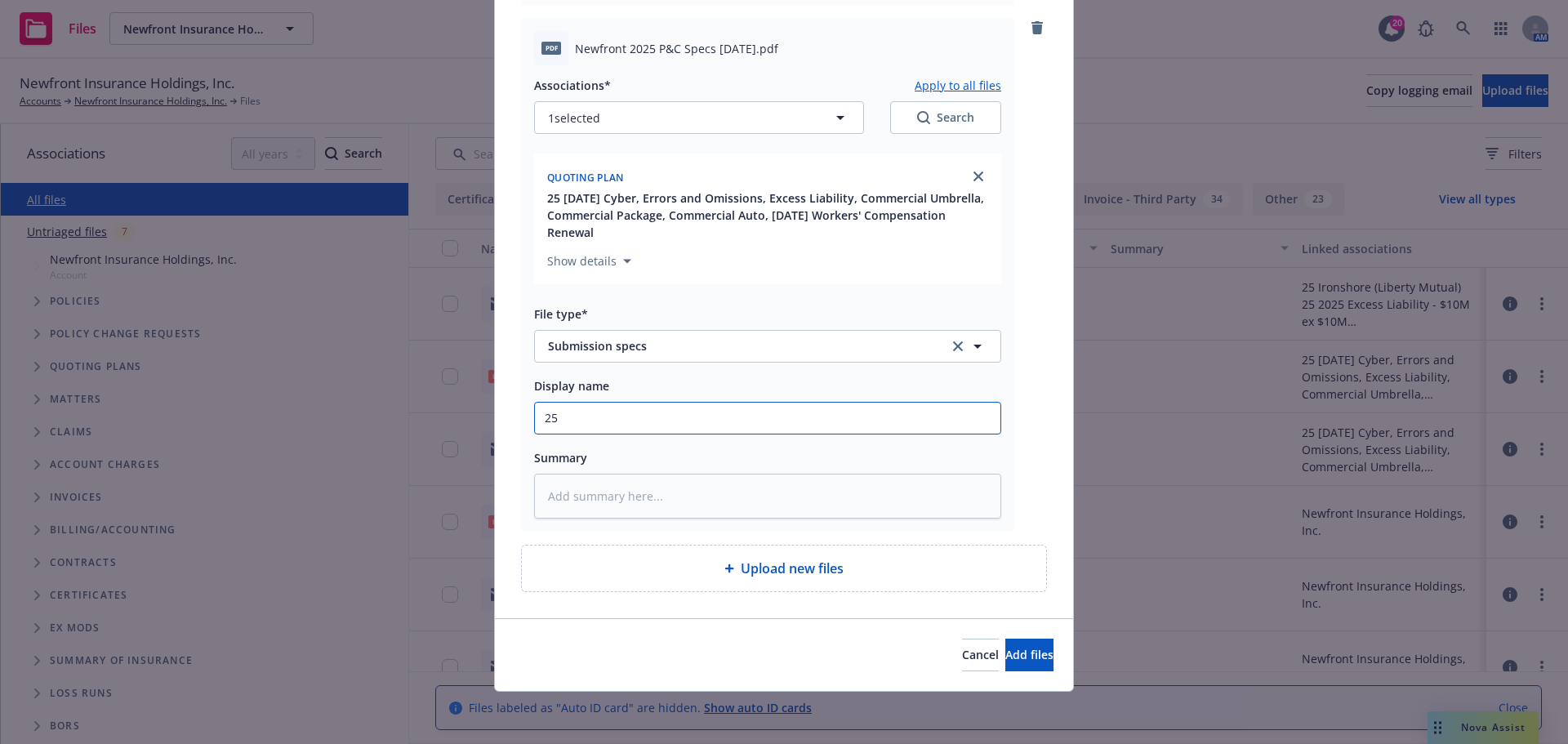
type textarea "x"
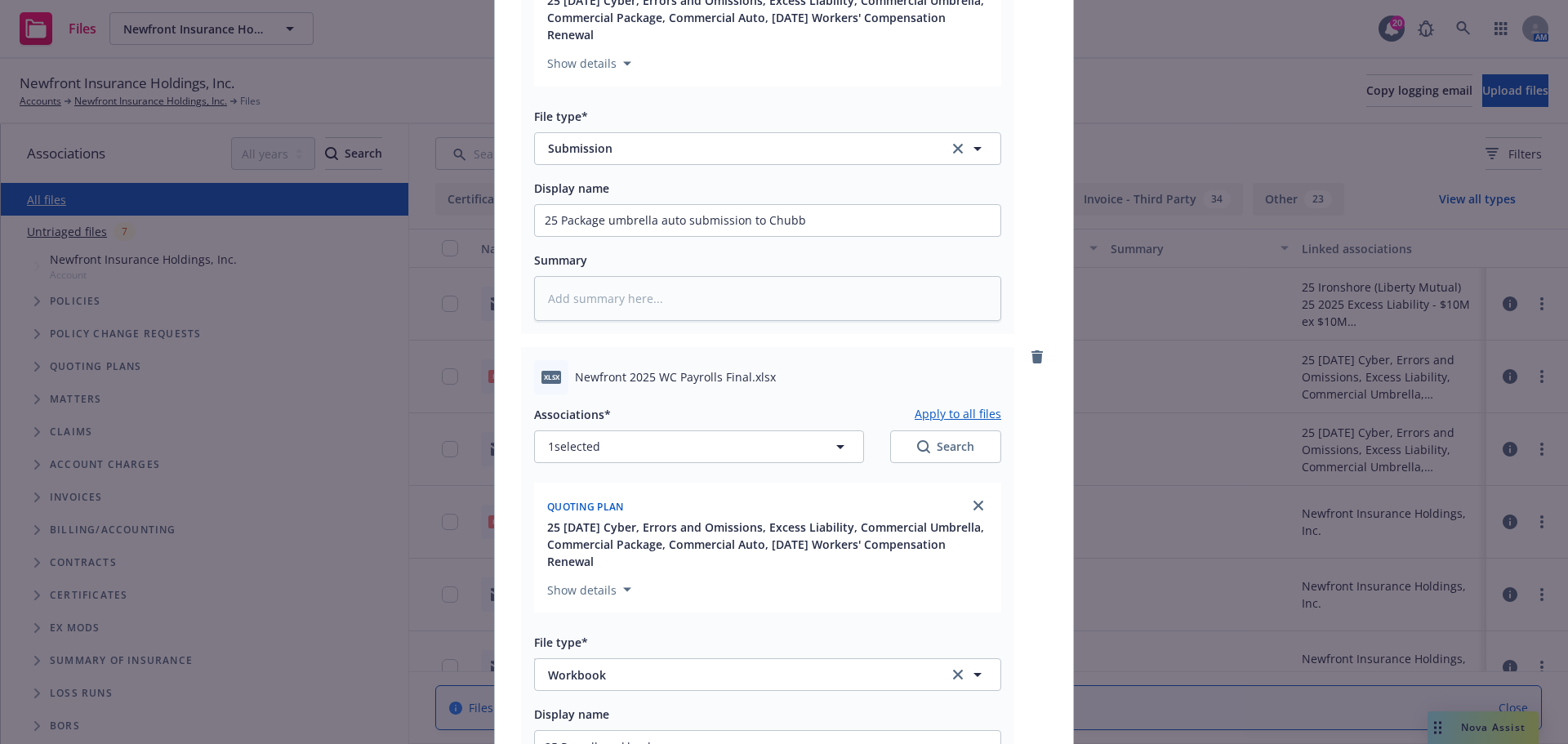
scroll to position [277, 0]
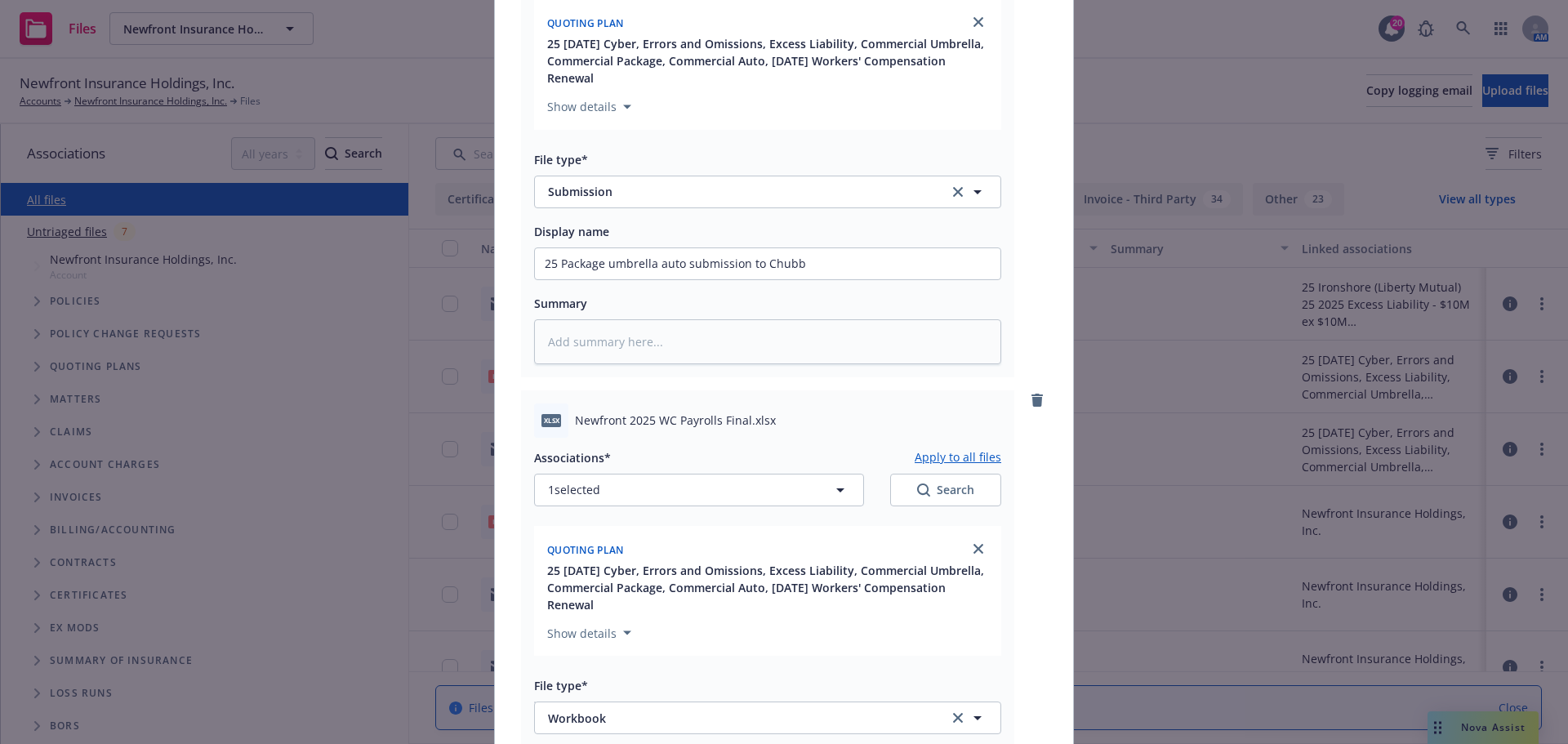
type input "25"
drag, startPoint x: 683, startPoint y: 264, endPoint x: 405, endPoint y: 250, distance: 278.4
click at [405, 250] on div "Add files RE_ Newfront Insurance Holdings Renewal Eff_ 11_1 .msg Associations* …" at bounding box center [784, 372] width 1568 height 744
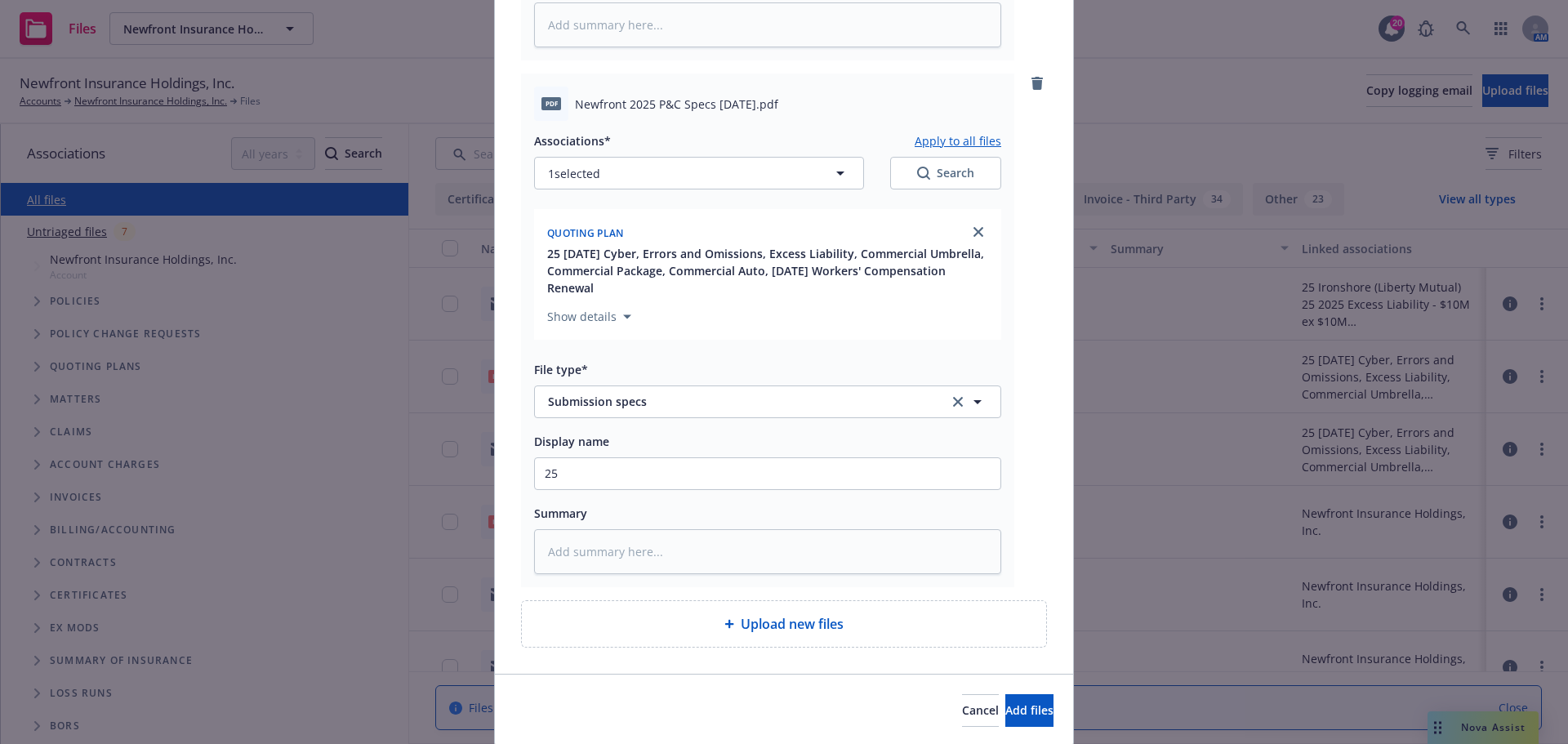
scroll to position [1176, 0]
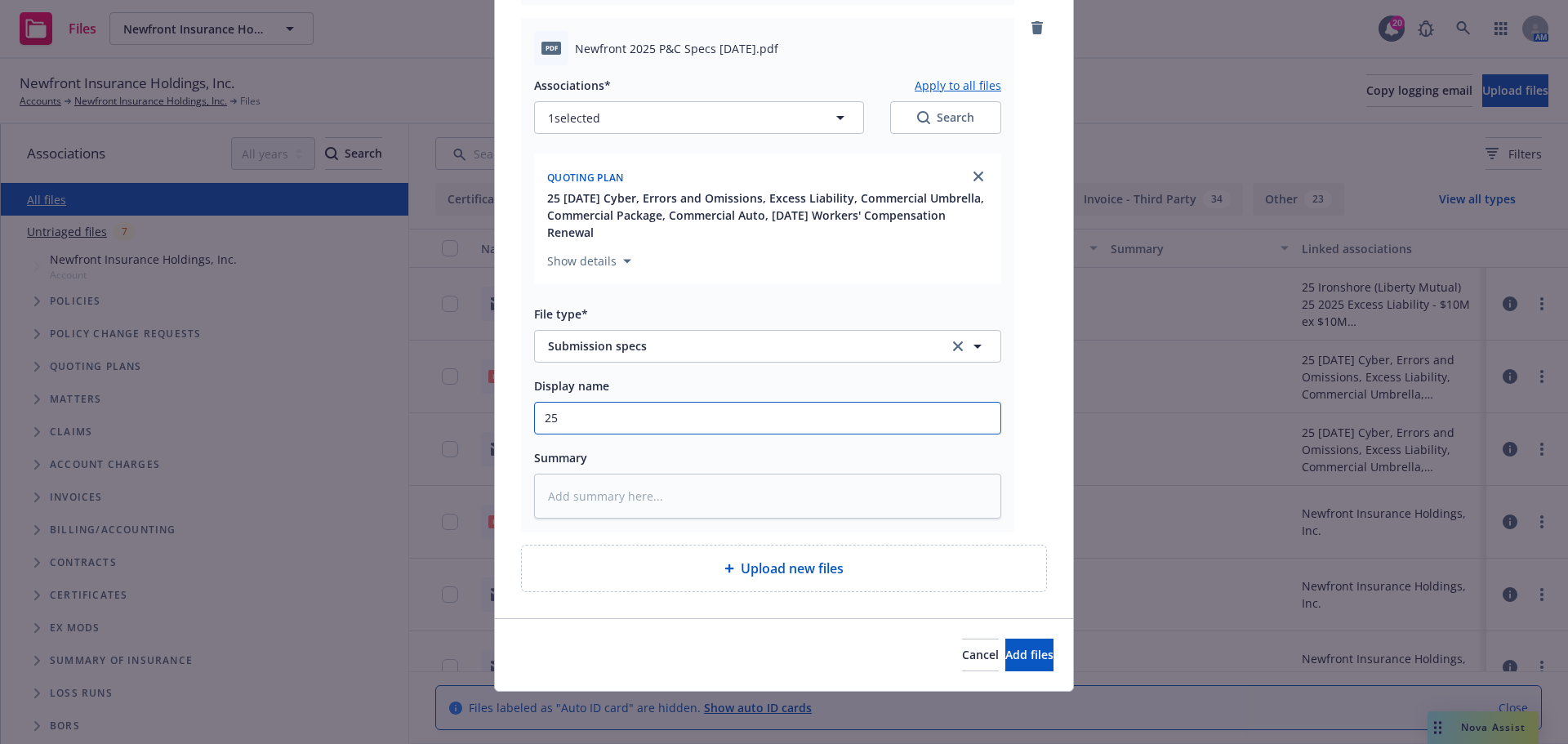
drag, startPoint x: 641, startPoint y: 410, endPoint x: 426, endPoint y: 393, distance: 215.7
click at [379, 393] on div "Add files RE_ Newfront Insurance Holdings Renewal Eff_ 11_1 .msg Associations* …" at bounding box center [784, 372] width 1568 height 744
paste input "Package umbrella auto s"
type textarea "x"
type input "25 Package umbrella auto s"
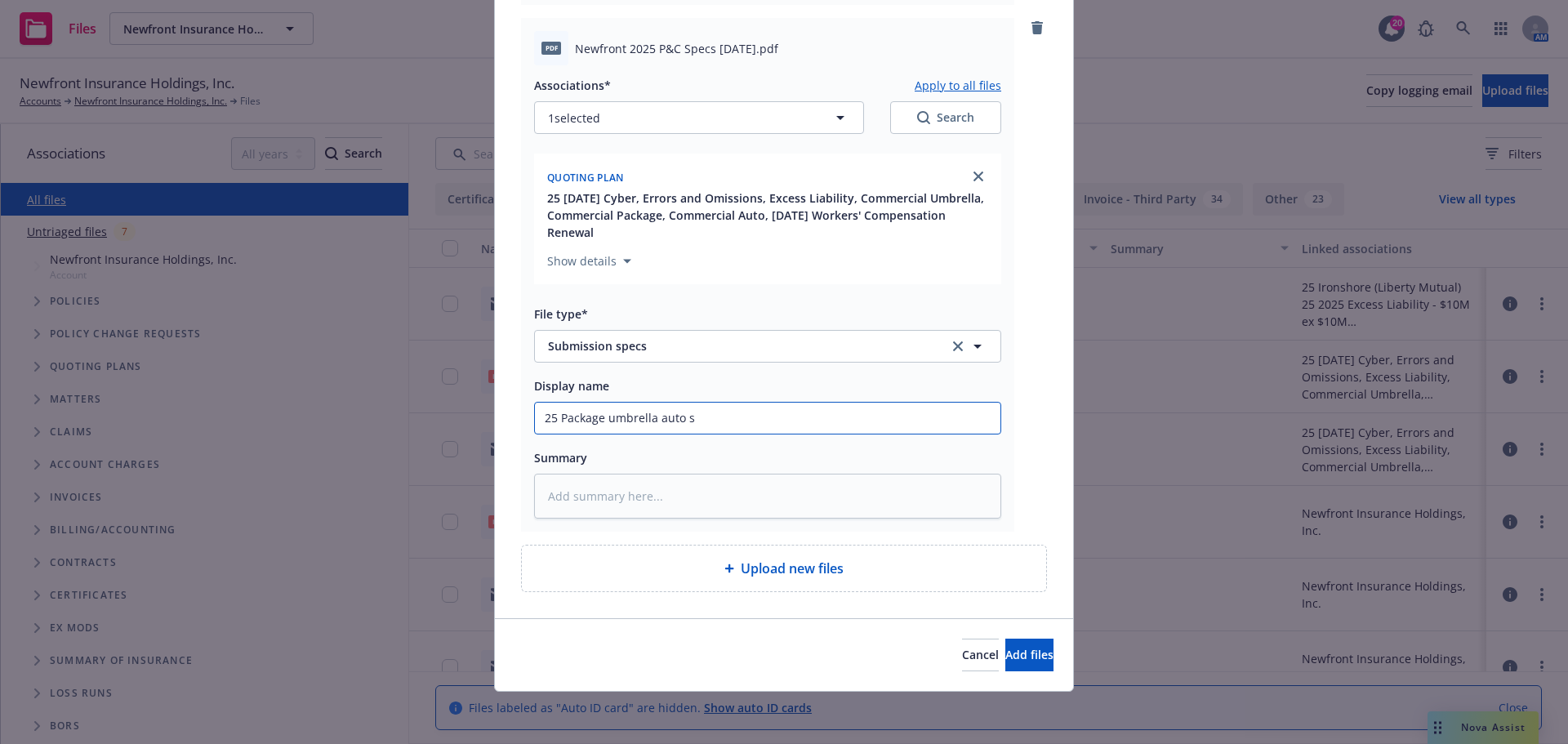
type textarea "x"
type input "25 Package umbrella auto sp"
type textarea "x"
type input "25 Package umbrella auto spe"
type textarea "x"
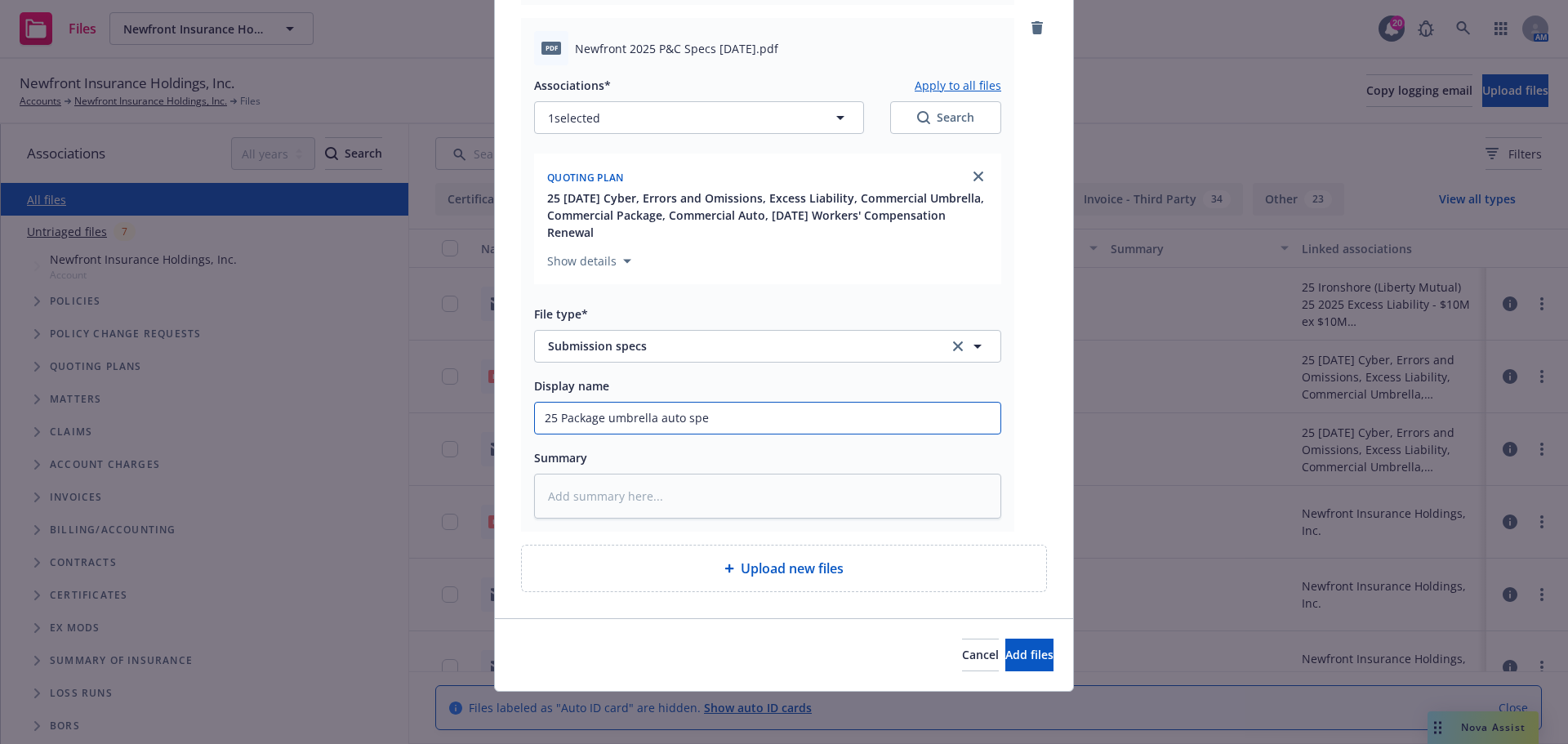
type input "25 Package umbrella auto spec"
type textarea "x"
type input "25 Package umbrella auto specs"
click at [1005, 653] on span "Add files" at bounding box center [1029, 655] width 48 height 15
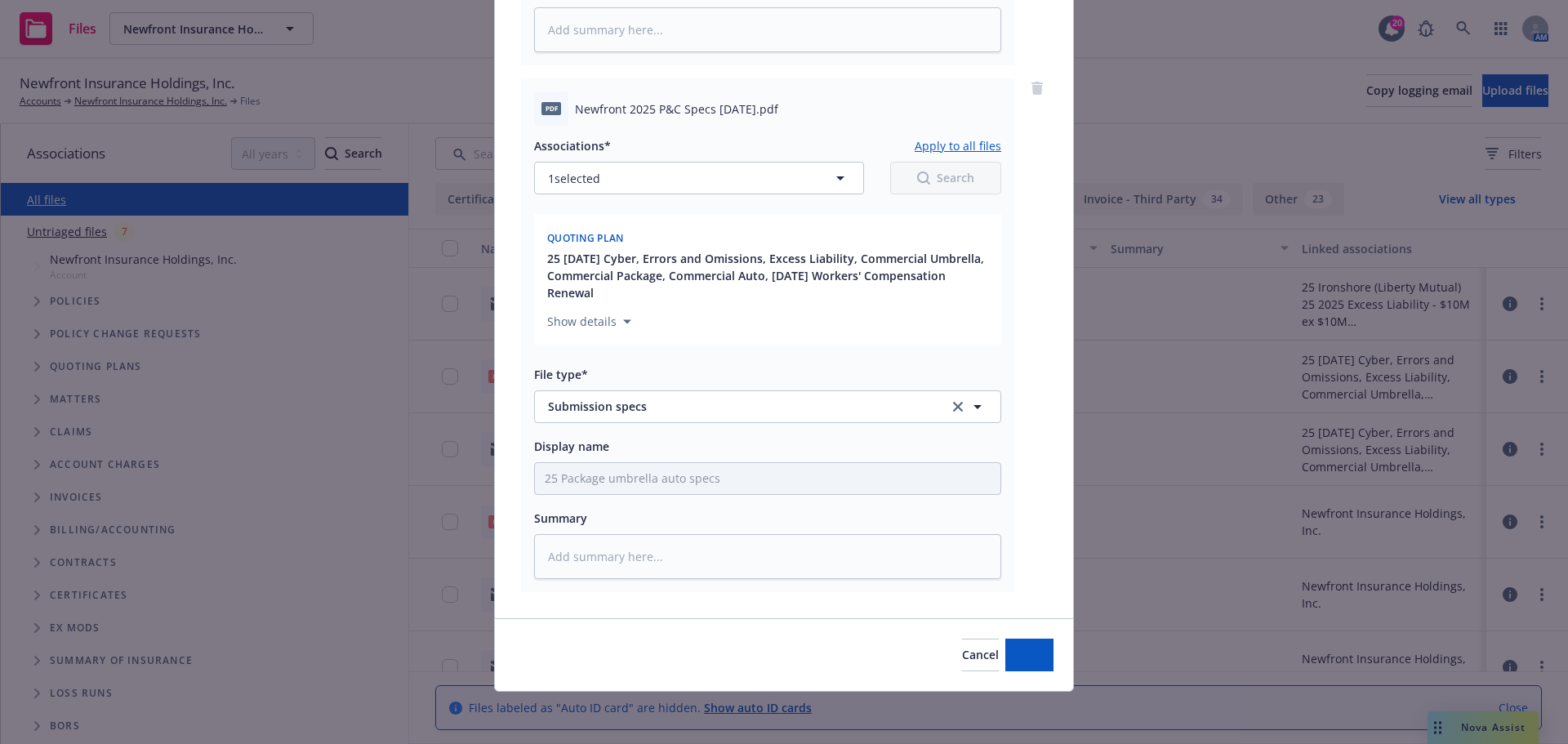
scroll to position [1116, 0]
type textarea "x"
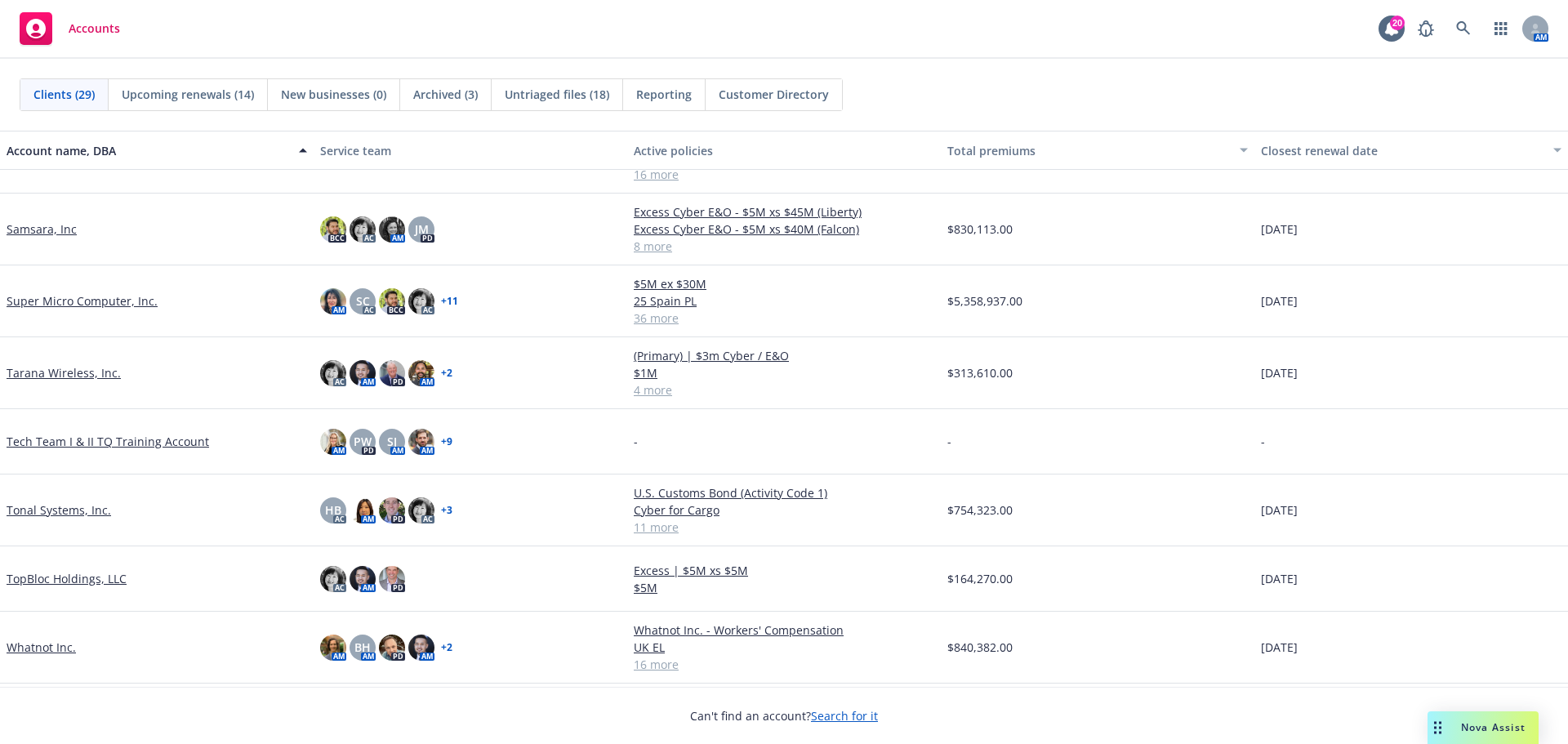
scroll to position [1424, 0]
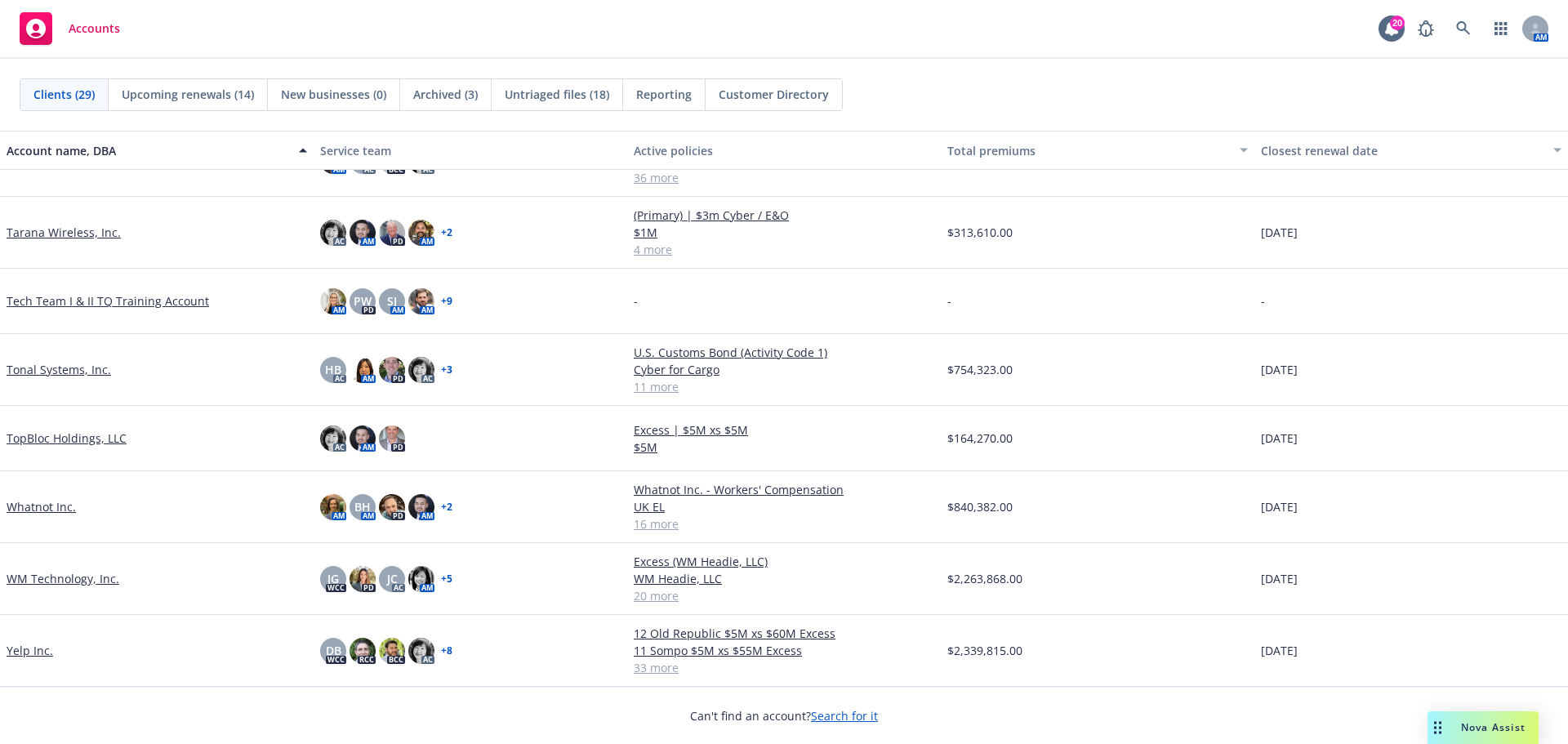
click at [46, 652] on link "Yelp Inc." at bounding box center [30, 651] width 47 height 17
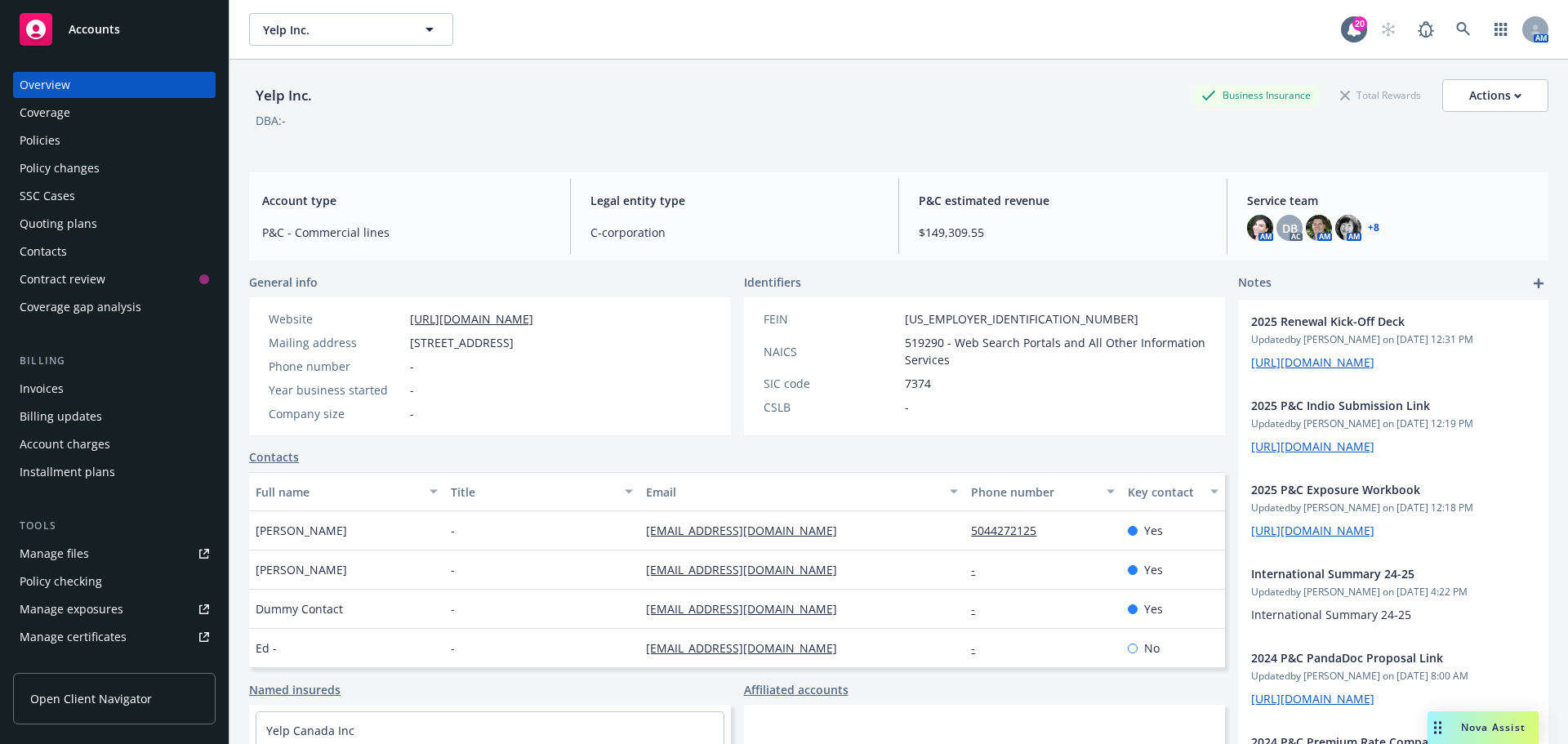
click at [80, 634] on div "Manage certificates" at bounding box center [73, 637] width 107 height 26
click at [53, 140] on div "Policies" at bounding box center [39, 140] width 41 height 26
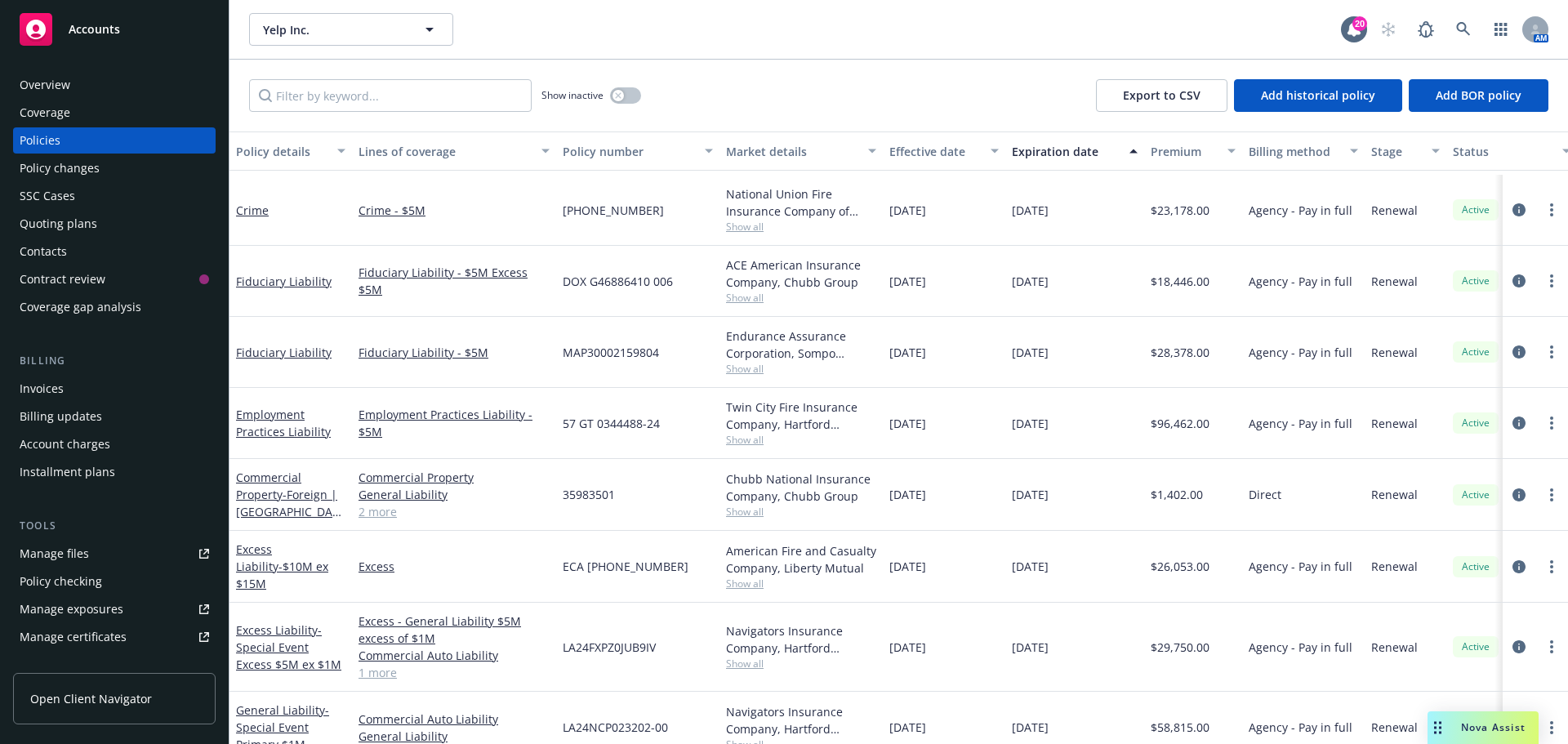
scroll to position [654, 0]
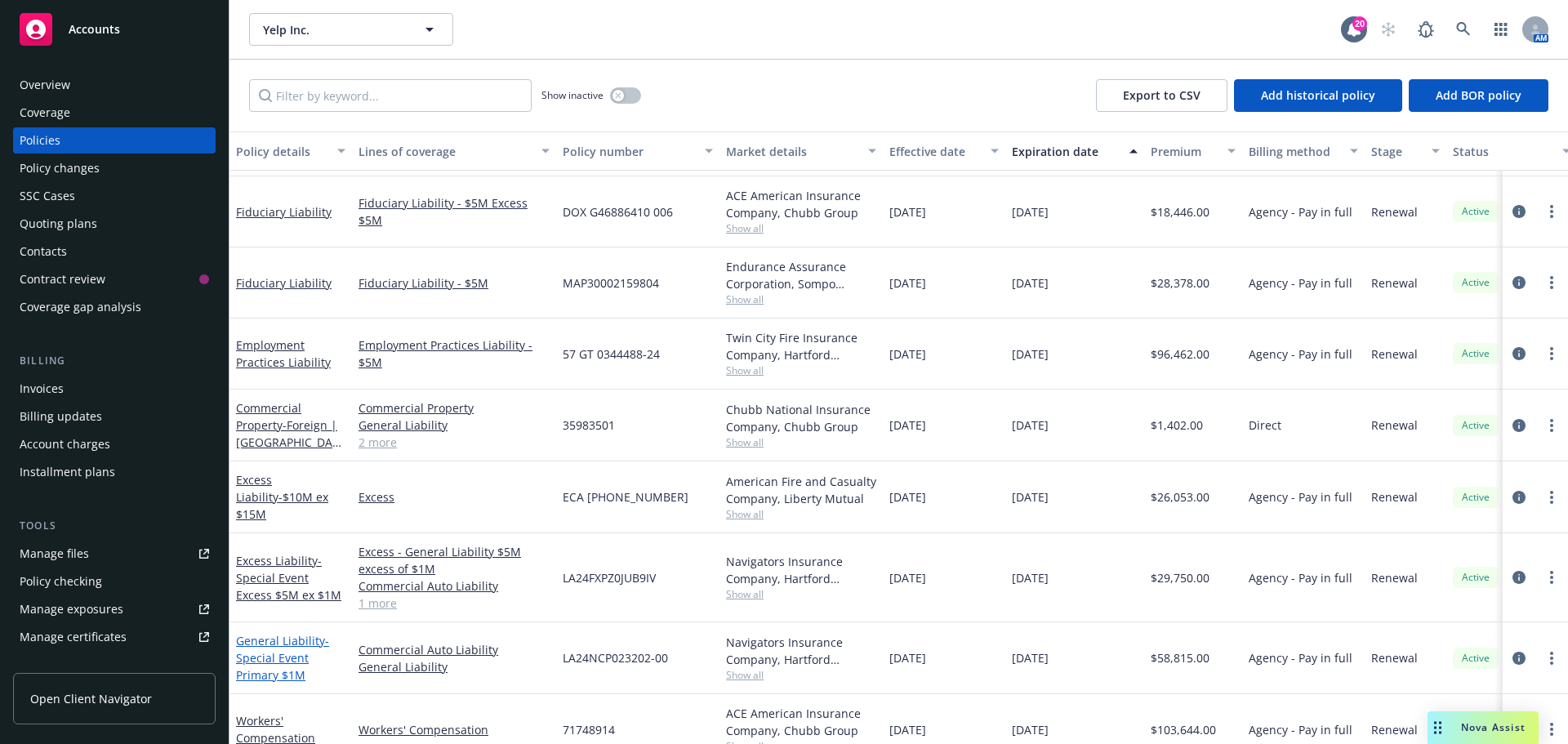
click at [280, 660] on span "- Special Event Primary $1M" at bounding box center [282, 658] width 93 height 50
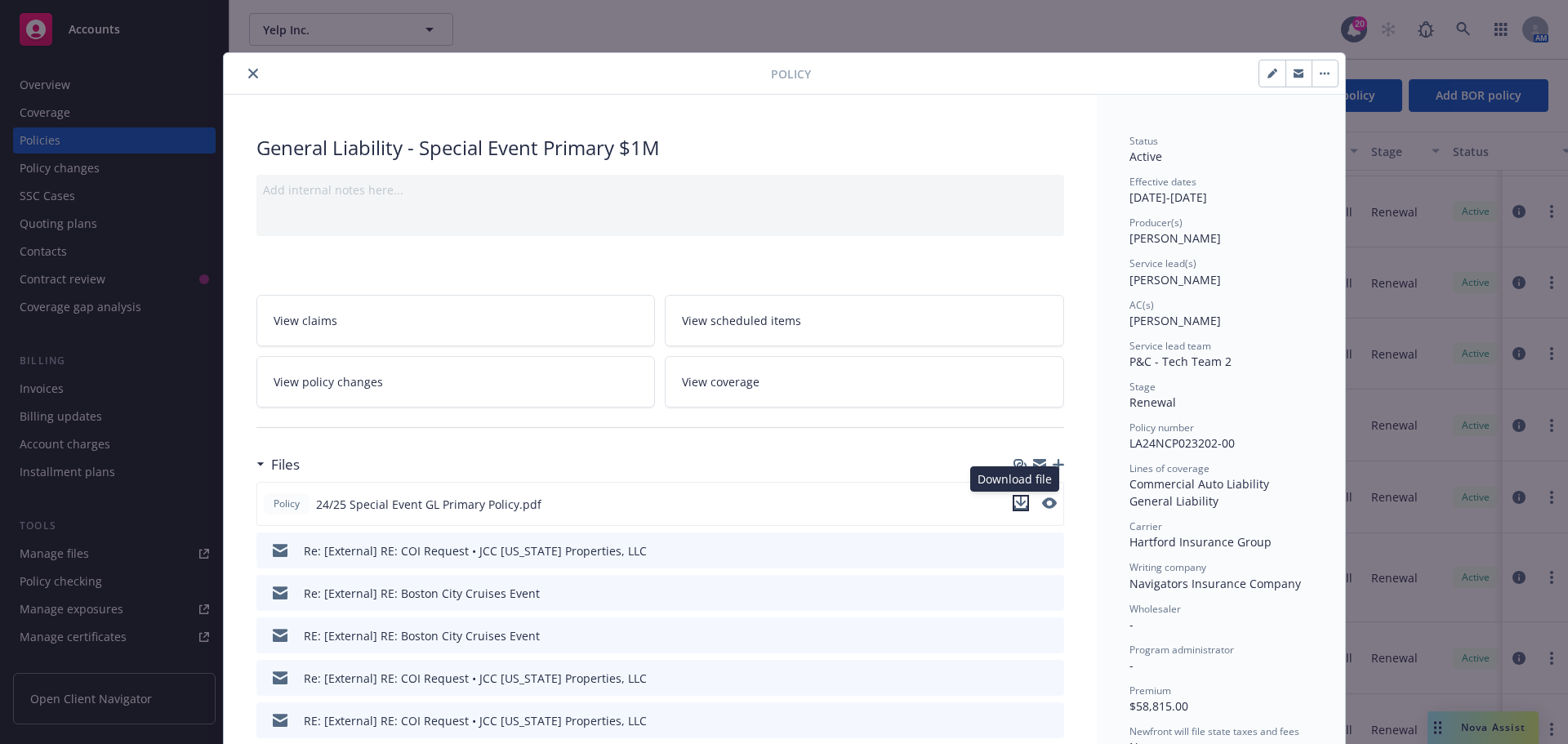
click at [1019, 500] on icon "download file" at bounding box center [1021, 504] width 13 height 13
click at [243, 74] on button "close" at bounding box center [253, 74] width 19 height 19
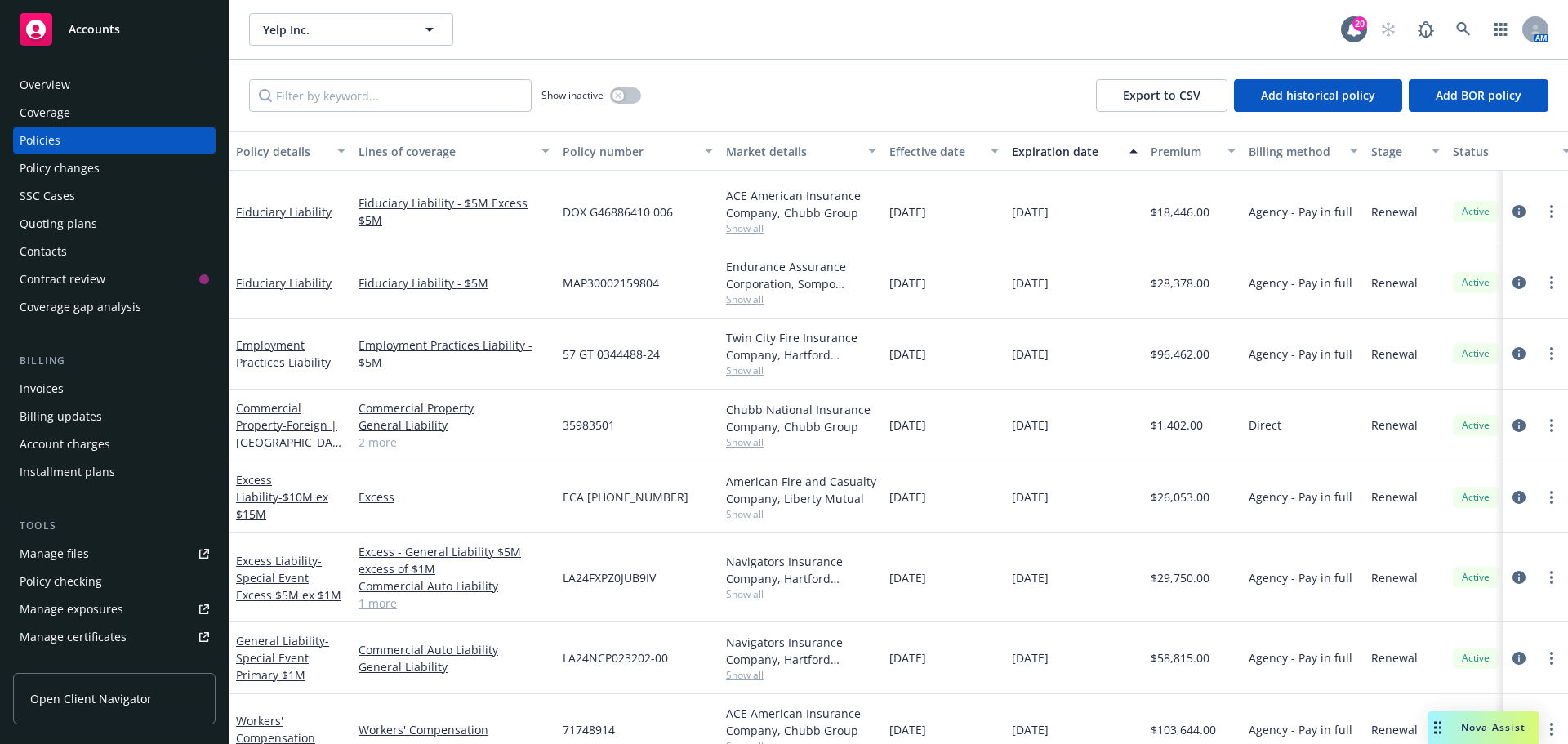
click at [251, 69] on div "Show inactive Export to CSV Add historical policy Add BOR policy" at bounding box center [899, 95] width 1338 height 72
click at [90, 643] on div "Manage certificates" at bounding box center [73, 637] width 107 height 26
click at [83, 633] on div "Manage certificates" at bounding box center [73, 637] width 107 height 26
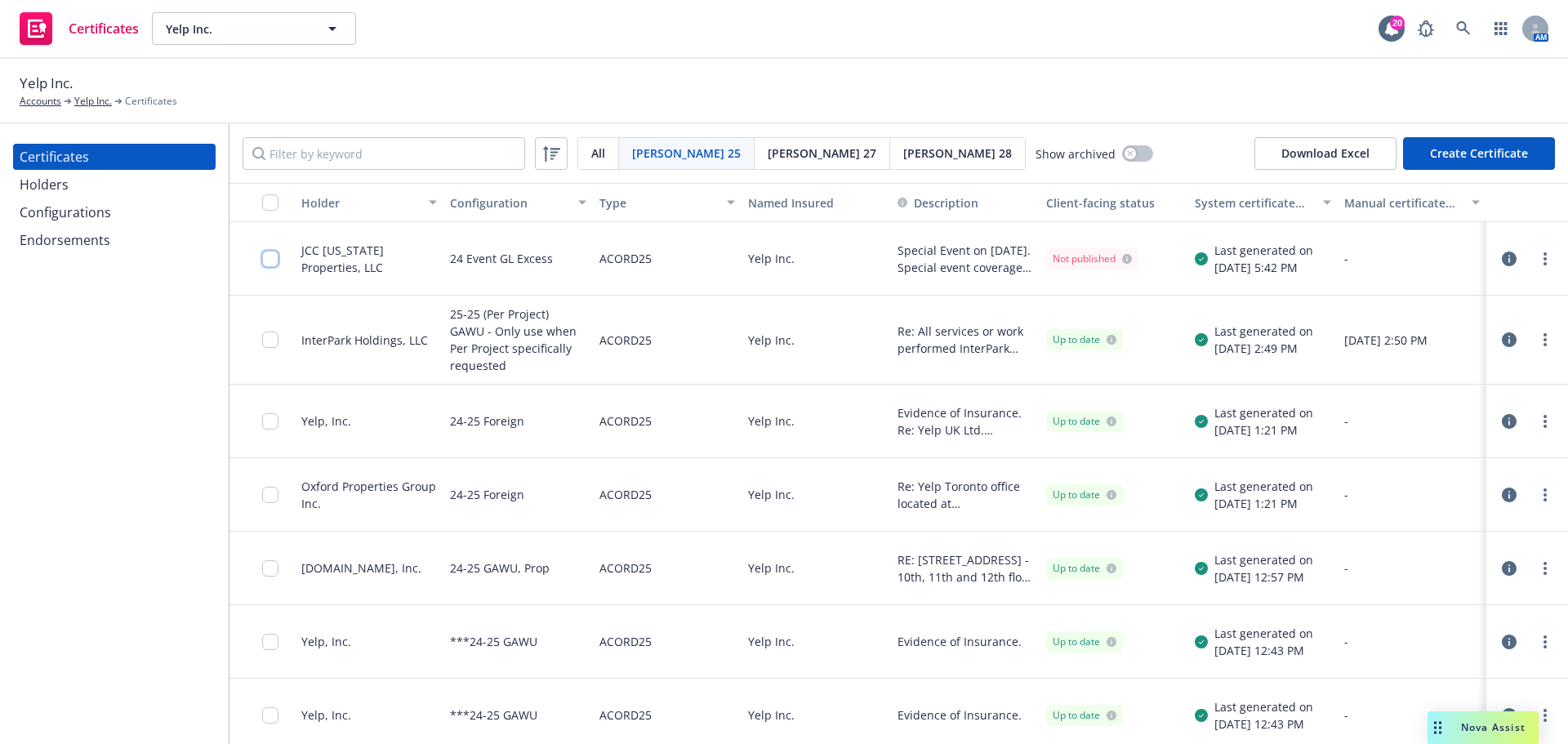
click at [271, 265] on input "checkbox" at bounding box center [270, 259] width 16 height 16
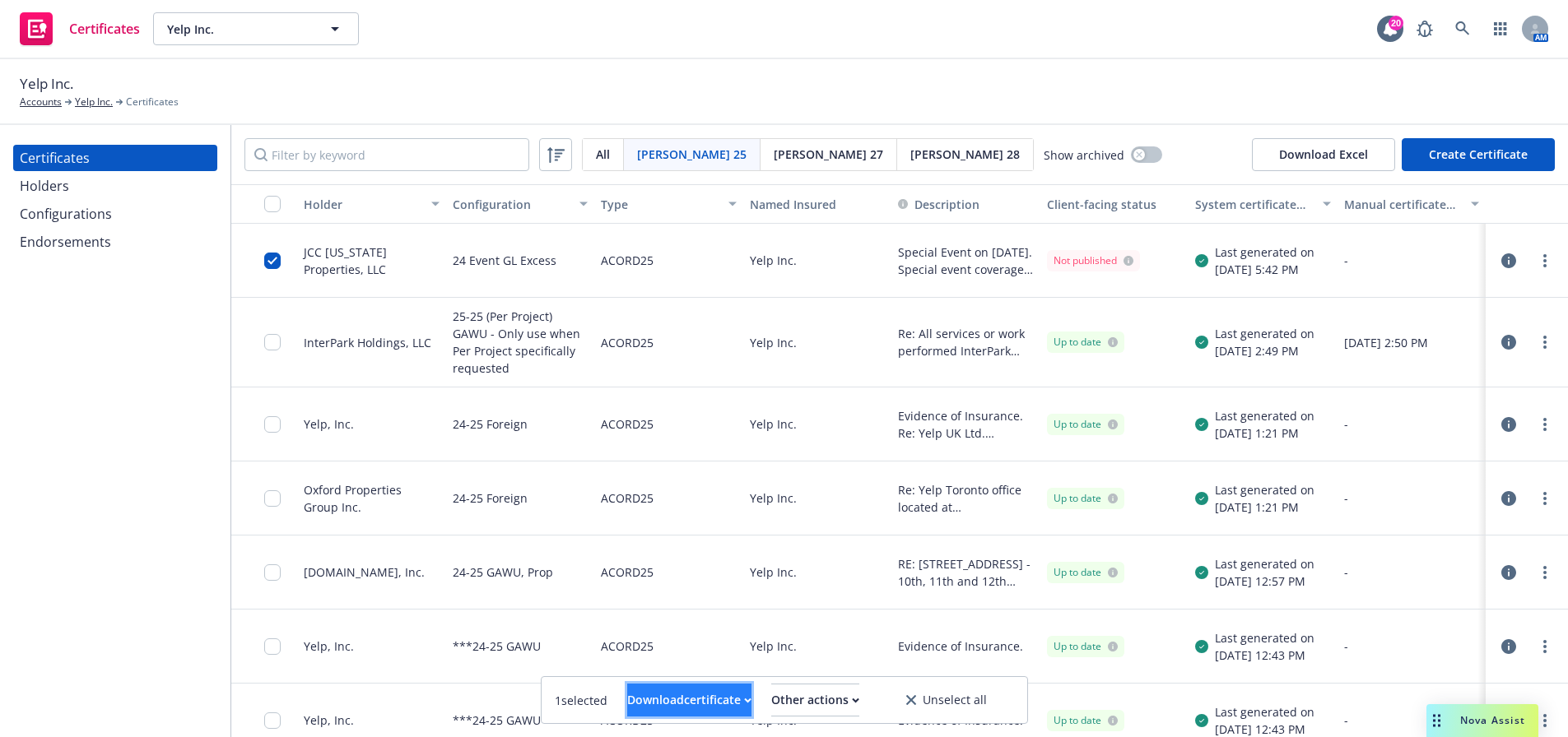
click at [701, 690] on div "Download certificate" at bounding box center [689, 700] width 124 height 31
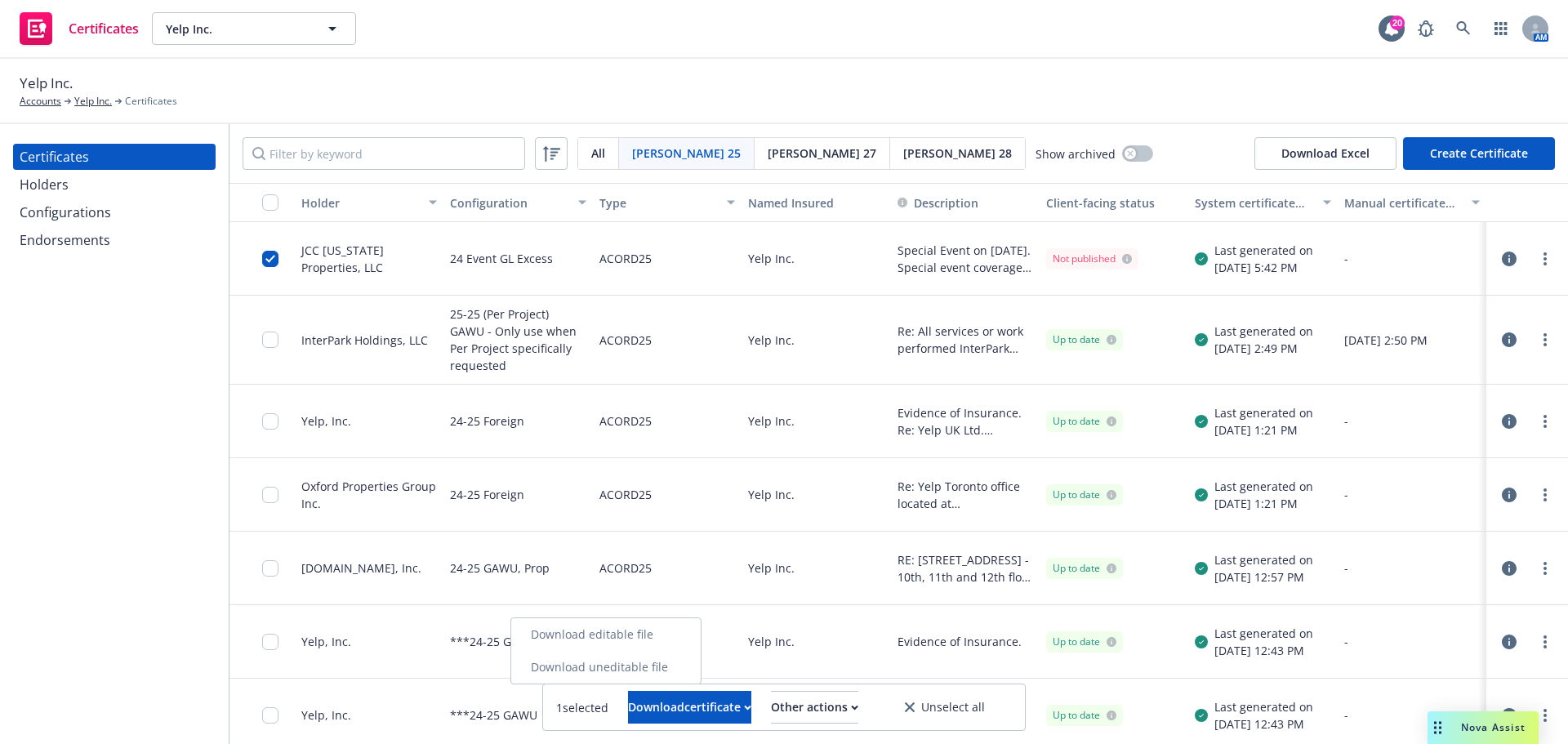
click at [689, 669] on link "Download uneditable file" at bounding box center [606, 667] width 190 height 33
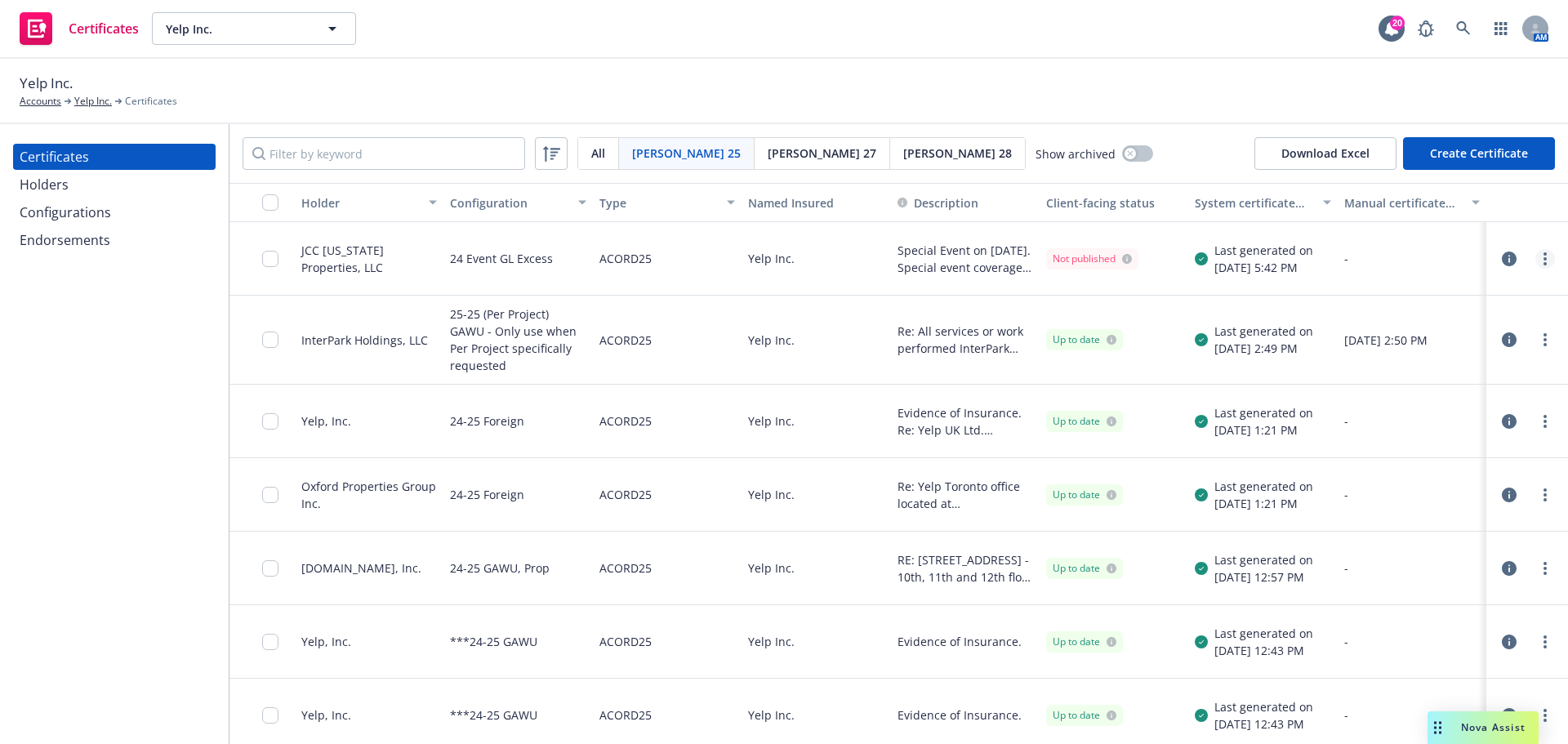
click at [1543, 263] on circle "more" at bounding box center [1544, 263] width 3 height 3
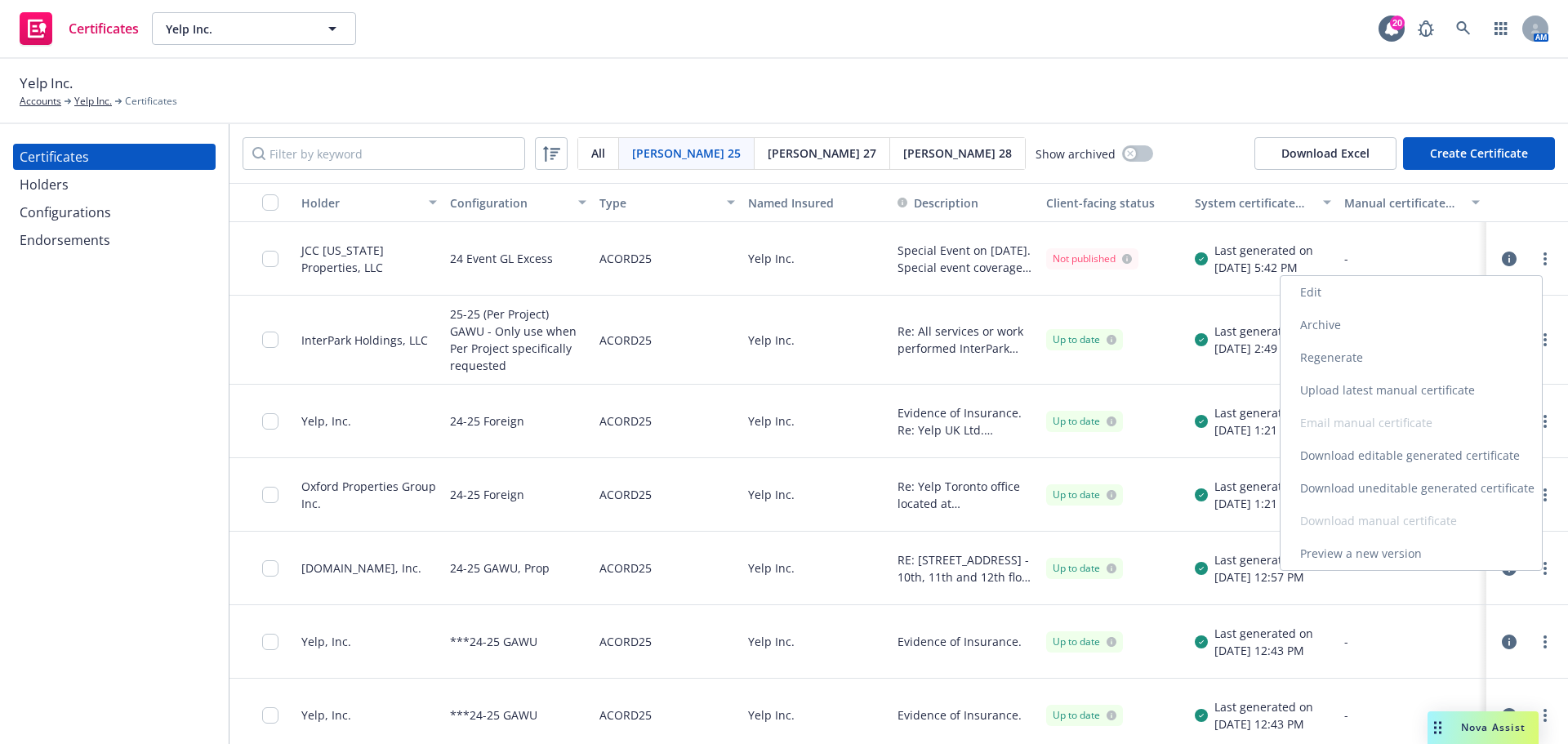
click at [1355, 303] on link "Edit" at bounding box center [1411, 292] width 261 height 33
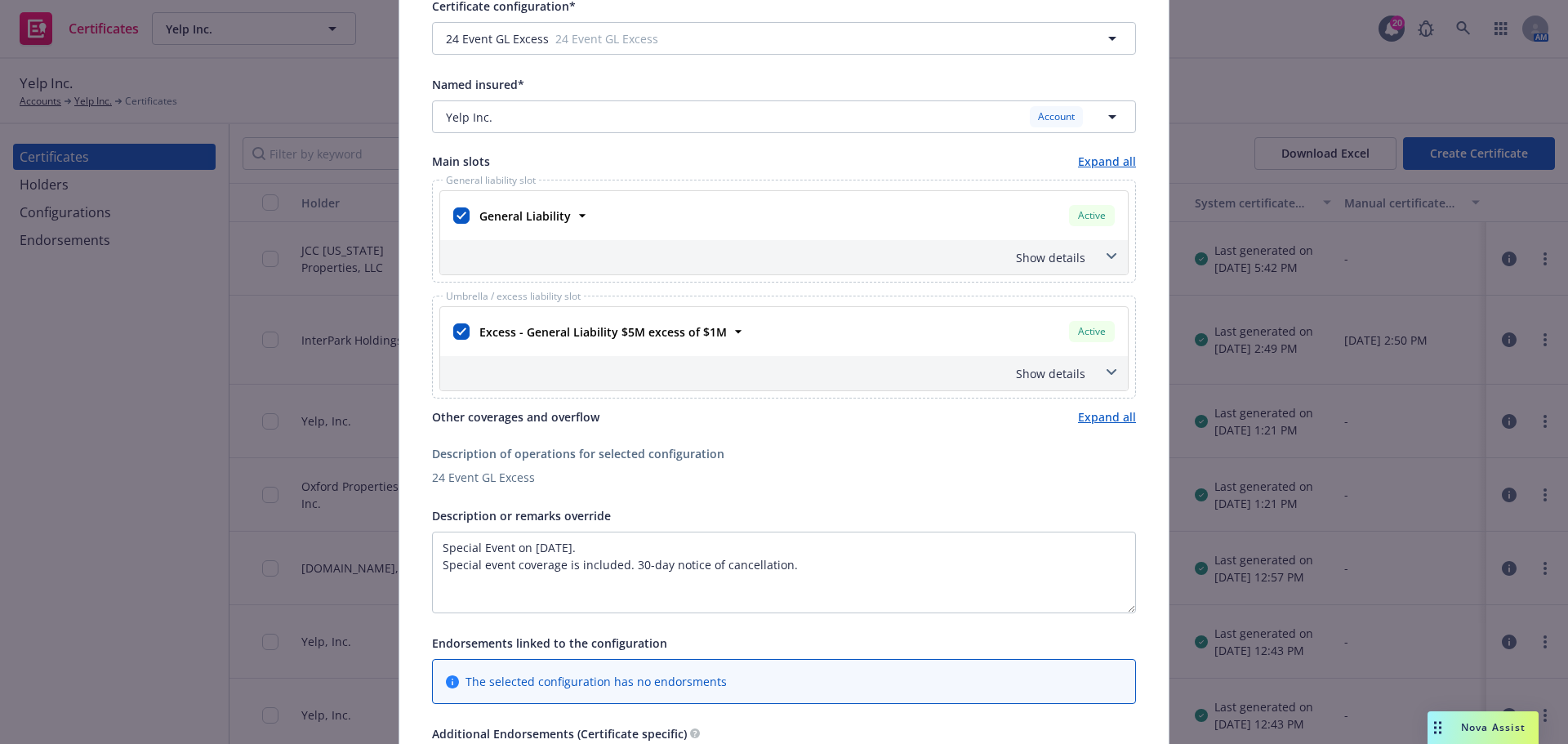
scroll to position [409, 0]
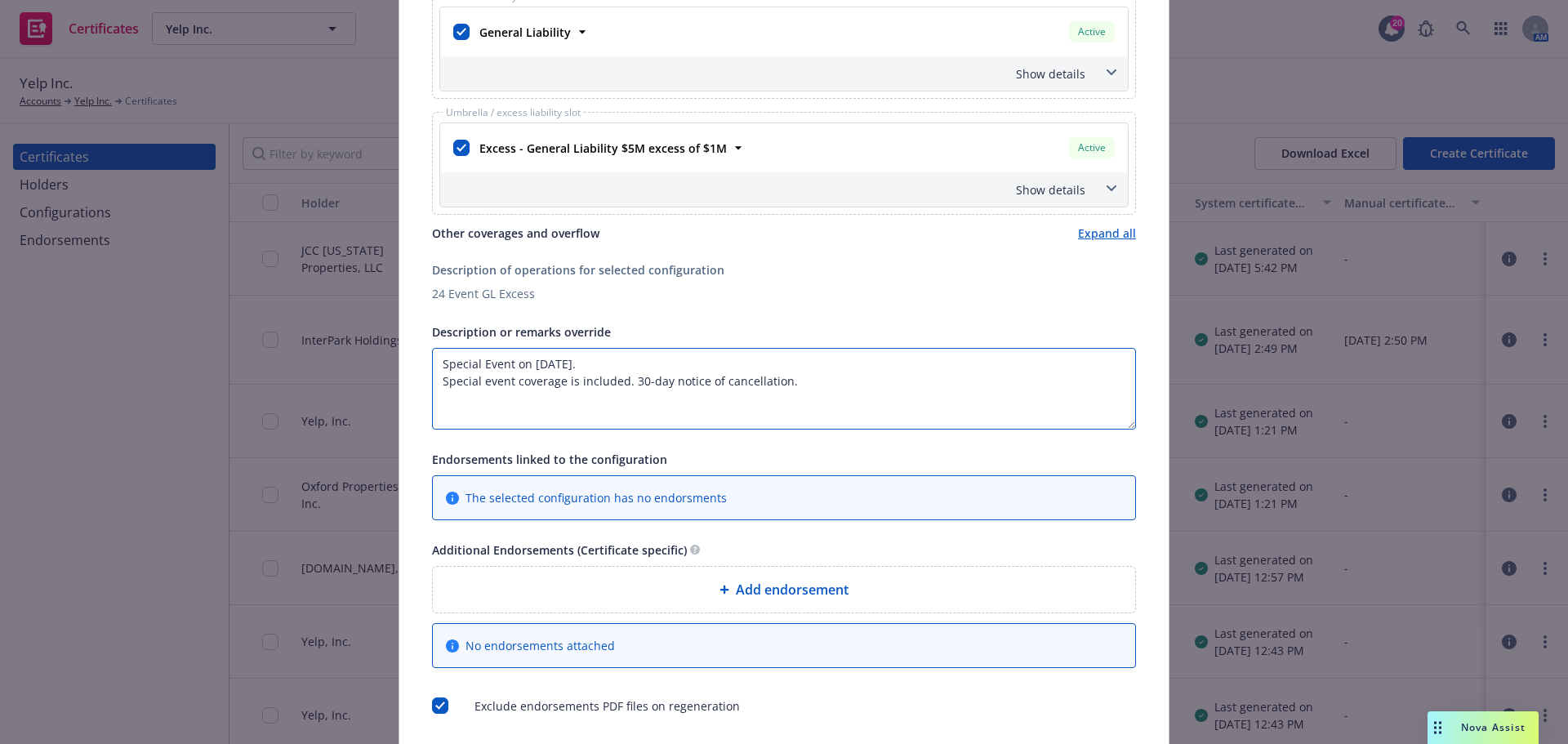
click at [795, 382] on textarea "Special Event on November 6, 2025. Special event coverage is included. 30-day n…" at bounding box center [783, 388] width 704 height 81
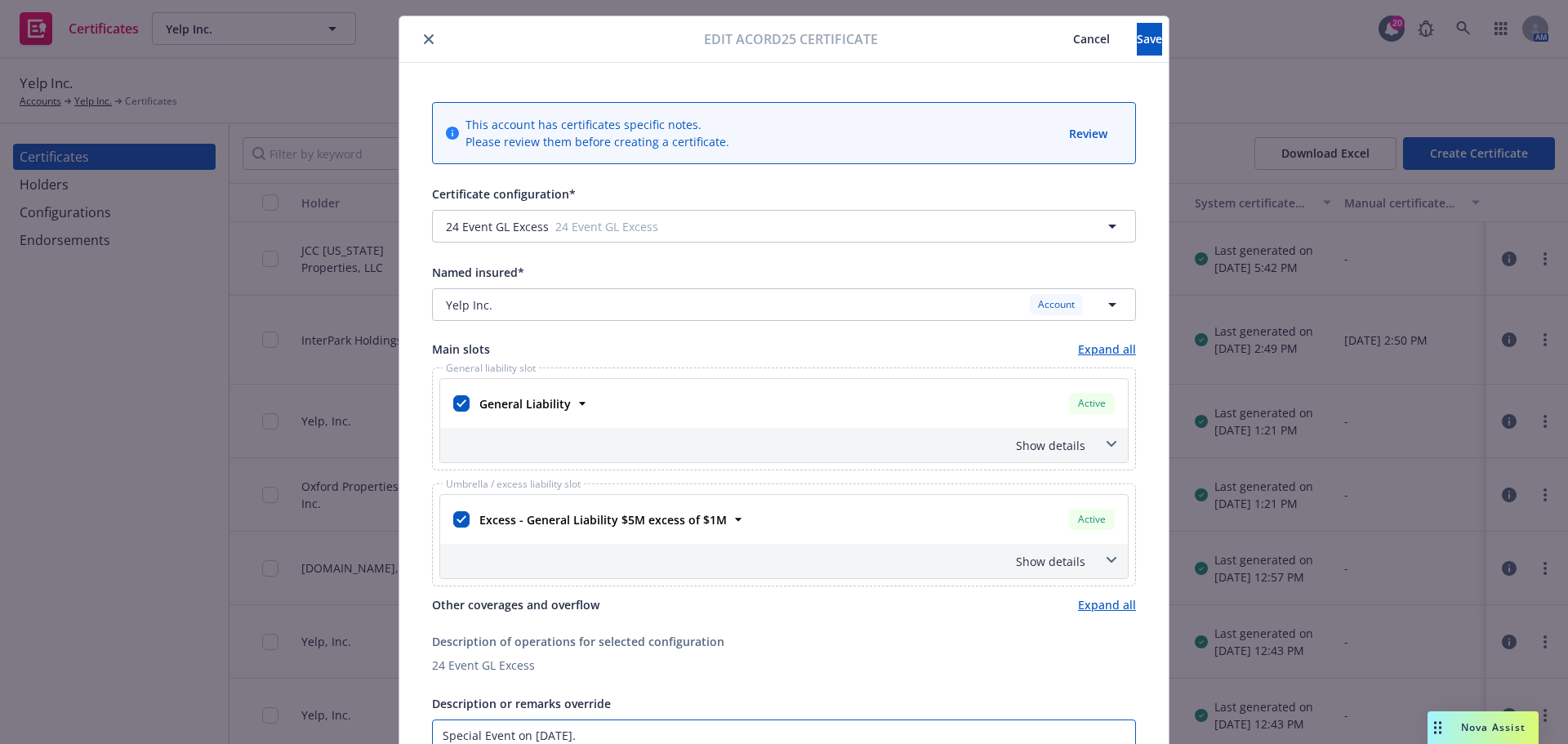
scroll to position [0, 0]
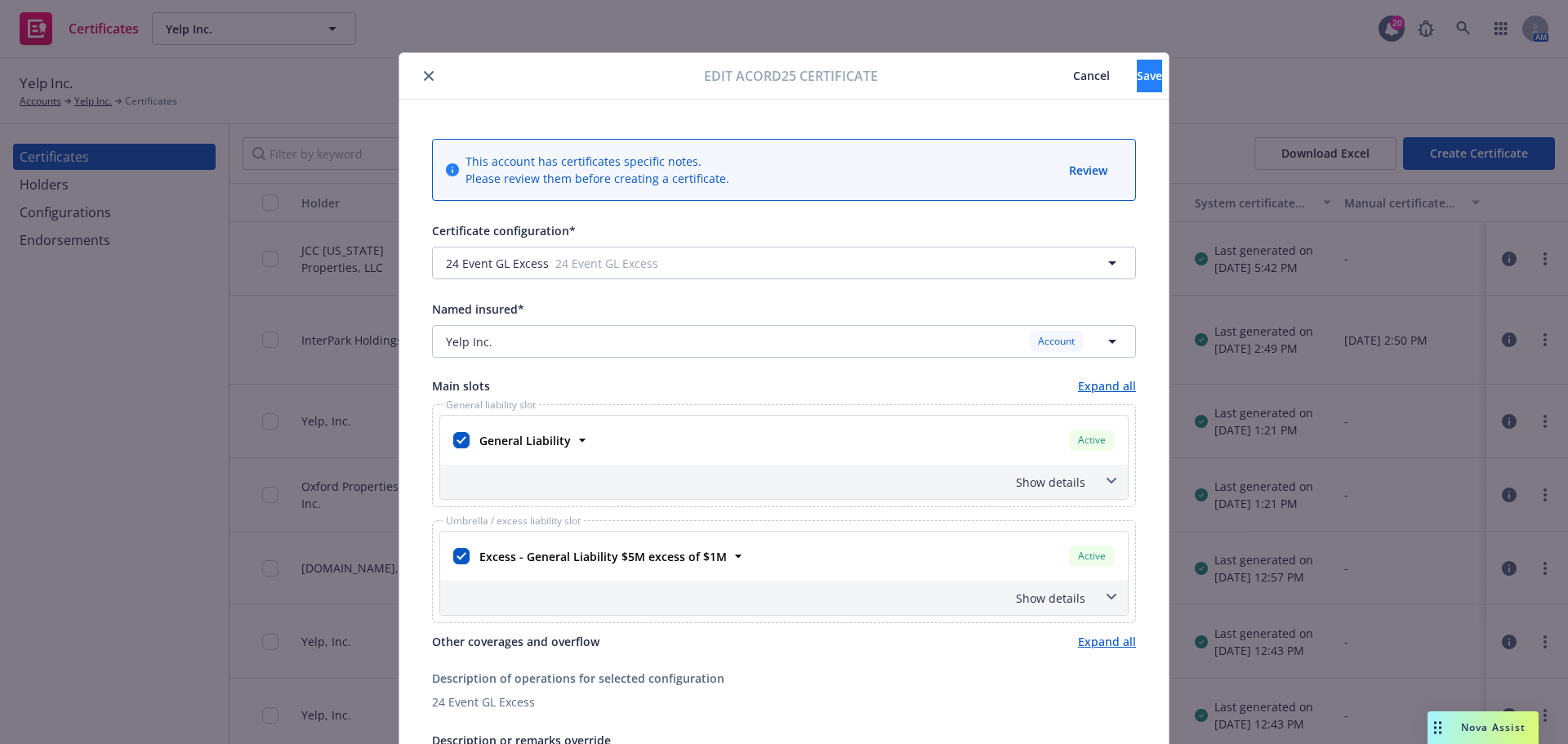
type textarea "Special Event on [DATE]. Special event coverage is included. 30-day notice of c…"
click at [1137, 79] on span "Save" at bounding box center [1150, 76] width 25 height 15
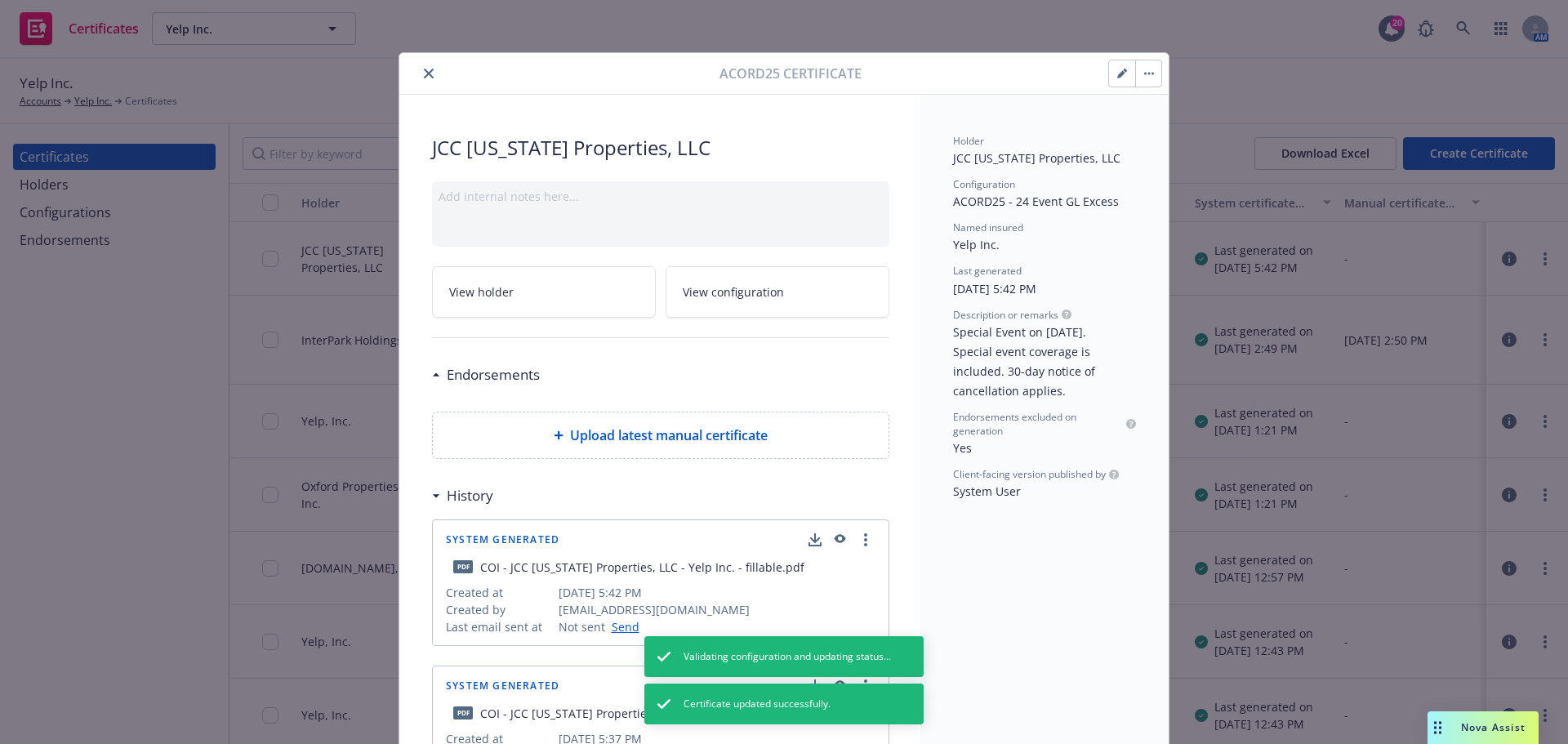
click at [425, 76] on icon "close" at bounding box center [429, 74] width 10 height 10
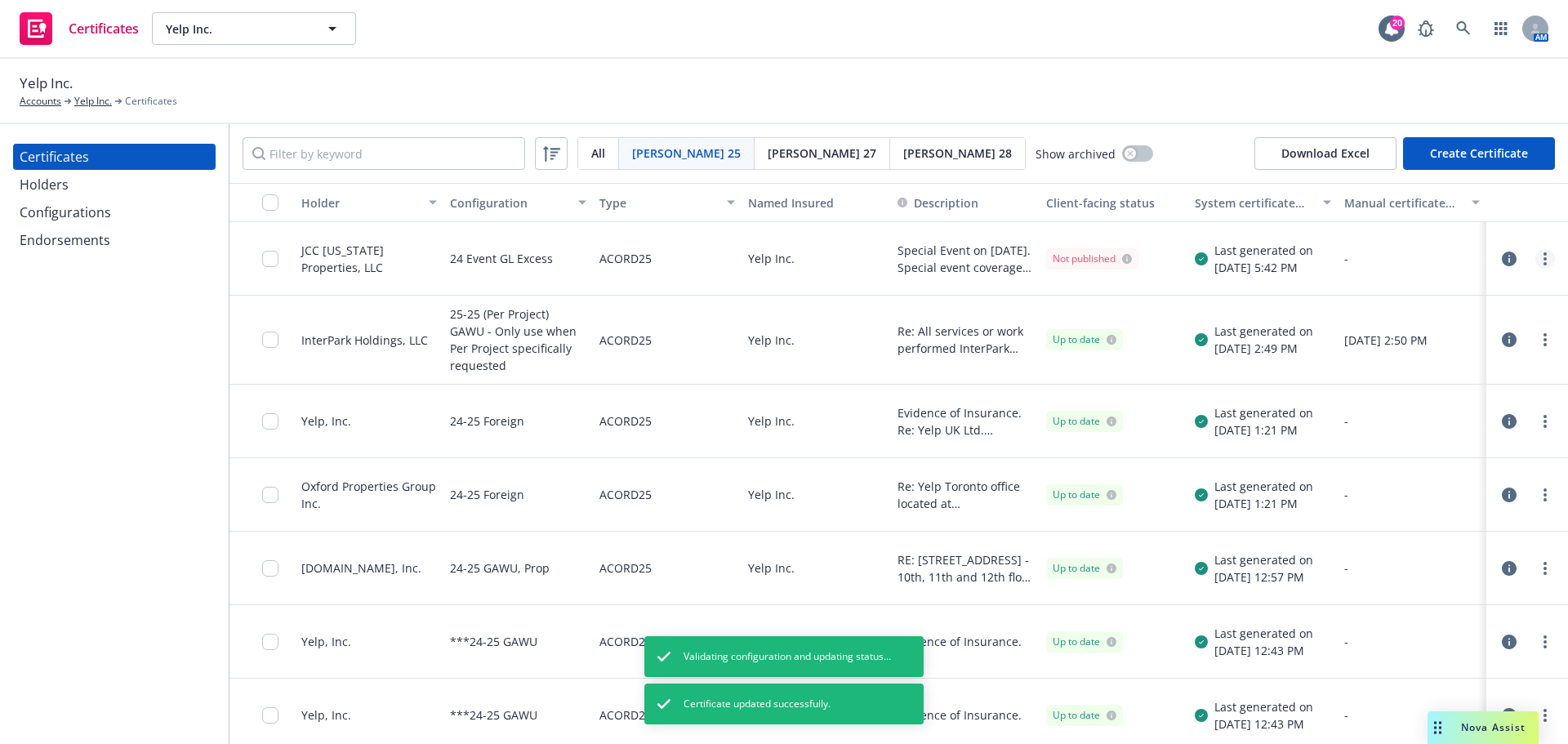
click at [1535, 258] on link "more" at bounding box center [1545, 259] width 19 height 19
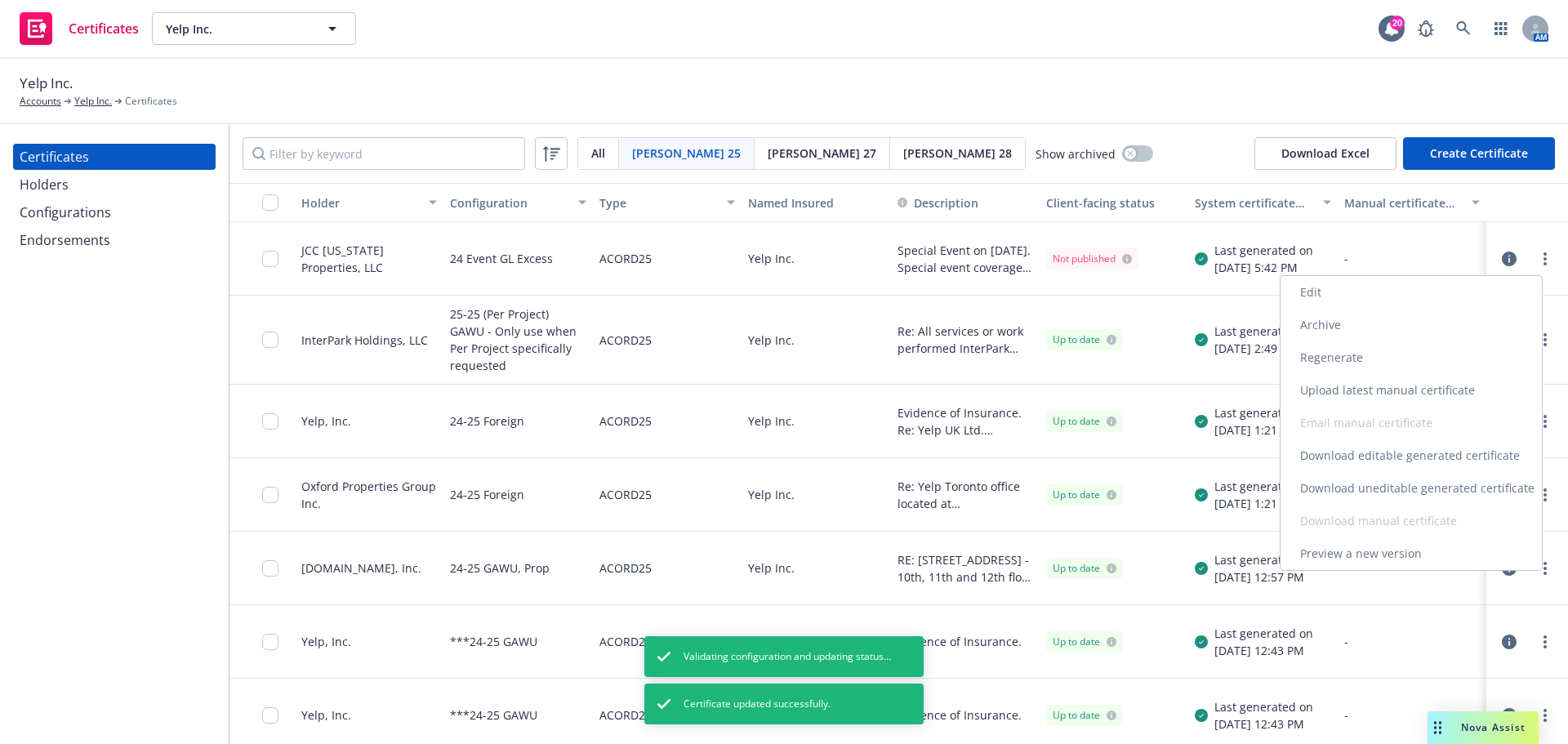
click at [1361, 355] on link "Regenerate" at bounding box center [1411, 358] width 261 height 33
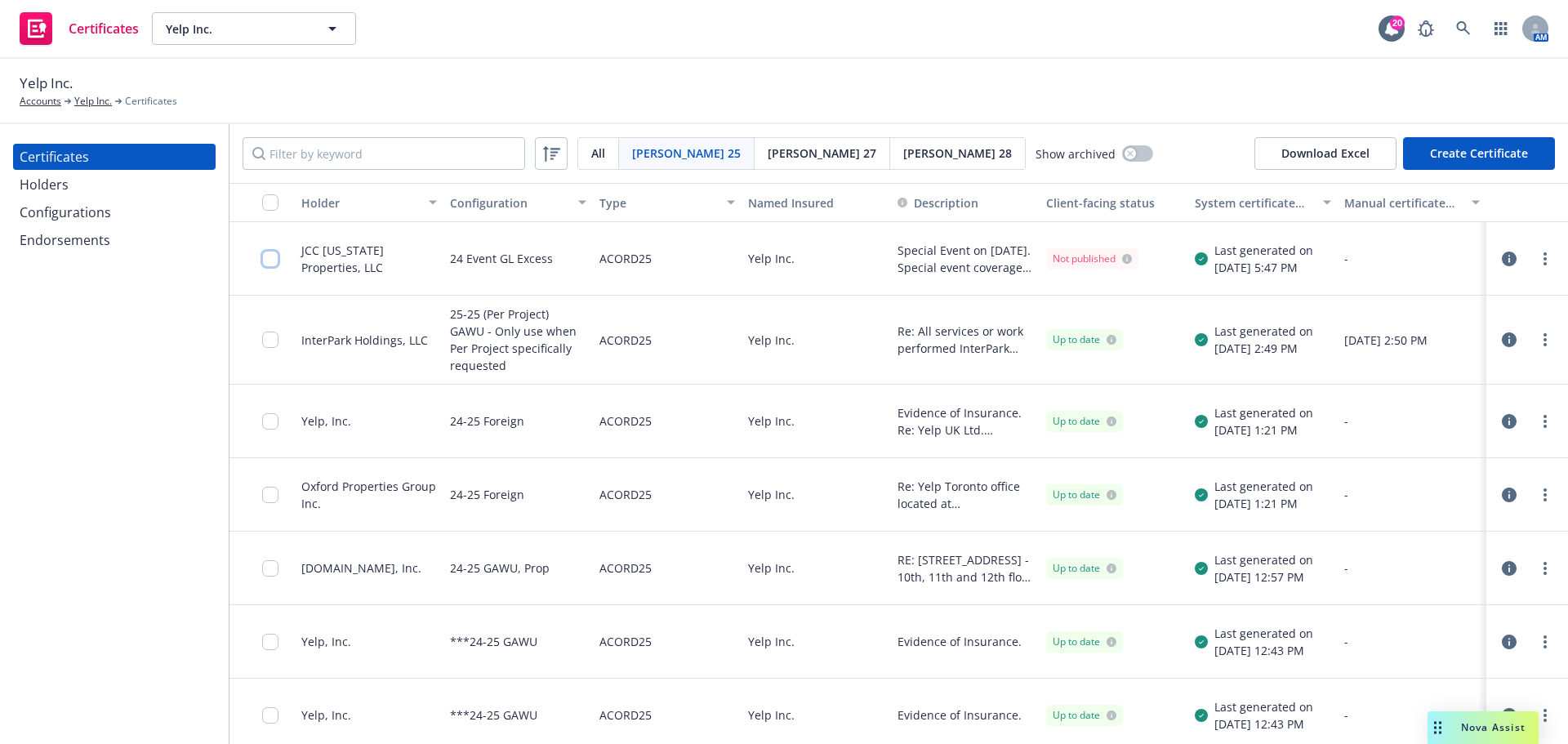
click at [275, 261] on input "checkbox" at bounding box center [270, 259] width 16 height 16
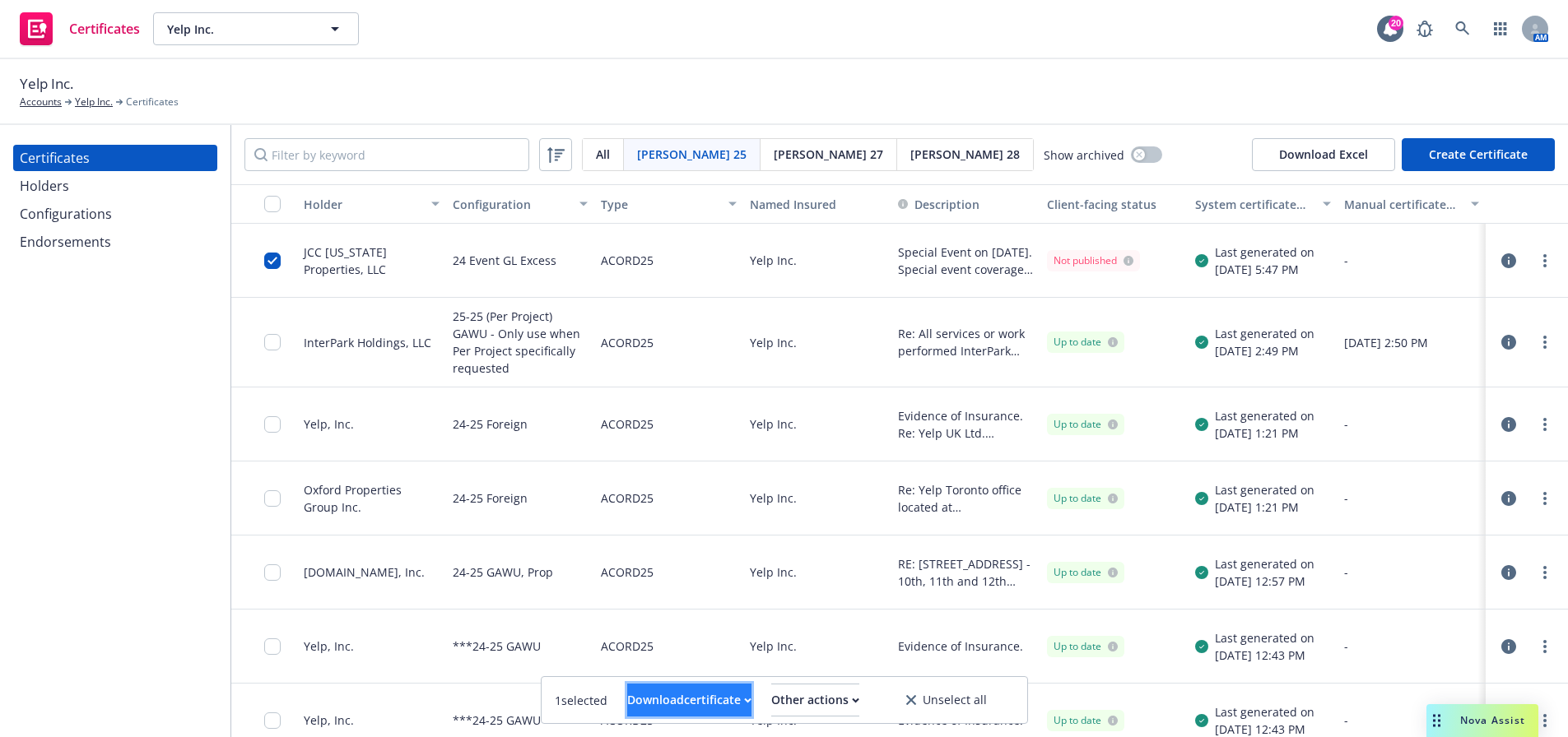
click at [636, 696] on div "Download certificate" at bounding box center [689, 700] width 124 height 31
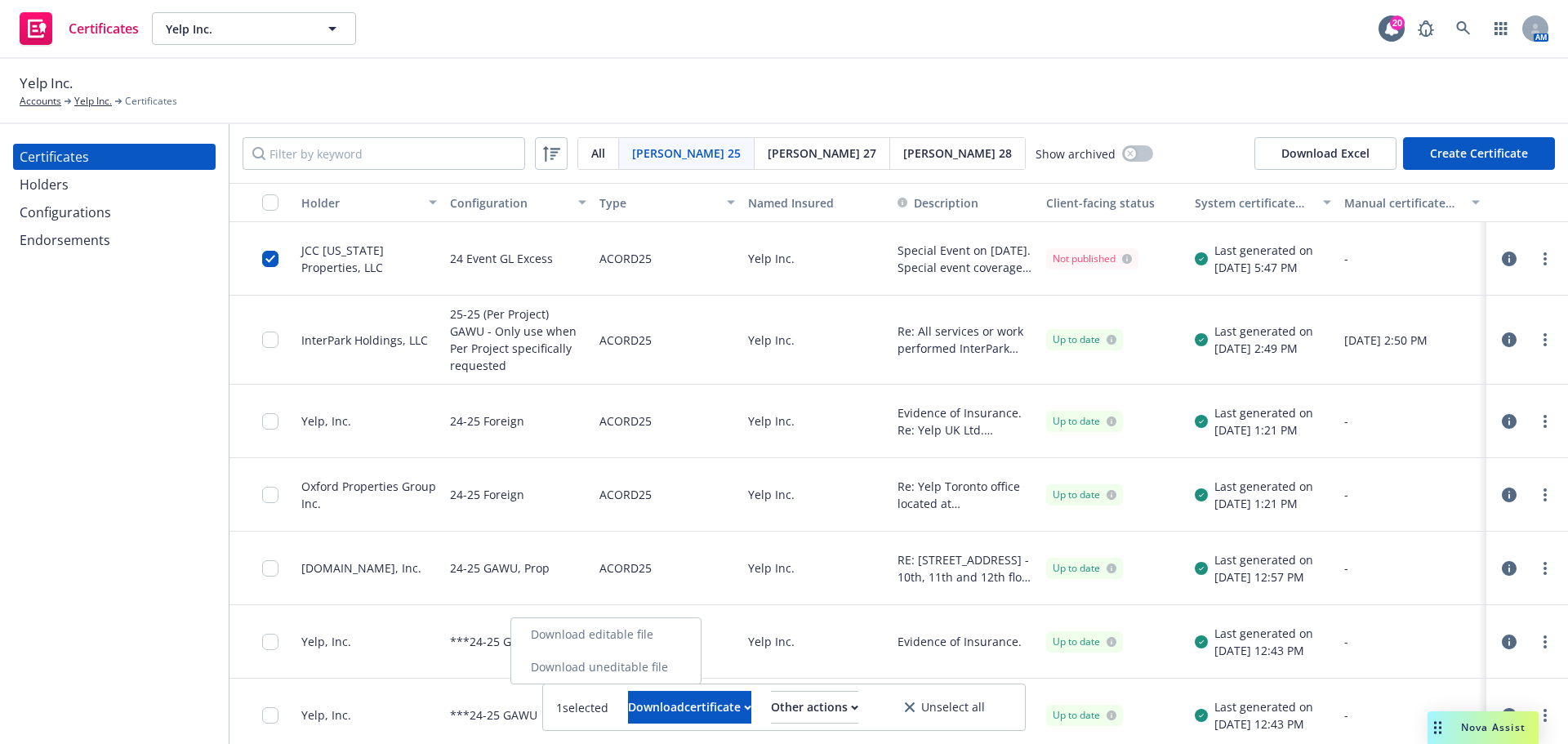
click at [661, 668] on link "Download uneditable file" at bounding box center [606, 667] width 190 height 33
